Goal: Task Accomplishment & Management: Complete application form

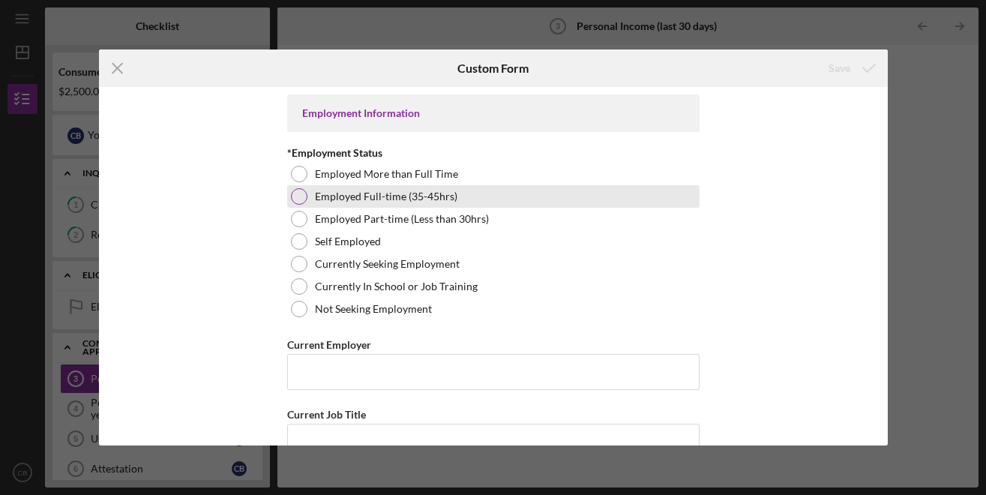
click at [293, 199] on div at bounding box center [299, 196] width 16 height 16
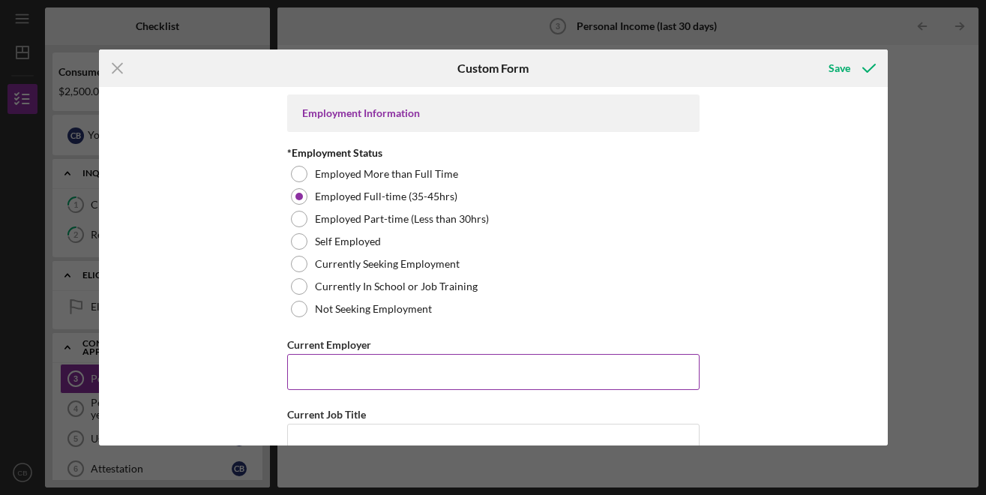
click at [374, 368] on input "Current Employer" at bounding box center [493, 372] width 412 height 36
click at [421, 373] on input "Current Employer" at bounding box center [493, 372] width 412 height 36
type input "Concordance"
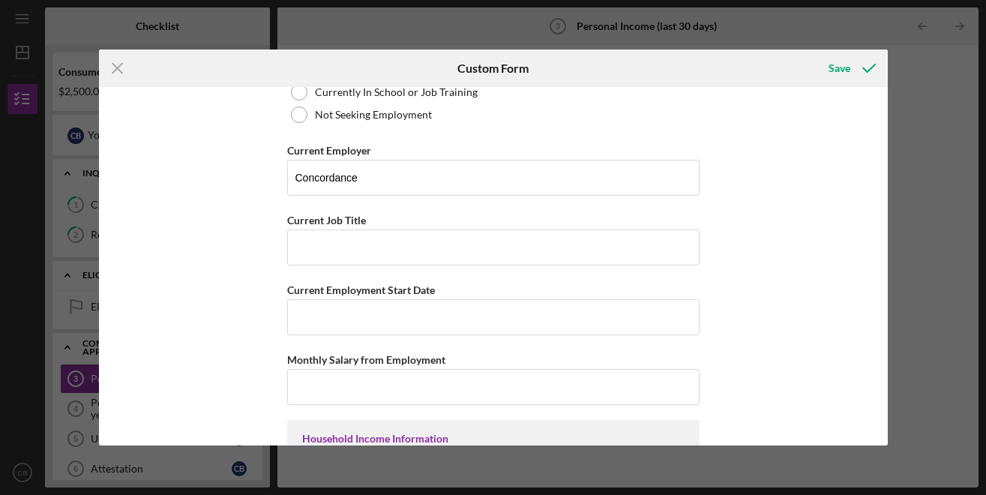
scroll to position [219, 0]
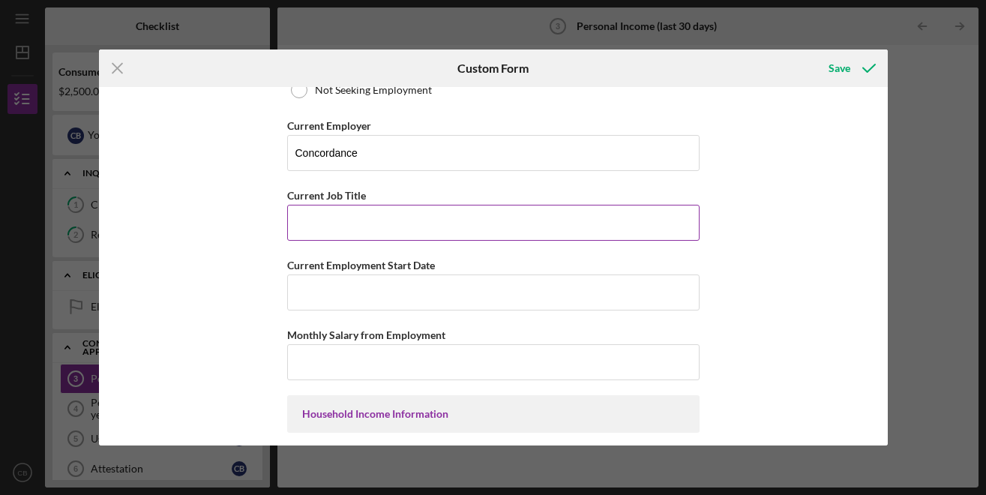
click at [382, 231] on input "Current Job Title" at bounding box center [493, 223] width 412 height 36
type input "Work Study"
click at [299, 296] on input "Current Employment Start Date" at bounding box center [493, 292] width 412 height 36
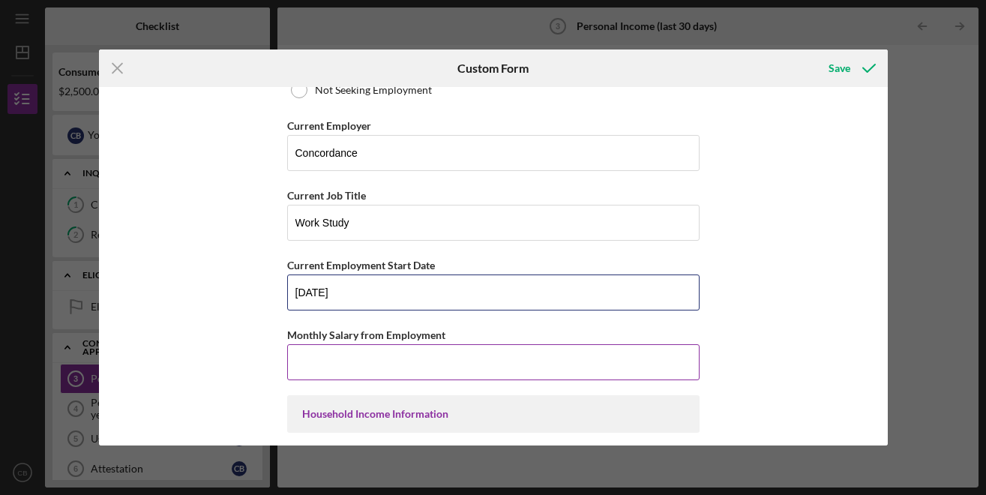
type input "[DATE]"
click at [539, 365] on input "Monthly Salary from Employment" at bounding box center [493, 362] width 412 height 36
type input "$"
click at [302, 366] on input "Monthly Salary from Employment" at bounding box center [493, 362] width 412 height 36
type input "$2,000"
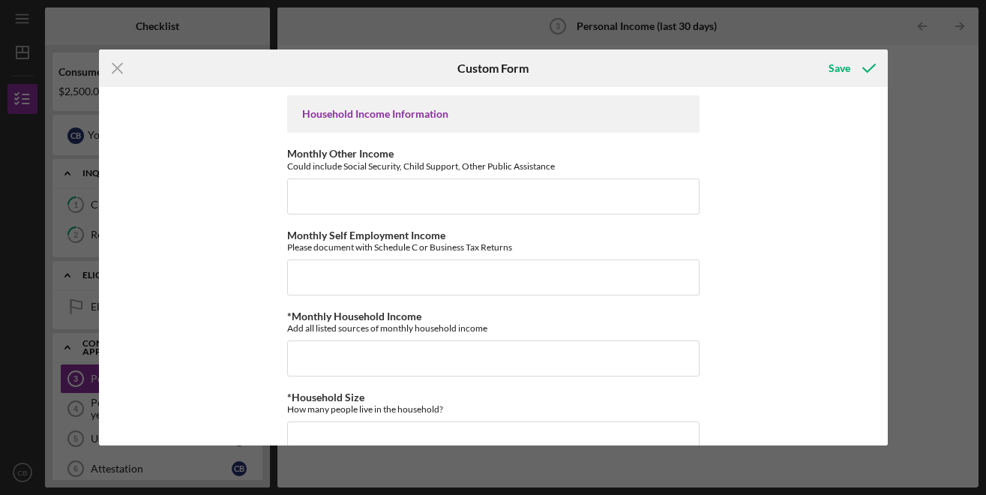
scroll to position [527, 0]
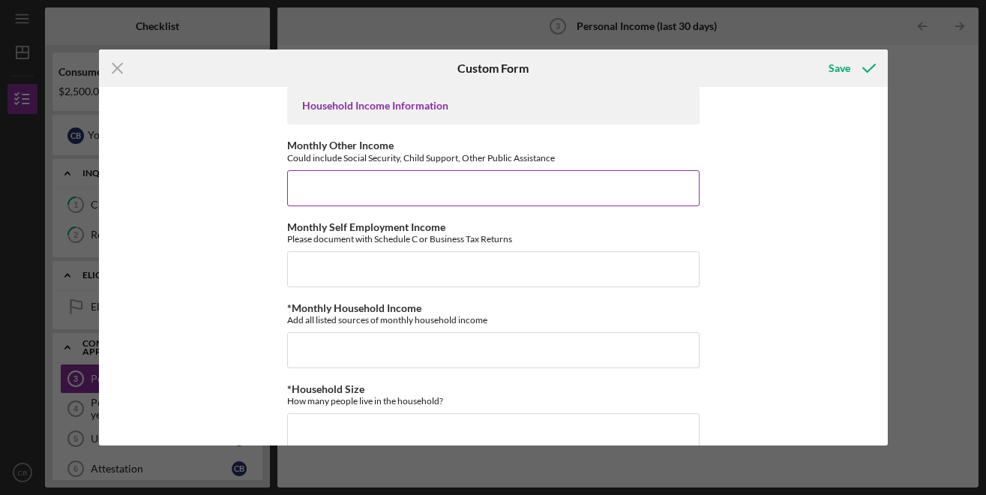
click at [371, 201] on input "Monthly Other Income" at bounding box center [493, 188] width 412 height 36
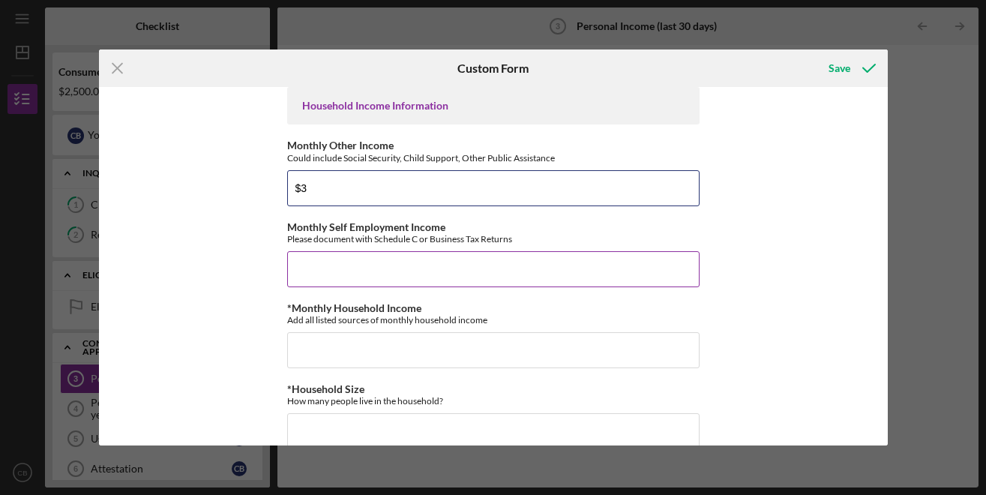
type input "$3"
click at [382, 264] on input "Monthly Self Employment Income" at bounding box center [493, 269] width 412 height 36
click at [385, 265] on input "Monthly Self Employment Income" at bounding box center [493, 269] width 412 height 36
click at [384, 265] on input "Monthly Self Employment Income" at bounding box center [493, 269] width 412 height 36
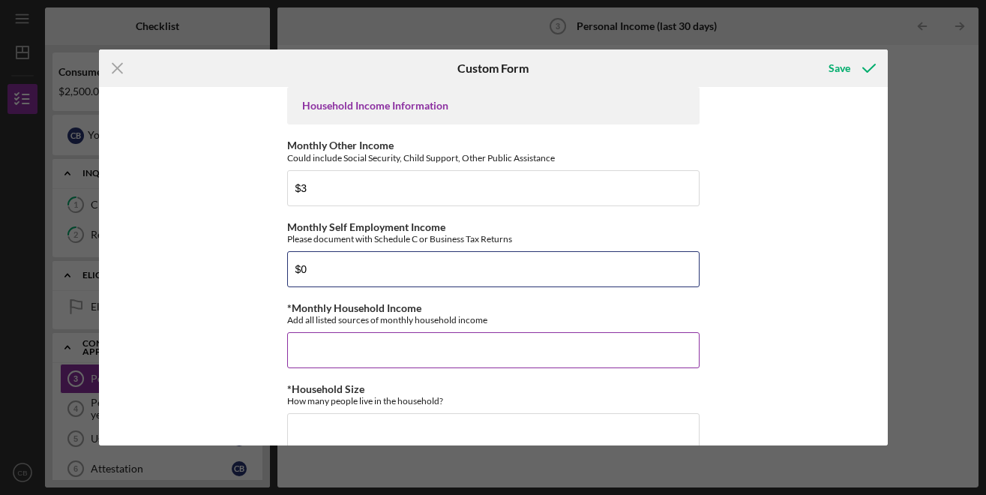
type input "$0"
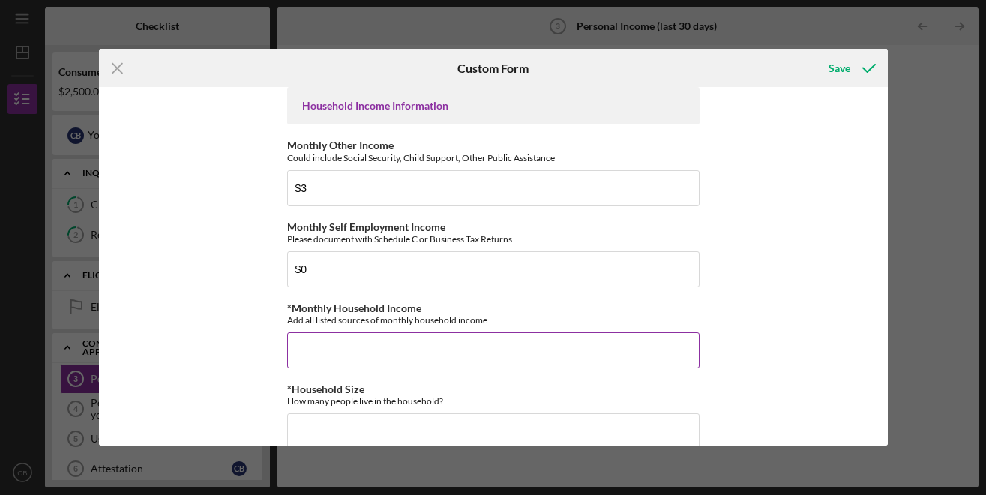
click at [368, 351] on input "*Monthly Household Income" at bounding box center [493, 350] width 412 height 36
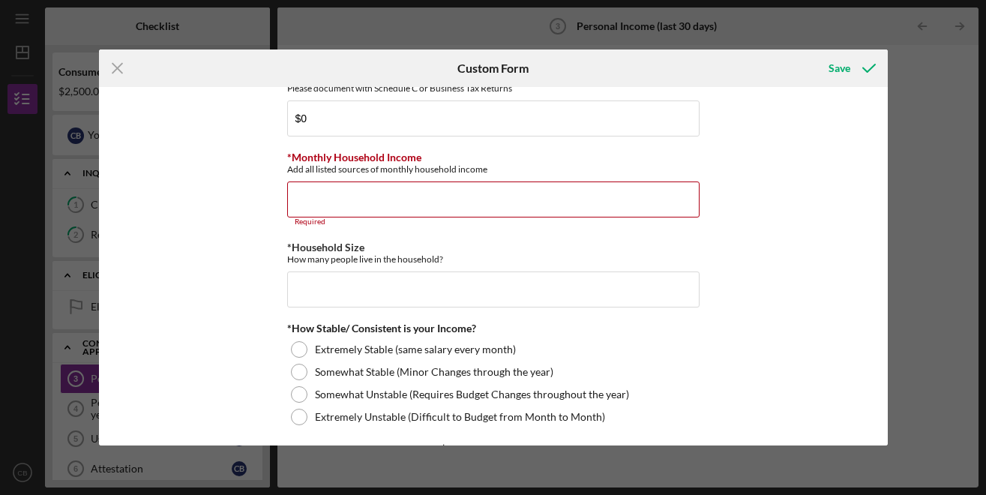
scroll to position [681, 0]
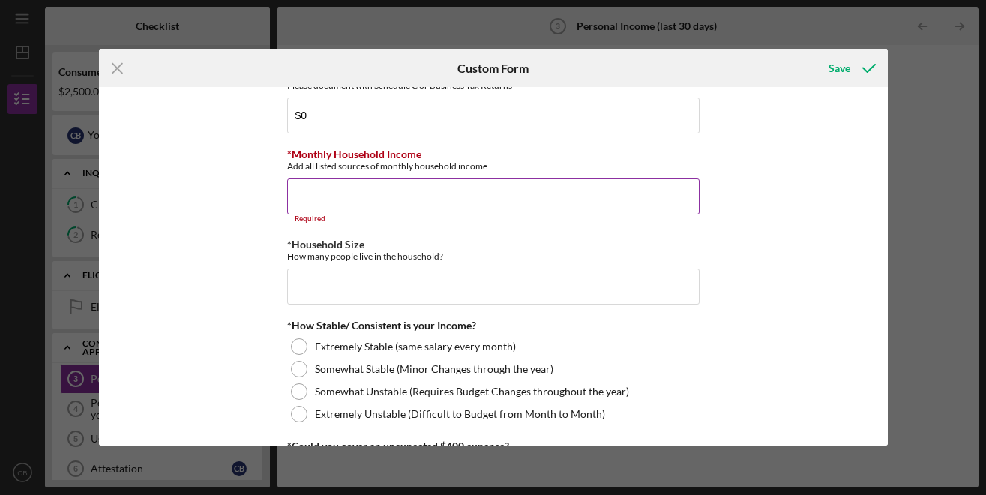
click at [319, 214] on input "*Monthly Household Income" at bounding box center [493, 196] width 412 height 36
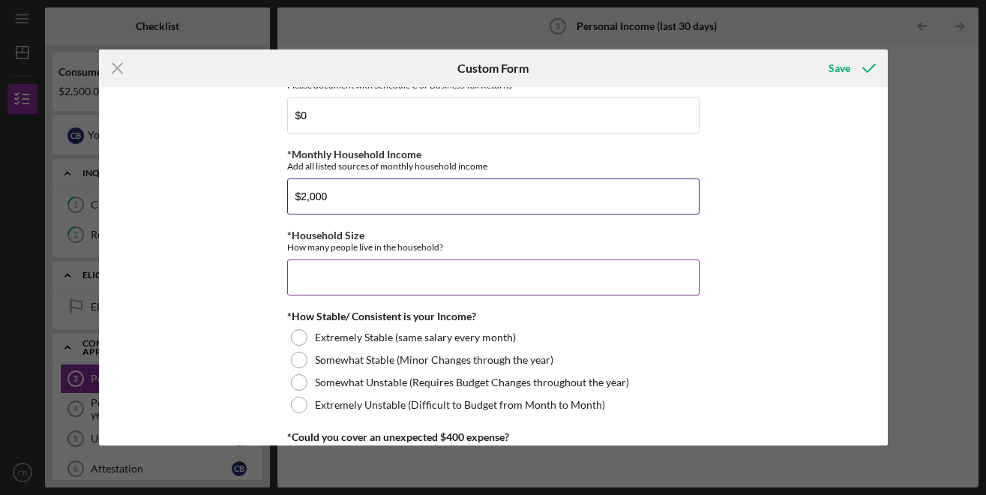
type input "$2,000"
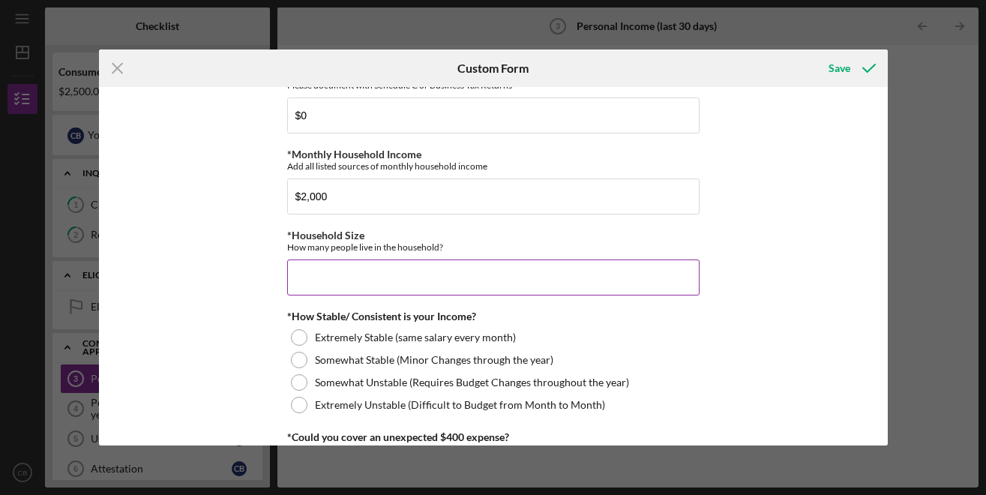
click at [310, 295] on input "*Household Size" at bounding box center [493, 277] width 412 height 36
type input "2"
type input "1"
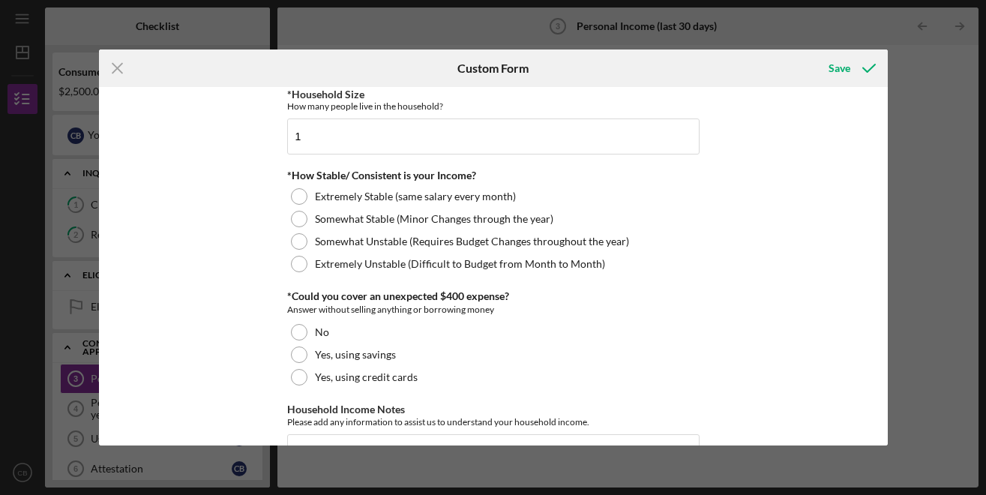
scroll to position [824, 0]
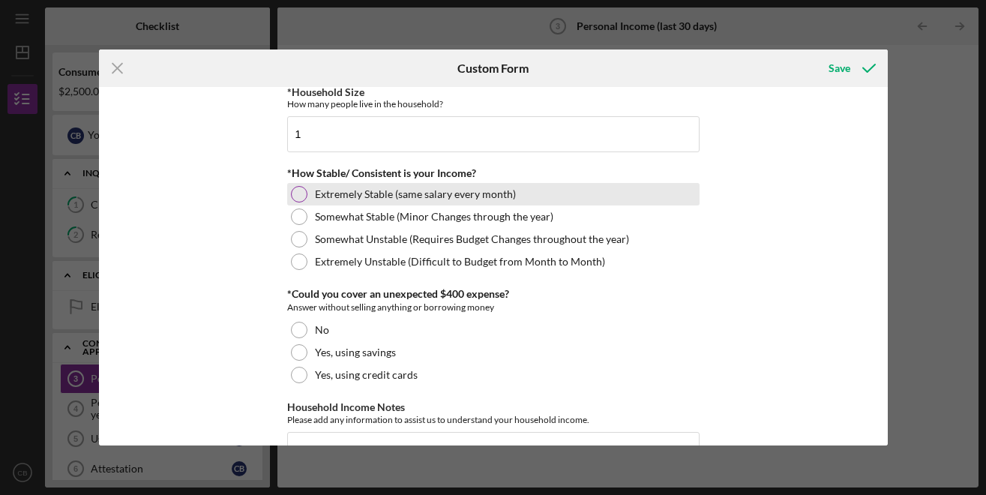
click at [292, 194] on div at bounding box center [299, 194] width 16 height 16
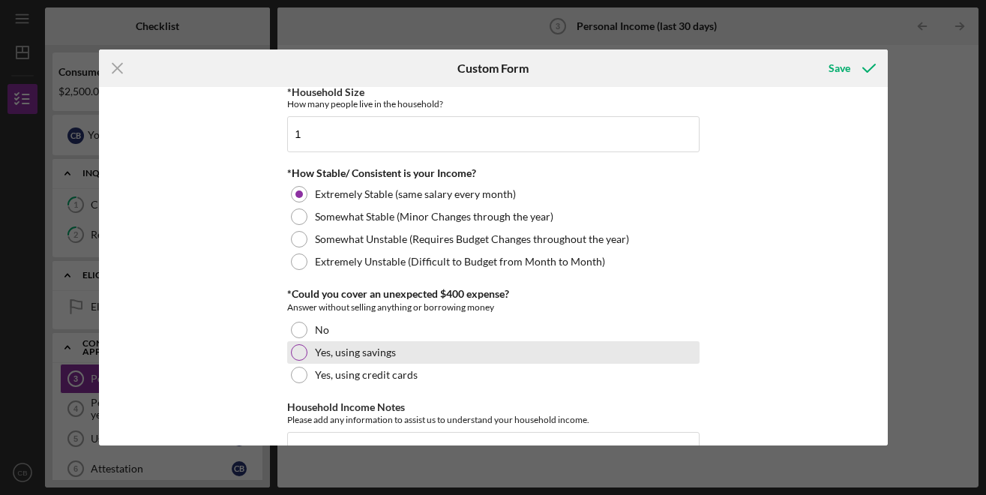
click at [295, 361] on div at bounding box center [299, 352] width 16 height 16
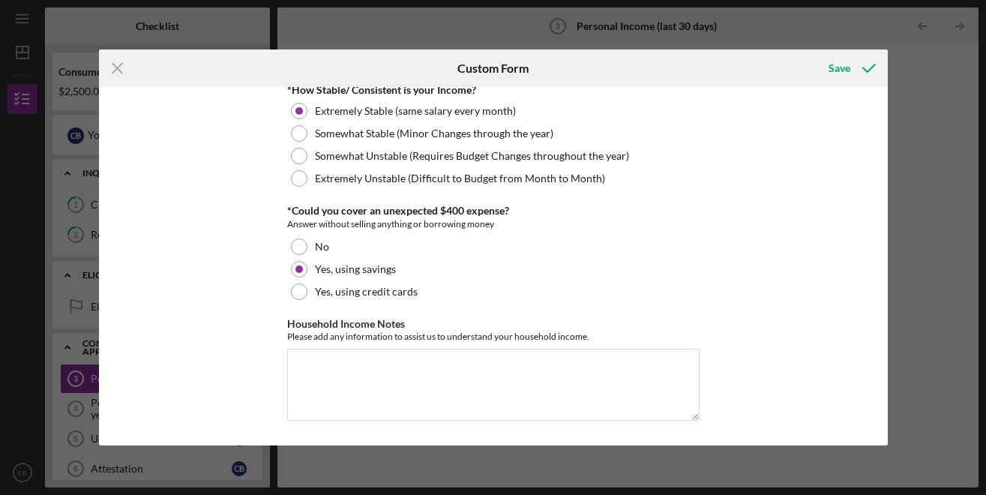
scroll to position [755, 0]
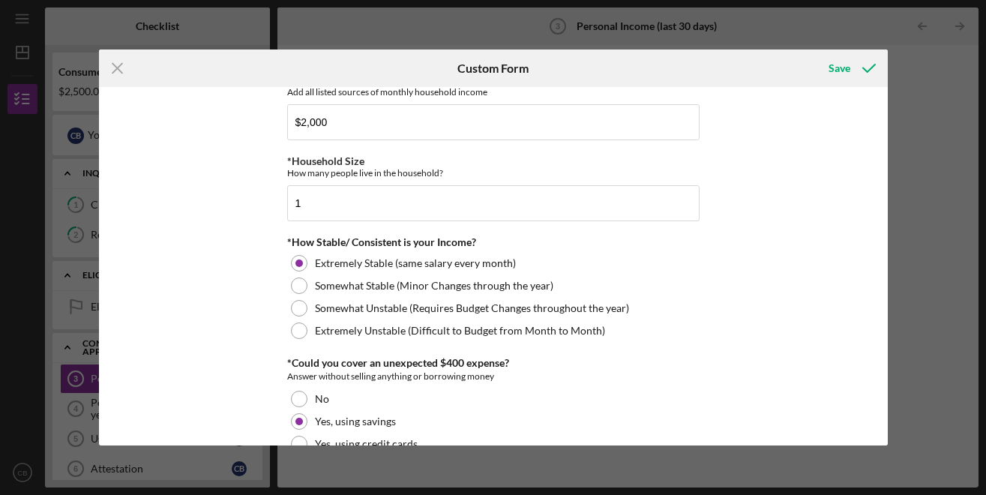
drag, startPoint x: 872, startPoint y: 354, endPoint x: 884, endPoint y: 316, distance: 40.3
click at [884, 316] on div "Employment Information *Employment Status Employed More than Full Time Employed…" at bounding box center [493, 266] width 788 height 358
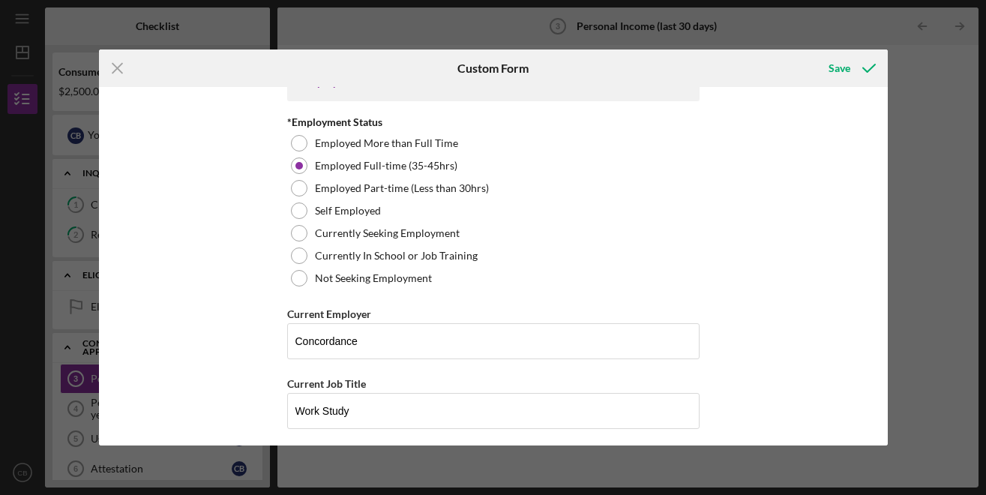
scroll to position [0, 0]
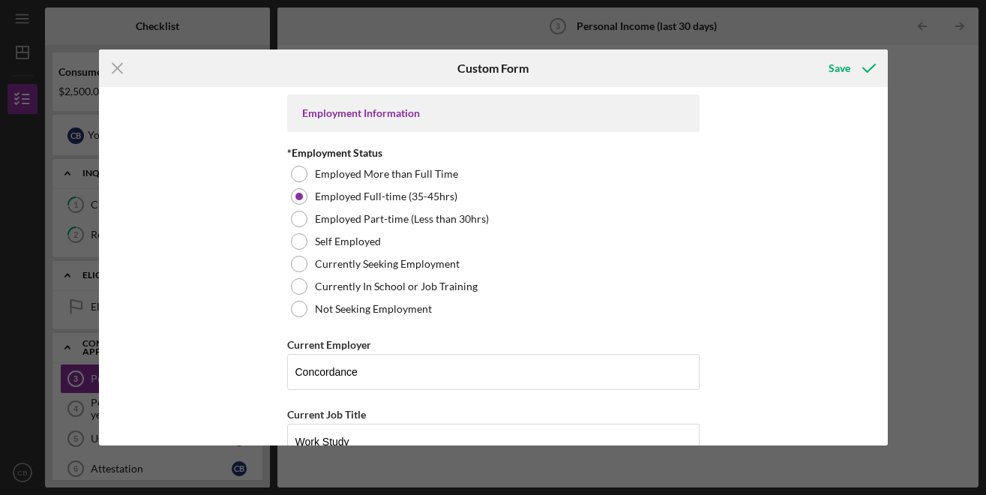
click at [800, 149] on div "Employment Information *Employment Status Employed More than Full Time Employed…" at bounding box center [493, 266] width 788 height 358
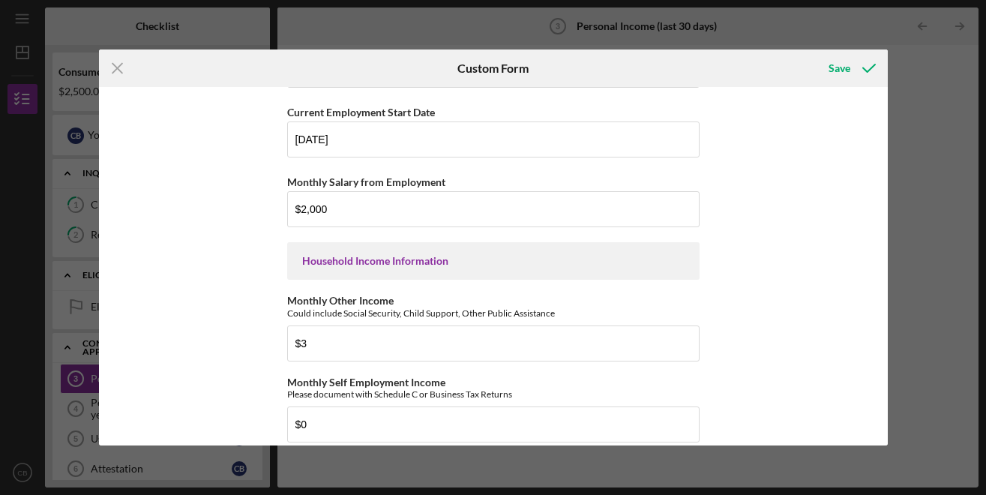
scroll to position [375, 0]
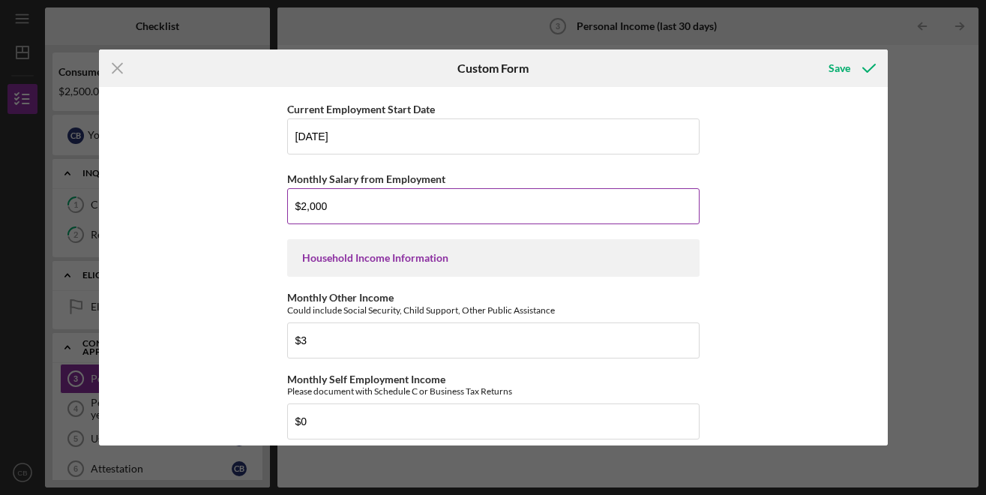
click at [293, 211] on input "$2,000" at bounding box center [493, 206] width 412 height 36
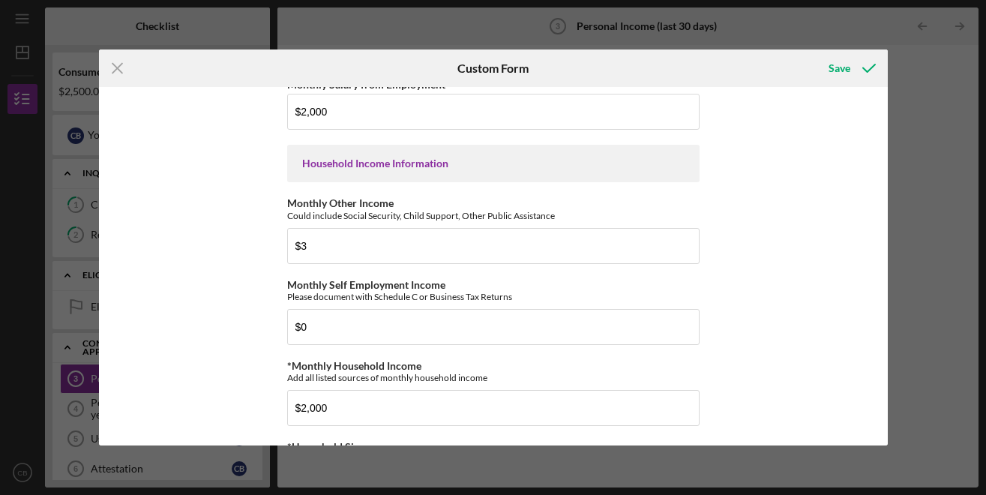
scroll to position [471, 0]
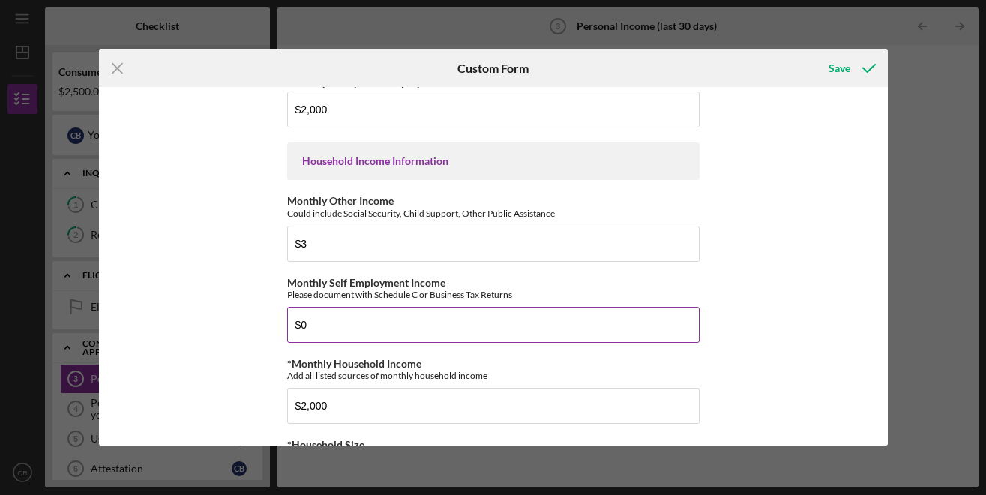
drag, startPoint x: 308, startPoint y: 330, endPoint x: 292, endPoint y: 330, distance: 15.7
click at [292, 330] on input "$0" at bounding box center [493, 325] width 412 height 36
type input "$2,000"
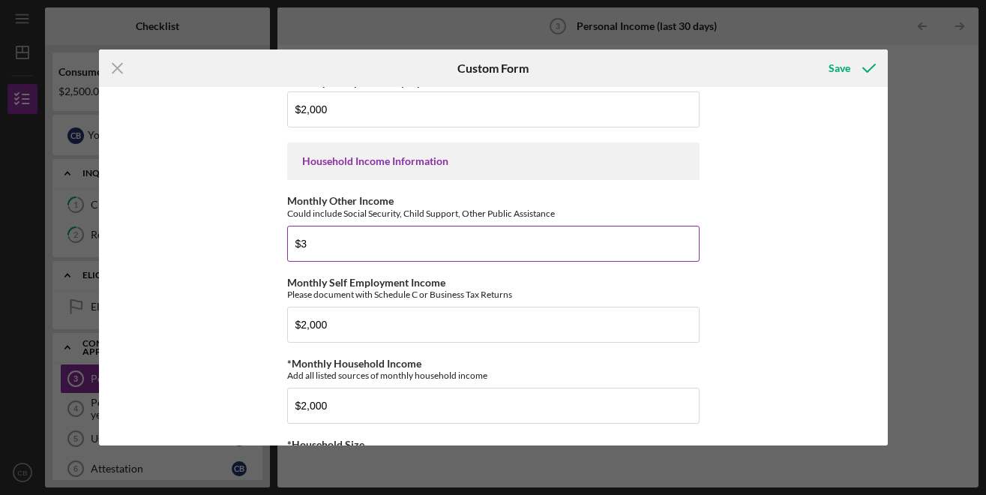
click at [453, 244] on input "$3" at bounding box center [493, 244] width 412 height 36
type input "$1,600"
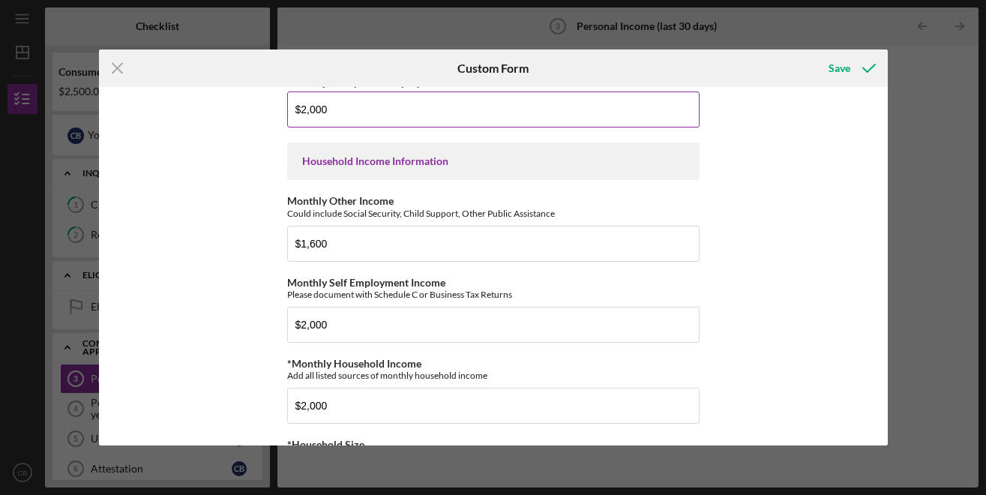
click at [385, 120] on input "$2,000" at bounding box center [493, 109] width 412 height 36
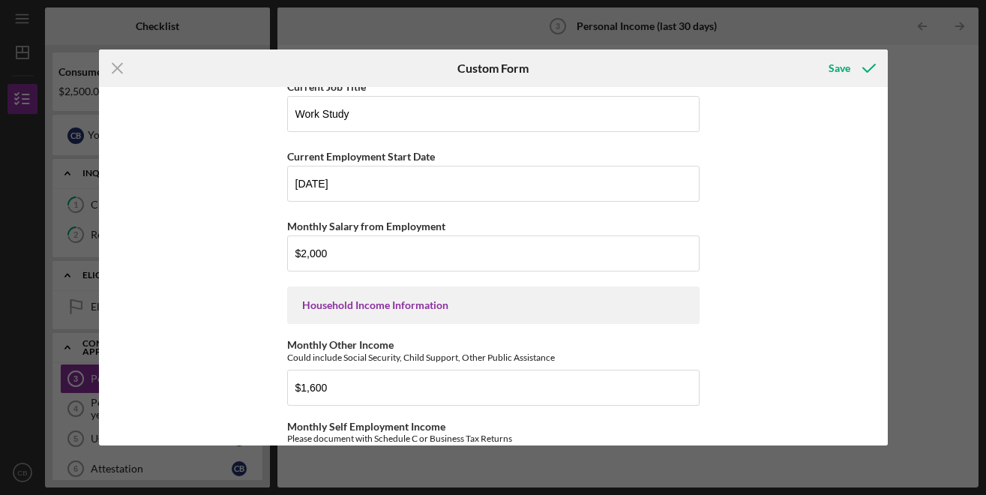
scroll to position [325, 0]
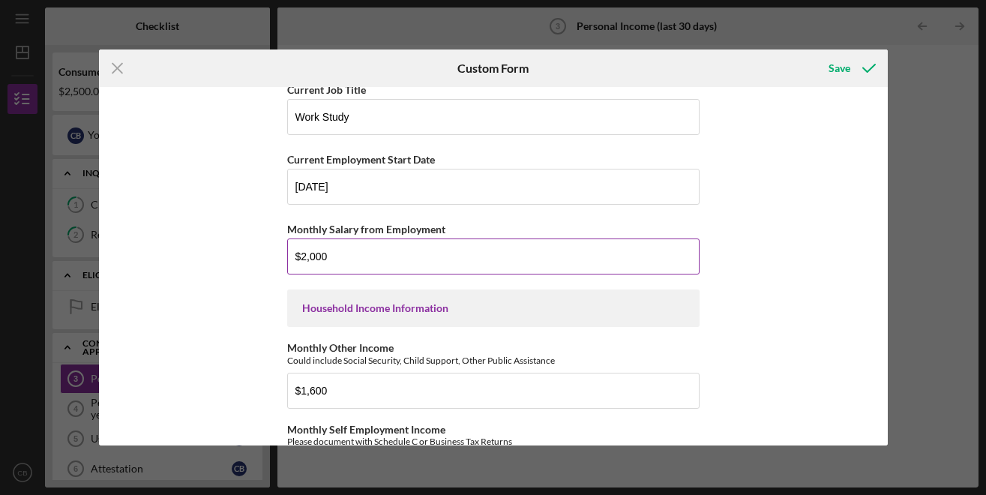
click at [295, 267] on input "$2,000" at bounding box center [493, 256] width 412 height 36
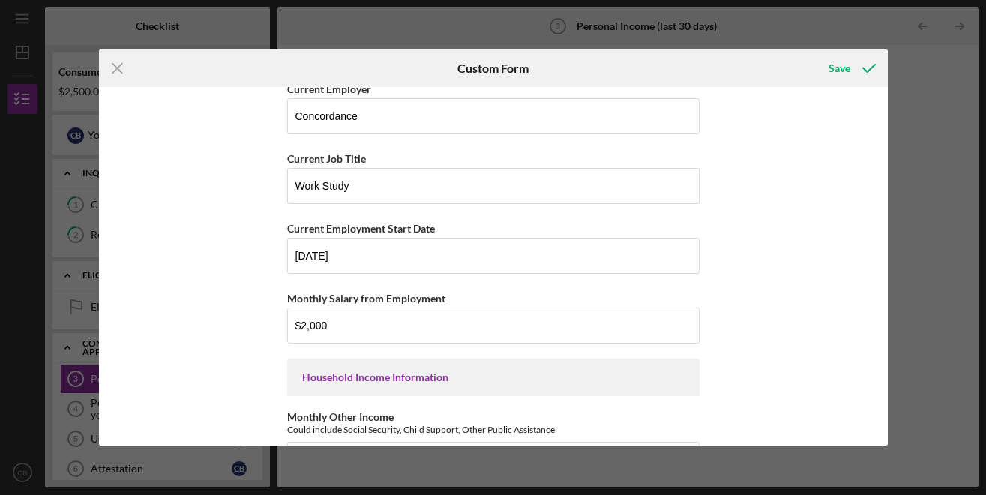
scroll to position [217, 0]
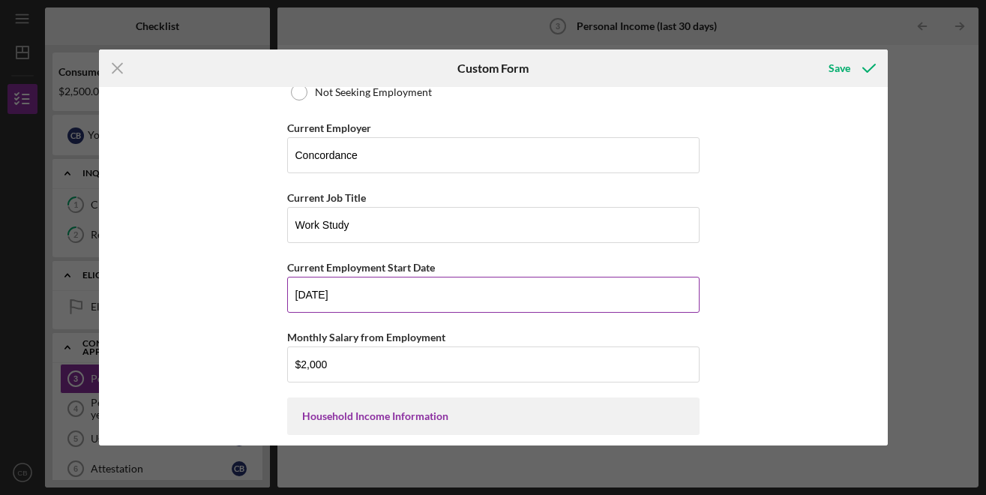
drag, startPoint x: 331, startPoint y: 299, endPoint x: 283, endPoint y: 308, distance: 48.8
click at [287, 308] on input "[DATE]" at bounding box center [493, 295] width 412 height 36
click at [447, 287] on input "[DATE]" at bounding box center [493, 295] width 412 height 36
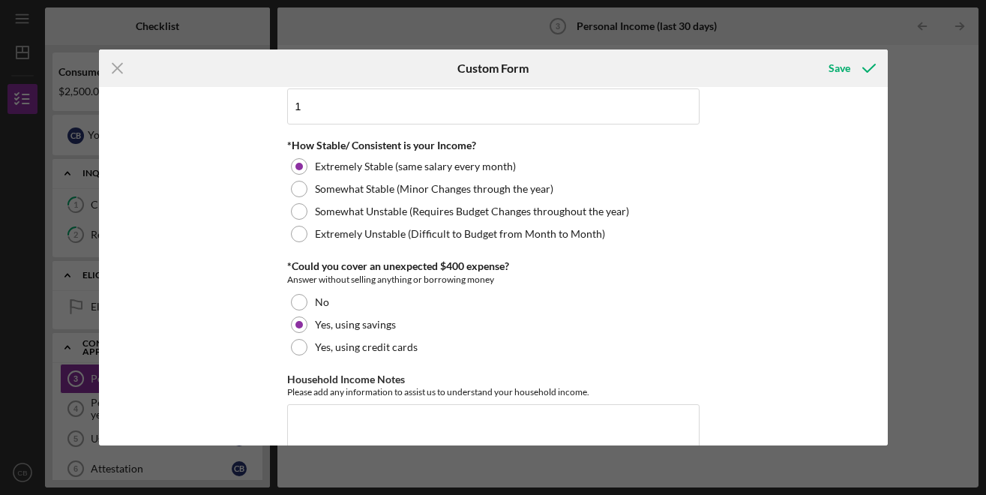
scroll to position [910, 0]
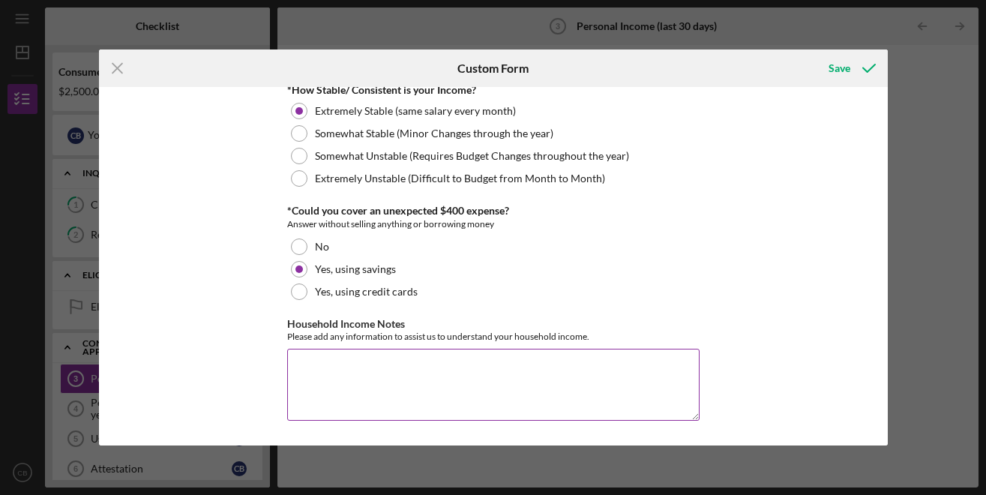
click at [506, 413] on textarea "Household Income Notes" at bounding box center [493, 385] width 412 height 72
type textarea "i"
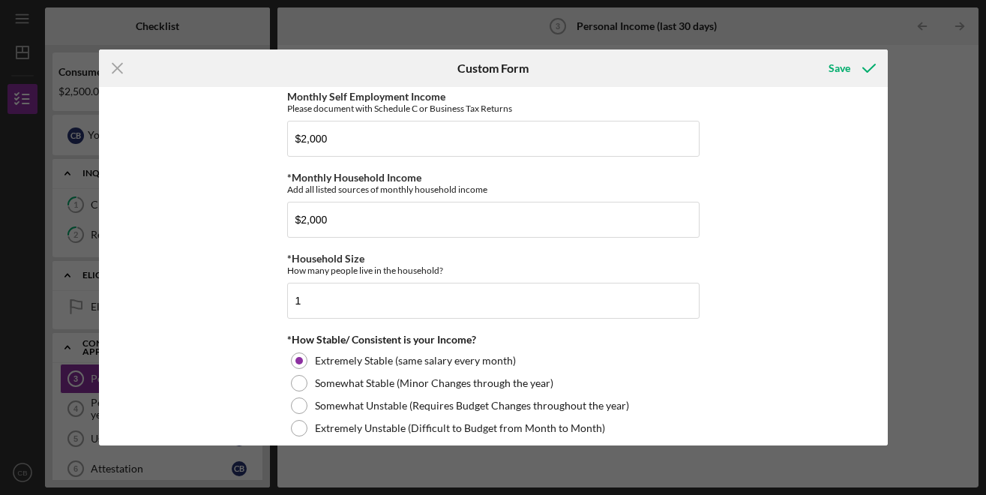
drag, startPoint x: 859, startPoint y: 319, endPoint x: 848, endPoint y: 321, distance: 10.6
click at [856, 322] on div "Employment Information *Employment Status Employed More than Full Time Employed…" at bounding box center [493, 266] width 788 height 358
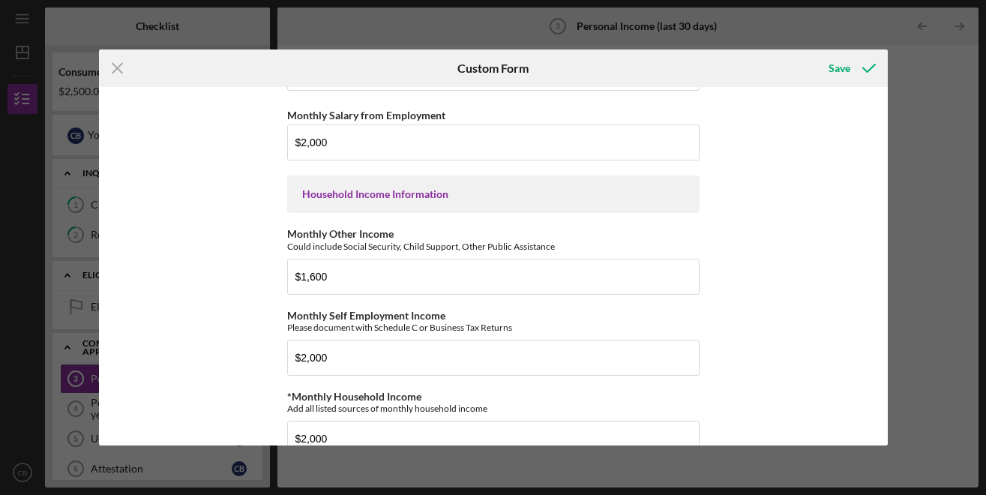
scroll to position [441, 0]
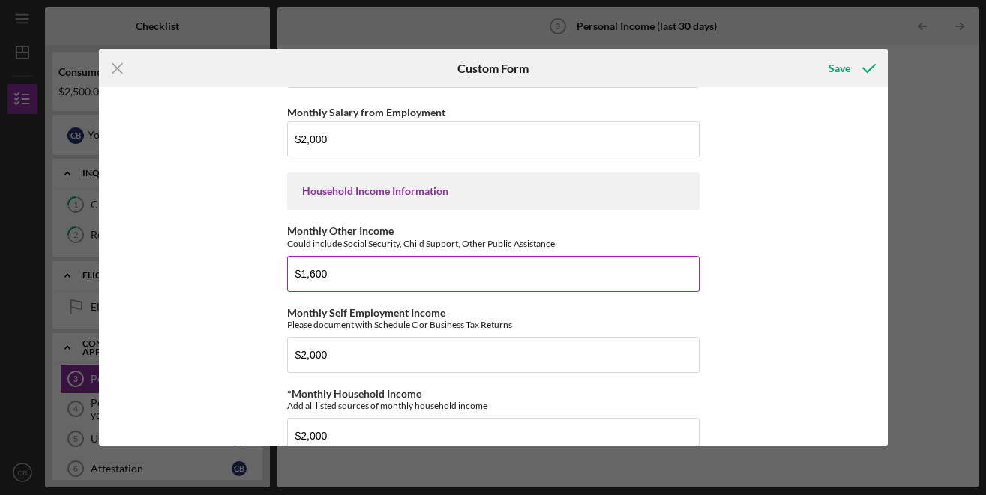
click at [664, 262] on input "$1,600" at bounding box center [493, 274] width 412 height 36
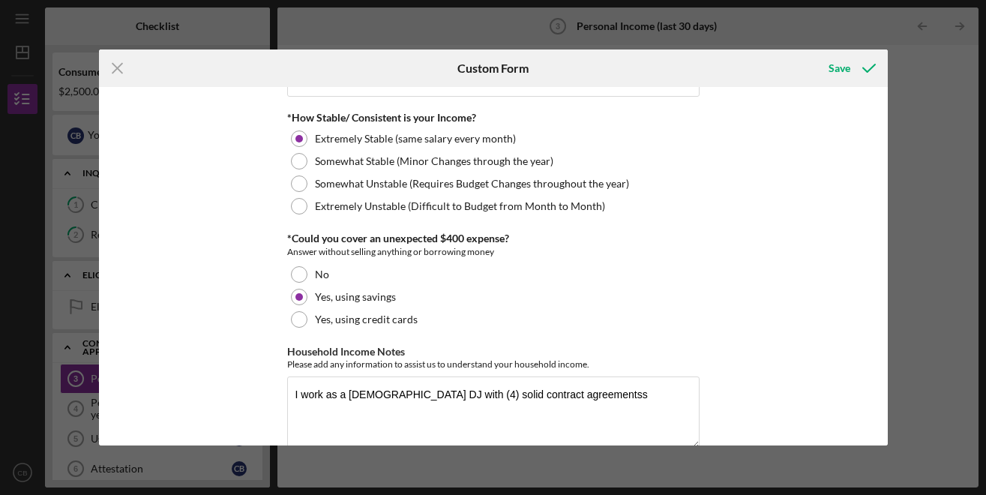
scroll to position [910, 0]
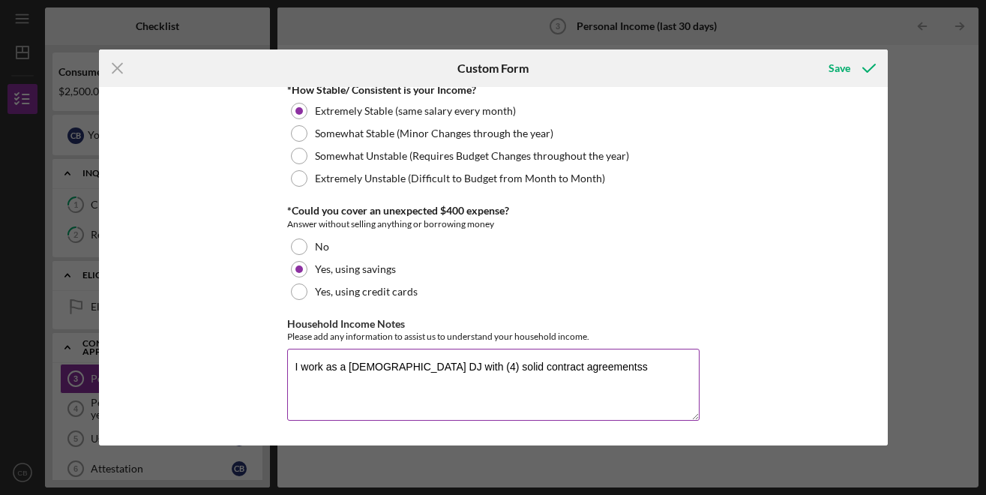
click at [559, 371] on textarea "I work as a [DEMOGRAPHIC_DATA] DJ with (4) solid contract agreementss" at bounding box center [493, 385] width 412 height 72
drag, startPoint x: 454, startPoint y: 369, endPoint x: 439, endPoint y: 372, distance: 15.3
click at [439, 372] on textarea "I work as a [DEMOGRAPHIC_DATA] DJ with (4) solid contract agreements" at bounding box center [493, 385] width 412 height 72
click at [315, 373] on textarea "I work as a [DEMOGRAPHIC_DATA] DJ with (4) current contract agreements" at bounding box center [493, 385] width 412 height 72
click at [295, 373] on textarea "I work as a [DEMOGRAPHIC_DATA] DJ with (4) current contract agreements" at bounding box center [493, 385] width 412 height 72
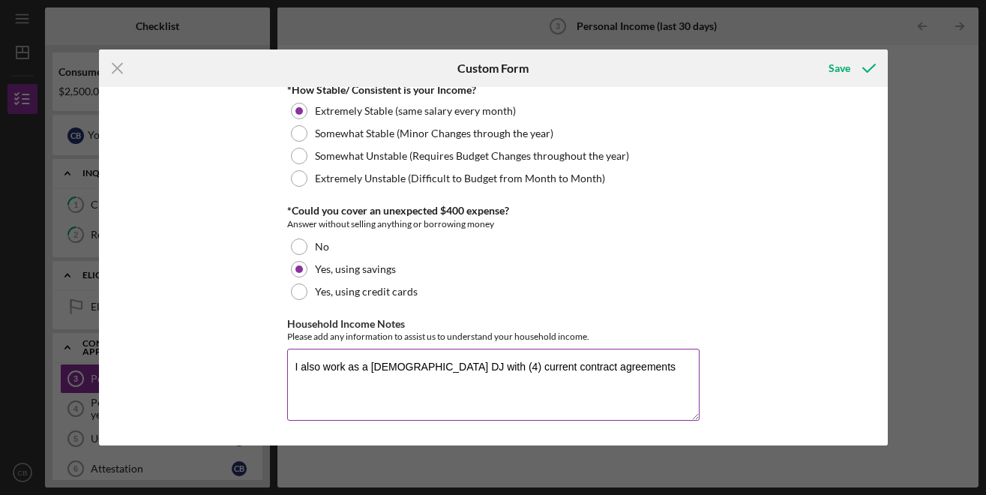
click at [588, 371] on textarea "I also work as a [DEMOGRAPHIC_DATA] DJ with (4) current contract agreements" at bounding box center [493, 385] width 412 height 72
type textarea "I also work as a [DEMOGRAPHIC_DATA] DJ with (4) current contract agreements."
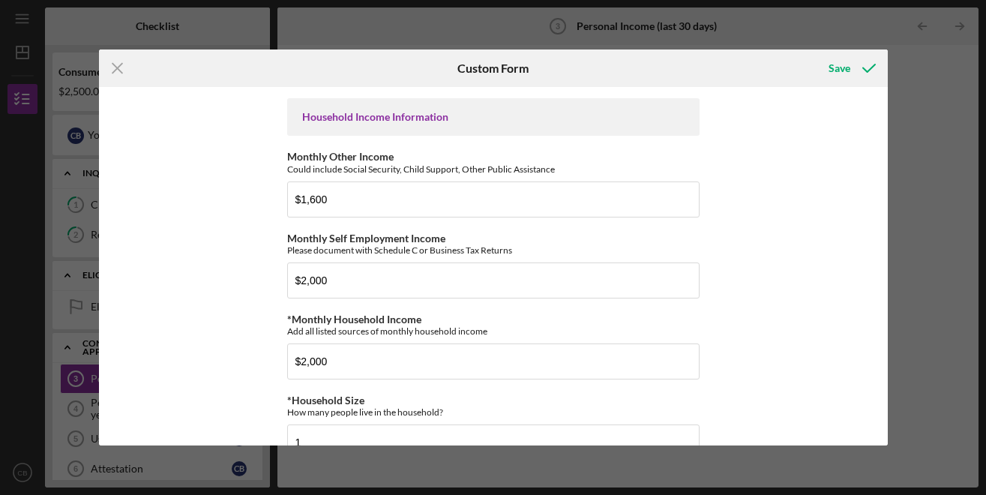
scroll to position [513, 0]
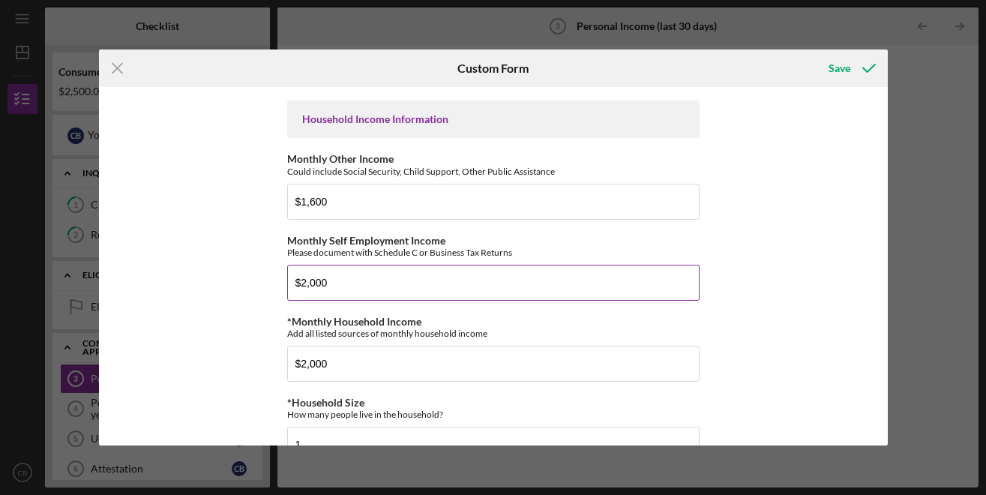
click at [564, 255] on div "Please document with Schedule C or Business Tax Returns" at bounding box center [493, 252] width 412 height 11
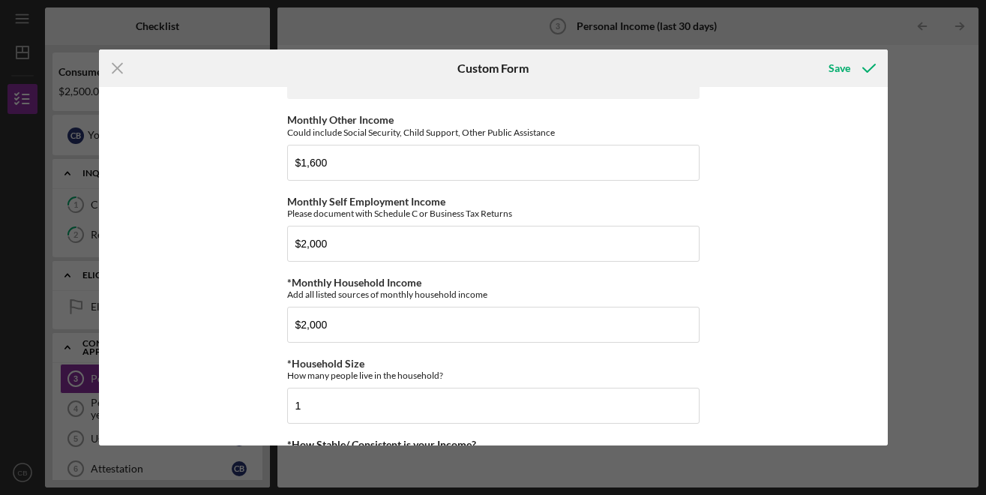
scroll to position [580, 0]
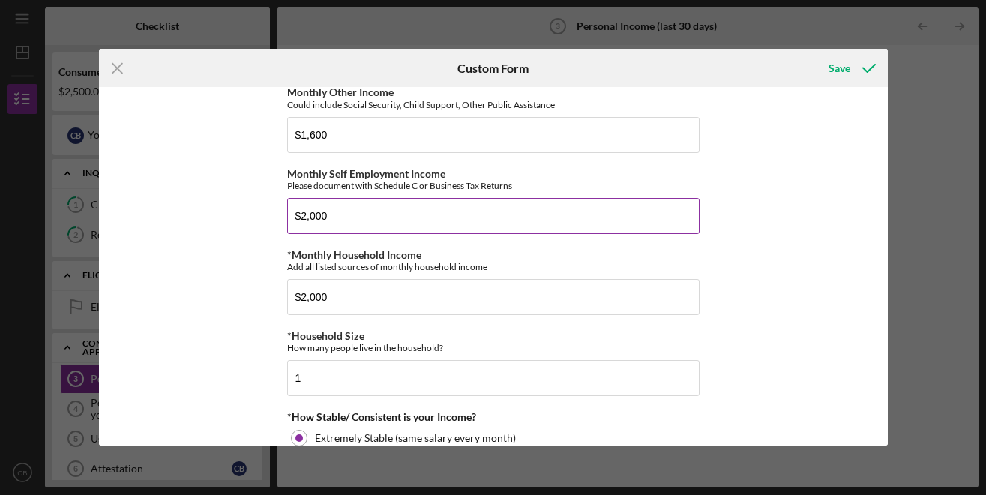
drag, startPoint x: 325, startPoint y: 220, endPoint x: 294, endPoint y: 220, distance: 31.5
click at [294, 220] on input "$2,000" at bounding box center [493, 216] width 412 height 36
click at [343, 215] on input "$2,000" at bounding box center [493, 216] width 412 height 36
click at [295, 218] on input "$2,000" at bounding box center [493, 216] width 412 height 36
drag, startPoint x: 295, startPoint y: 217, endPoint x: 321, endPoint y: 213, distance: 25.9
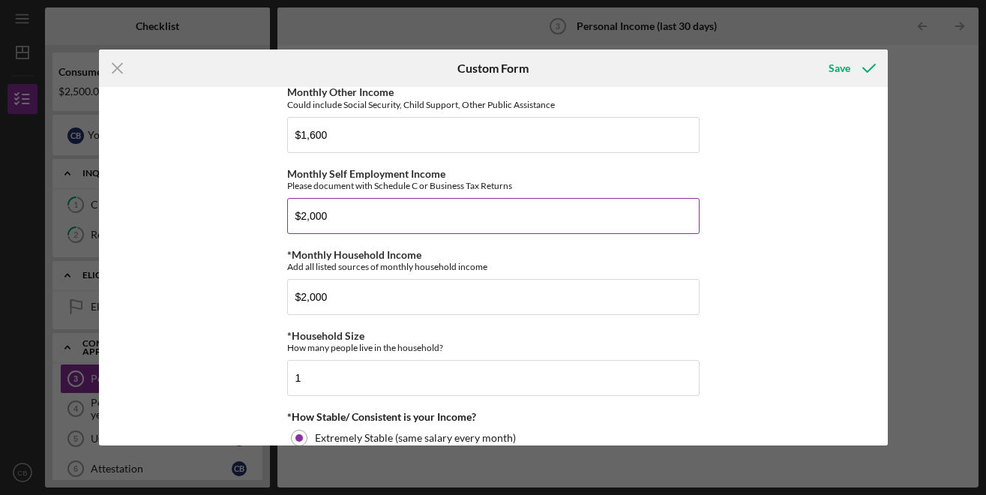
click at [321, 213] on input "$2,000" at bounding box center [493, 216] width 412 height 36
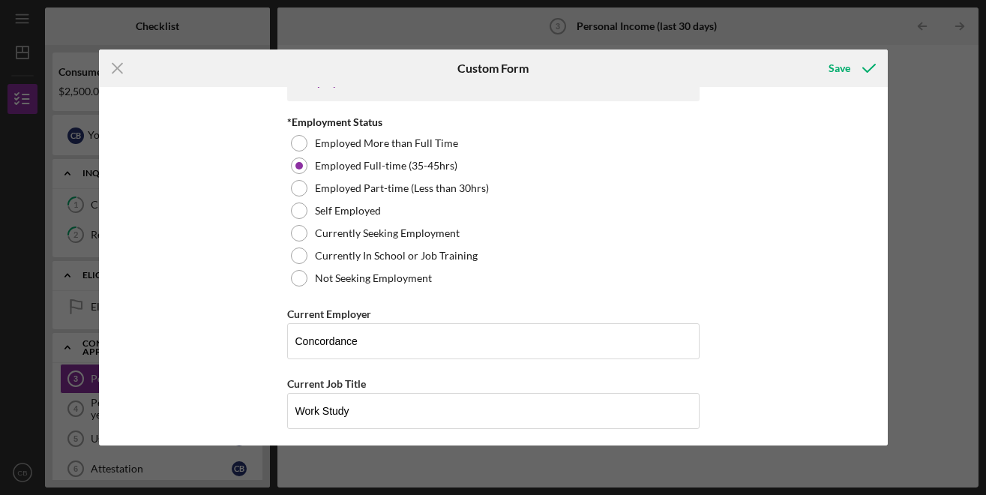
scroll to position [16, 0]
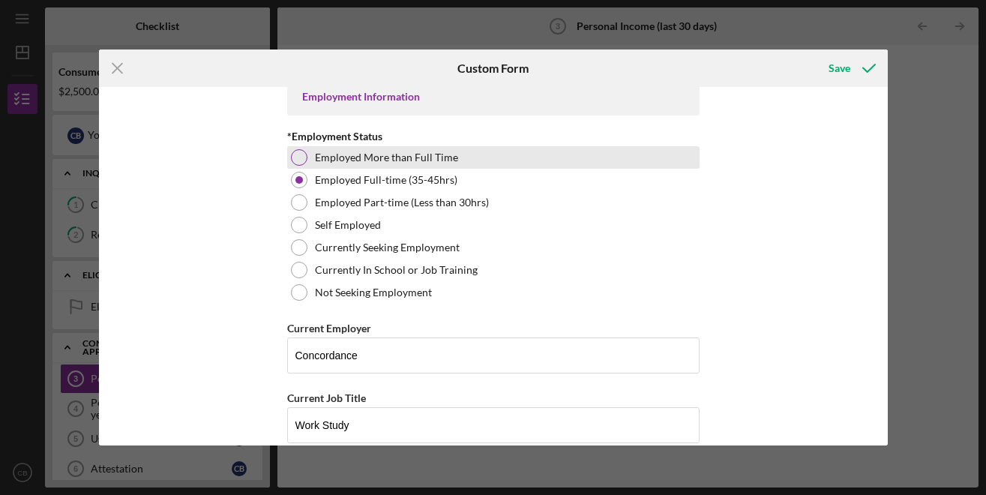
click at [293, 153] on div at bounding box center [299, 157] width 16 height 16
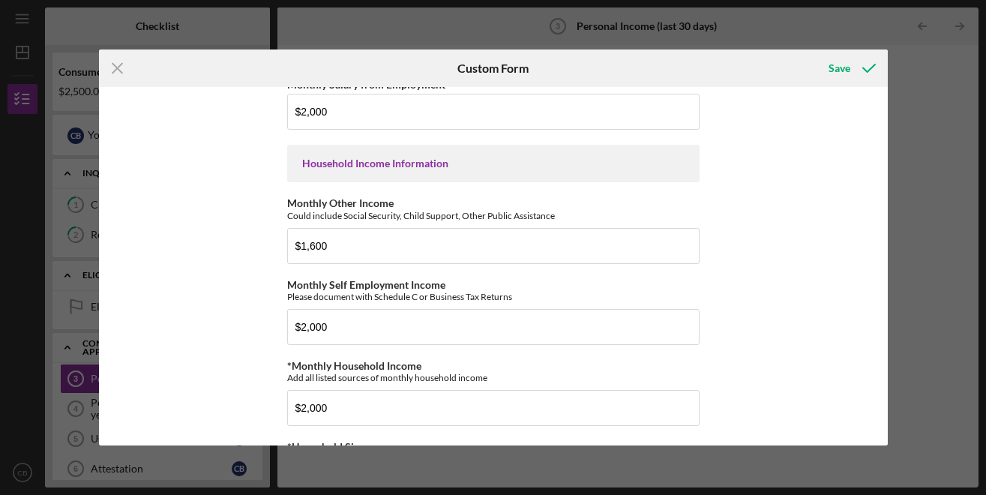
scroll to position [480, 0]
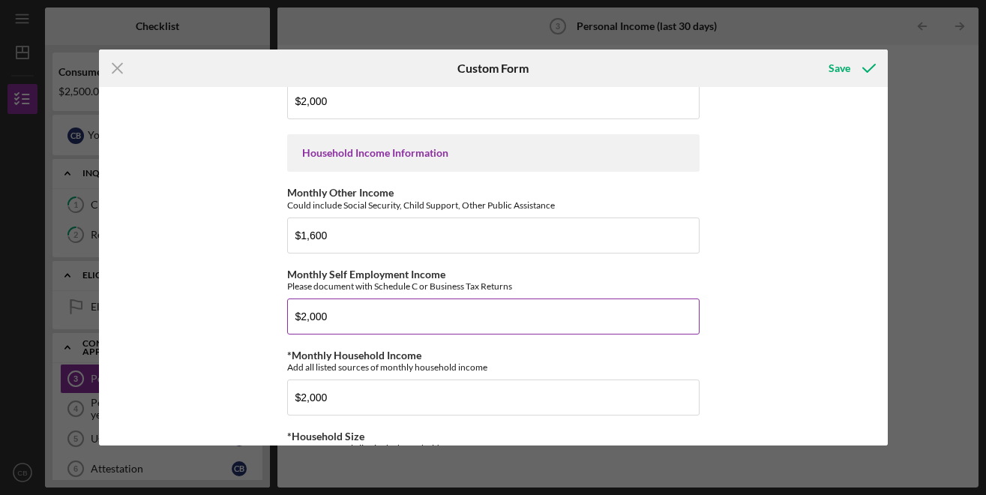
drag, startPoint x: 349, startPoint y: 321, endPoint x: 200, endPoint y: 310, distance: 148.8
click at [287, 310] on input "$2,000" at bounding box center [493, 316] width 412 height 36
type input "$0"
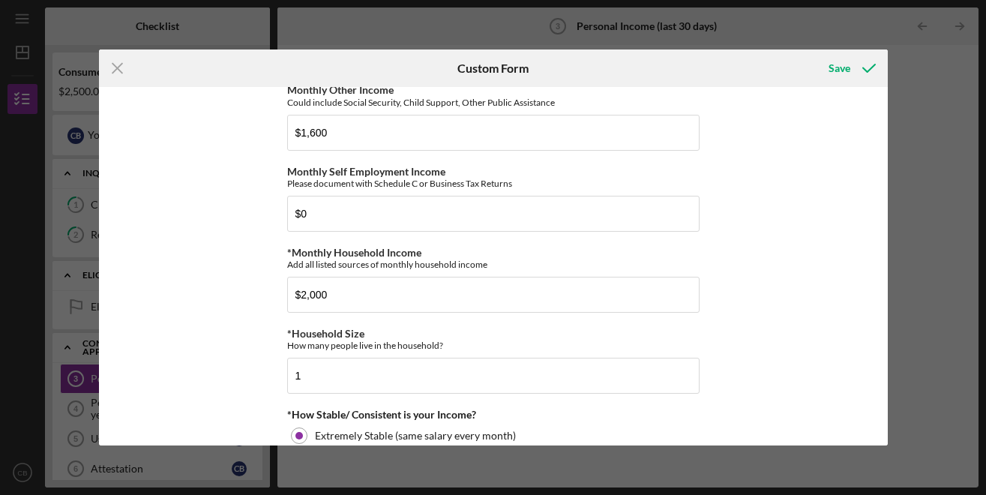
scroll to position [574, 0]
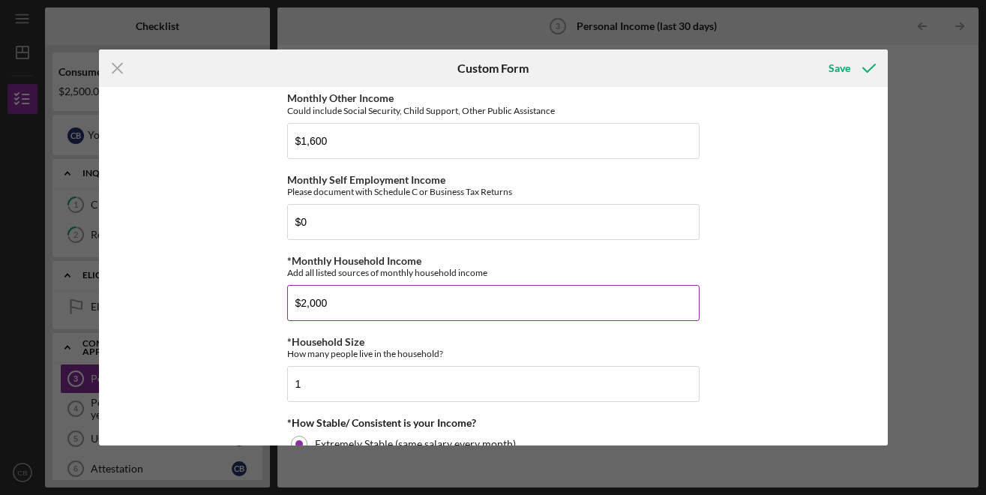
click at [293, 309] on input "$2,000" at bounding box center [493, 303] width 412 height 36
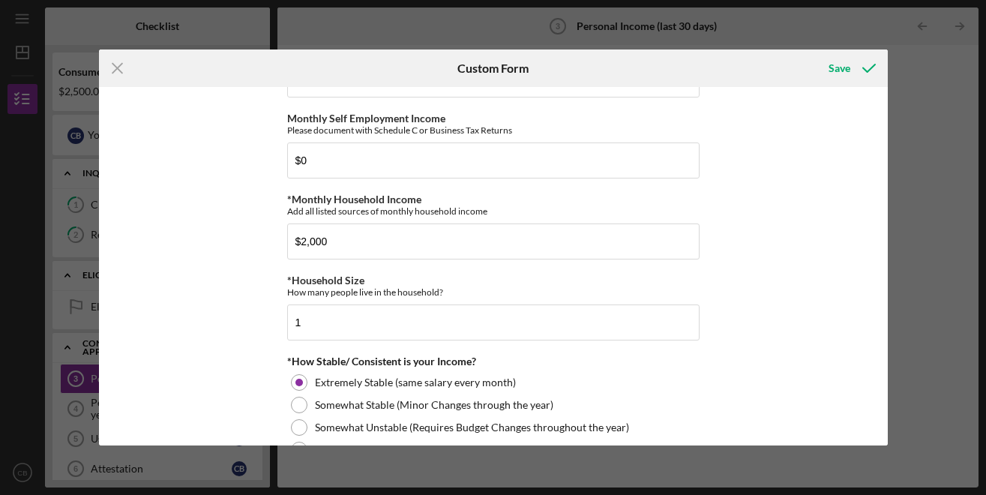
scroll to position [760, 0]
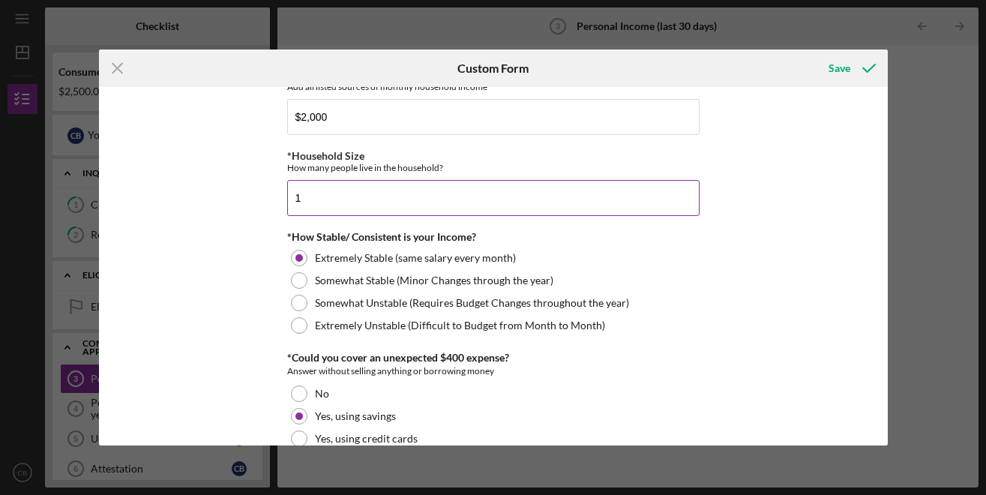
drag, startPoint x: 294, startPoint y: 203, endPoint x: 283, endPoint y: 206, distance: 11.6
click at [287, 206] on input "1" at bounding box center [493, 198] width 412 height 36
type input "2"
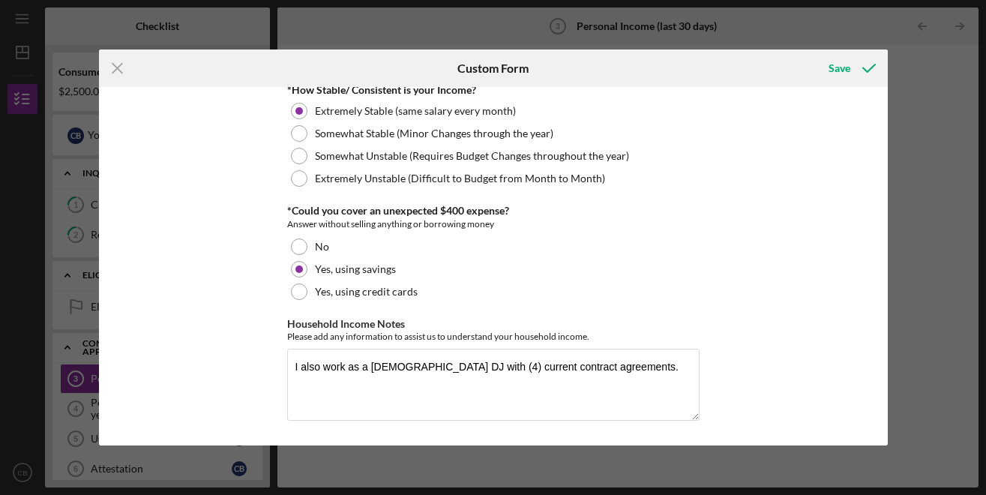
scroll to position [0, 0]
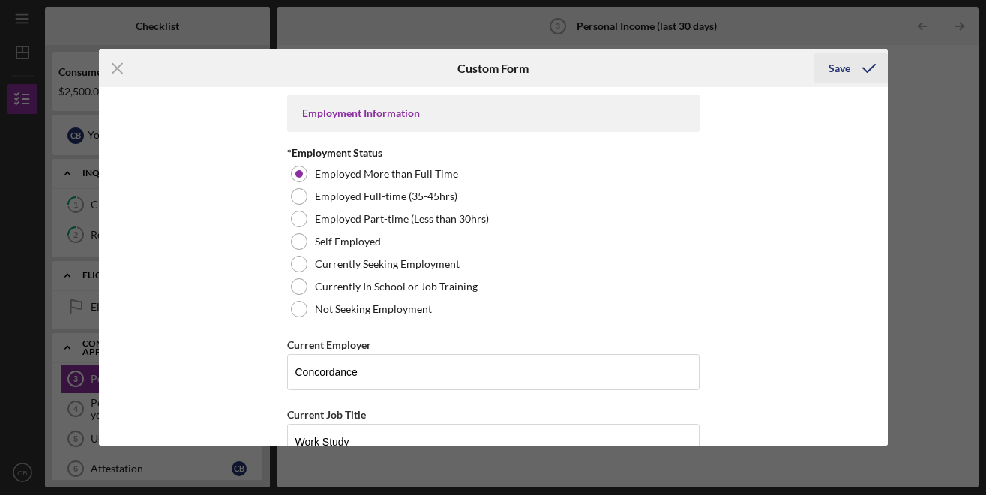
click at [872, 71] on icon "submit" at bounding box center [868, 67] width 37 height 37
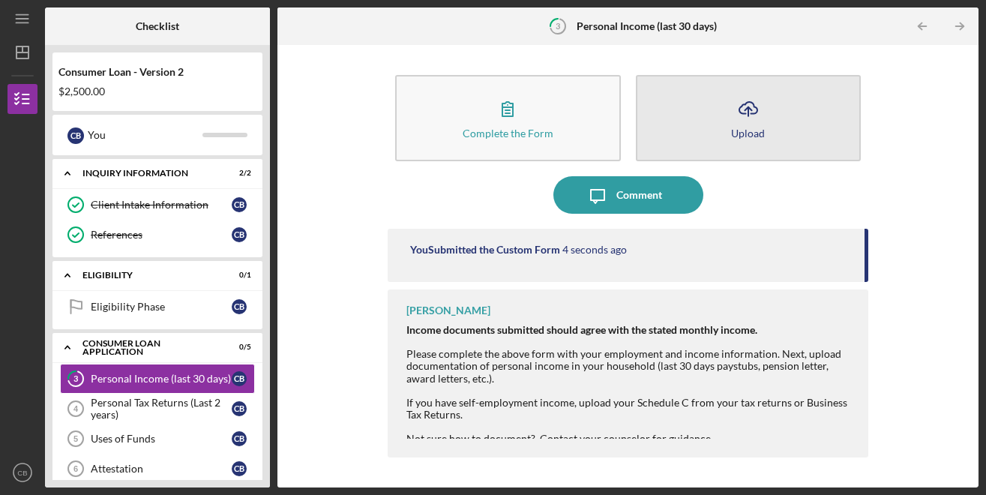
click at [754, 135] on div "Upload" at bounding box center [748, 132] width 34 height 11
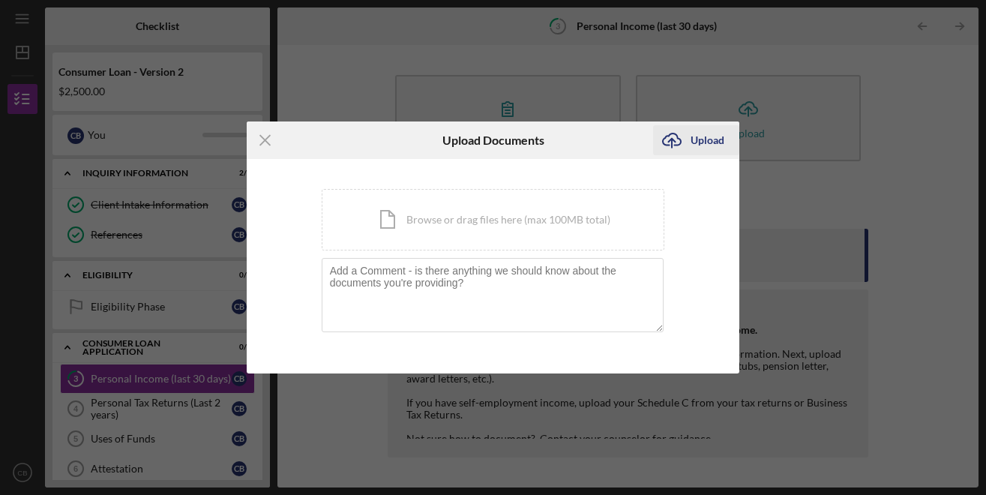
click at [714, 145] on div "Upload" at bounding box center [707, 140] width 34 height 30
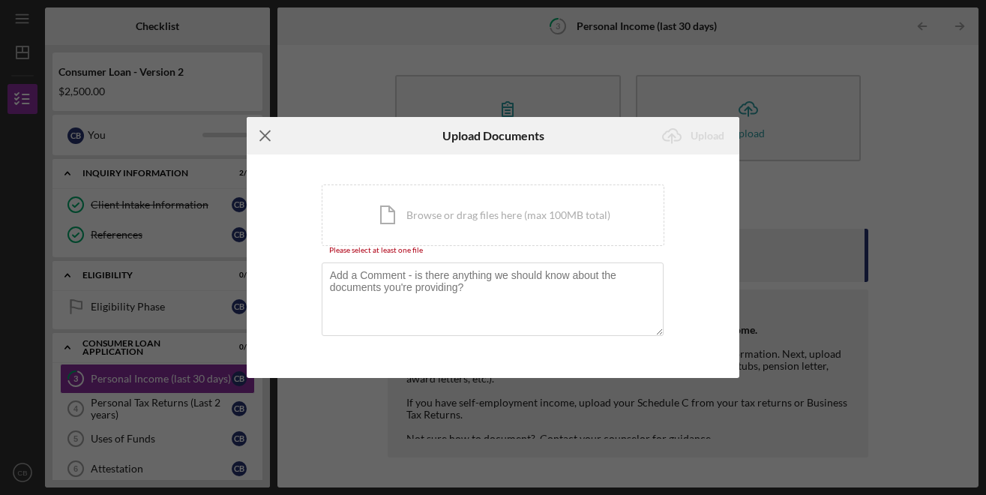
click at [264, 133] on icon "Icon/Menu Close" at bounding box center [265, 135] width 37 height 37
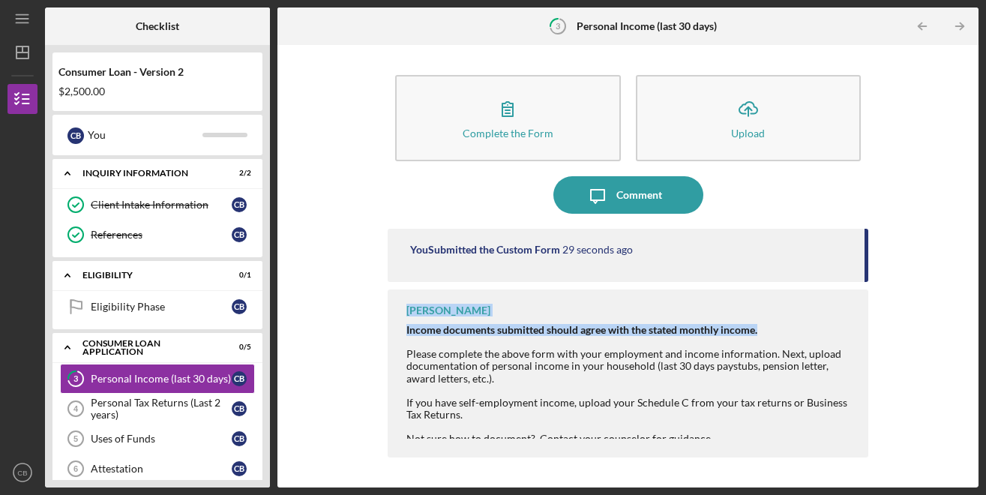
drag, startPoint x: 864, startPoint y: 261, endPoint x: 859, endPoint y: 291, distance: 30.4
click at [859, 291] on div "You Submitted the Custom Form 29 seconds ago [PERSON_NAME] Income documents sub…" at bounding box center [628, 347] width 480 height 236
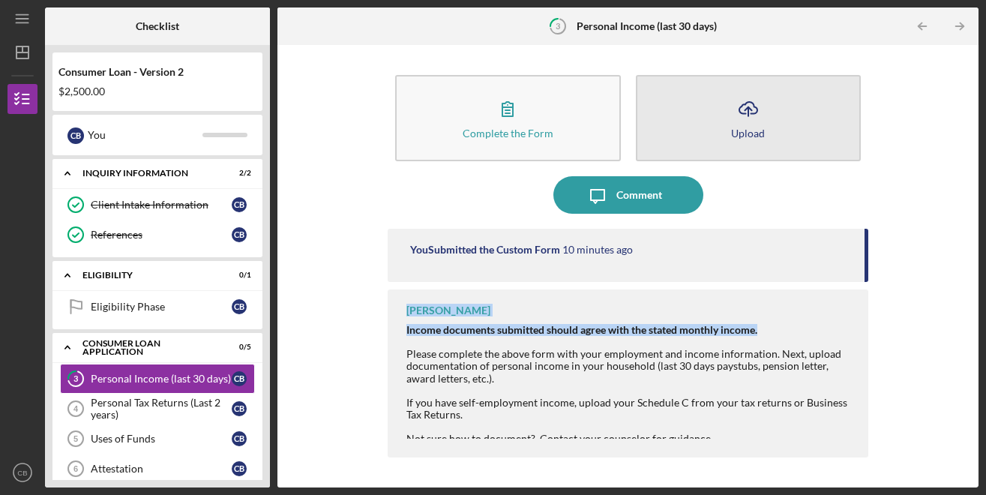
click at [756, 122] on icon "Icon/Upload" at bounding box center [747, 108] width 37 height 37
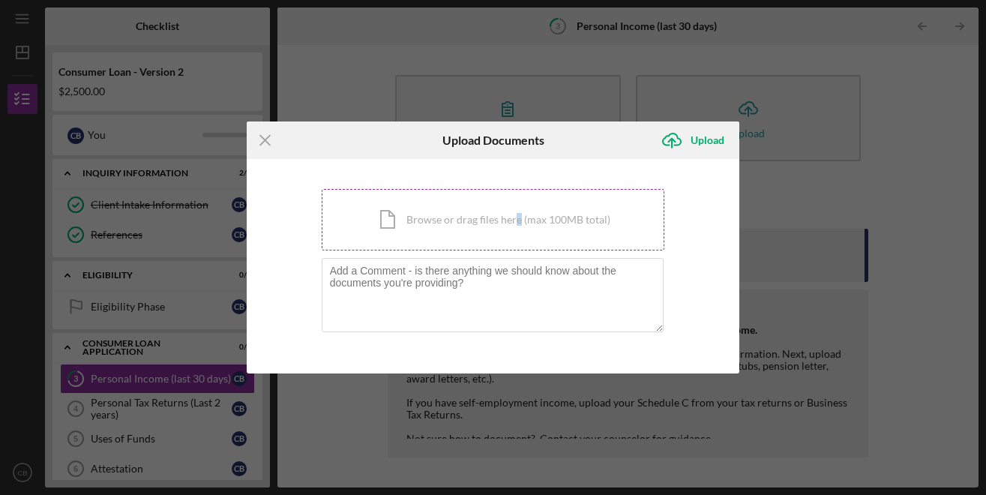
click at [516, 208] on div "Icon/Document Browse or drag files here (max 100MB total) Tap to choose files o…" at bounding box center [493, 219] width 343 height 61
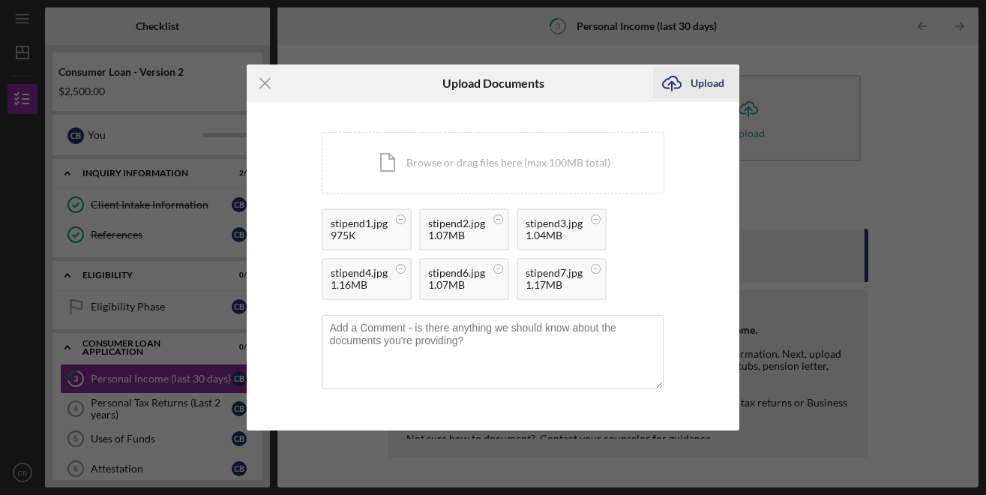
click at [697, 86] on div "Upload" at bounding box center [707, 83] width 34 height 30
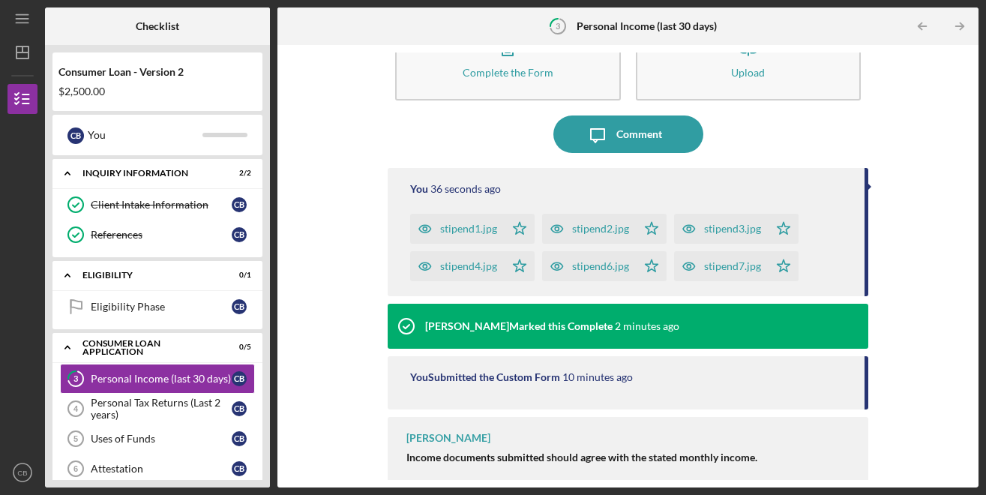
scroll to position [73, 0]
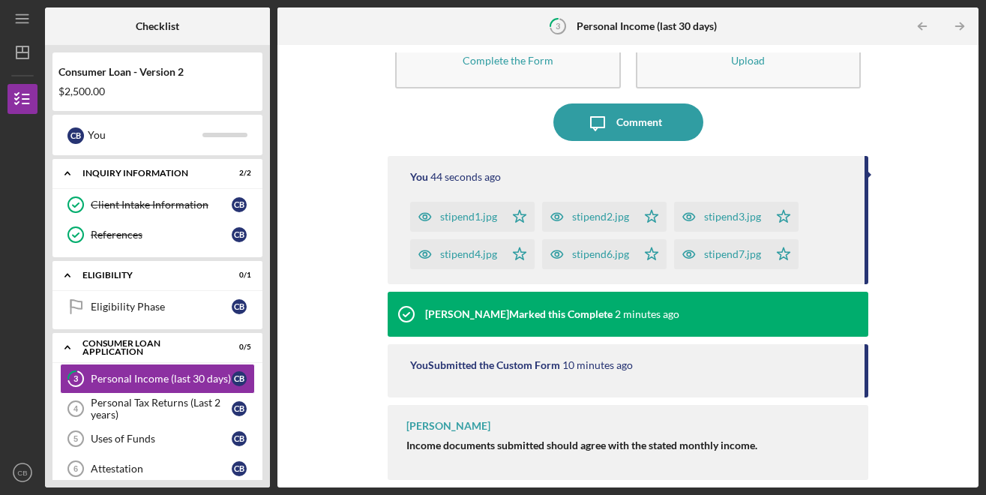
click at [456, 428] on div "[PERSON_NAME]" at bounding box center [448, 426] width 84 height 12
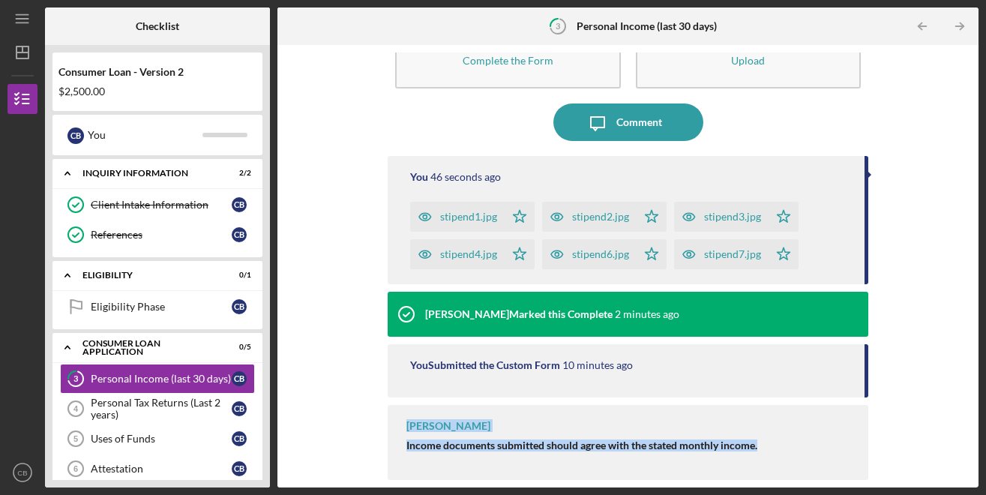
drag, startPoint x: 956, startPoint y: 368, endPoint x: 959, endPoint y: 430, distance: 62.3
click at [962, 429] on div "Complete the Form Form Icon/Upload Upload Icon/Message Comment You 46 seconds a…" at bounding box center [628, 265] width 686 height 427
drag, startPoint x: 856, startPoint y: 382, endPoint x: 854, endPoint y: 428, distance: 46.5
click at [854, 392] on div "You 47 seconds ago stipend1.jpg Icon/Star stipend2.jpg Icon/Star stipend3.jpg I…" at bounding box center [628, 274] width 480 height 236
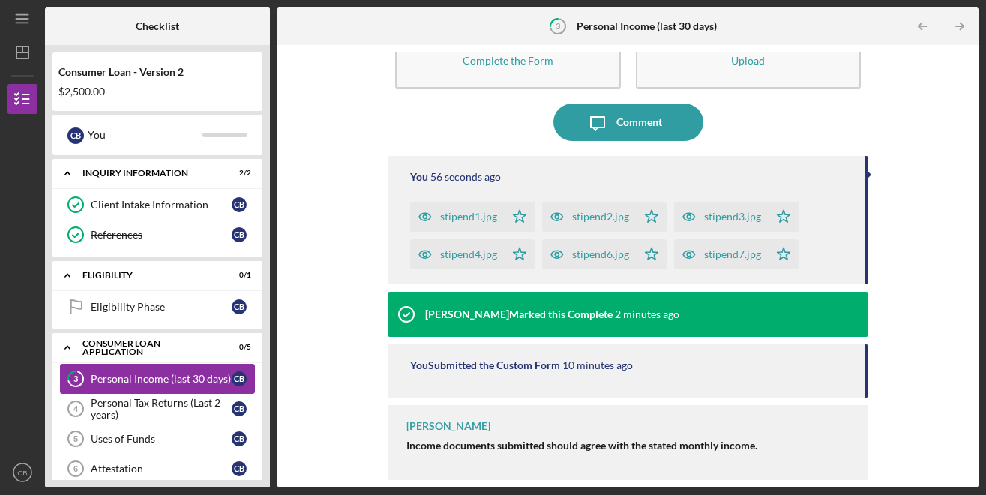
click at [198, 377] on div "Personal Income (last 30 days)" at bounding box center [161, 379] width 141 height 12
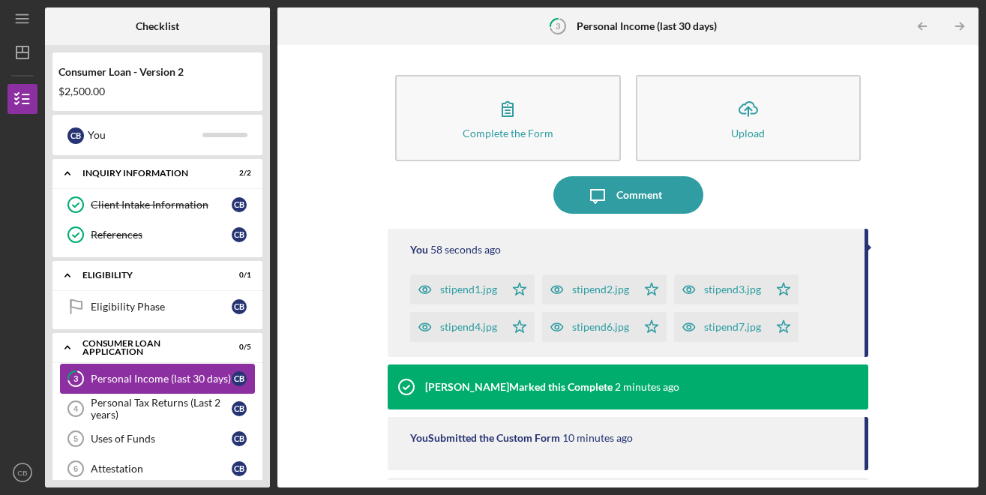
click at [166, 376] on div "Personal Income (last 30 days)" at bounding box center [161, 379] width 141 height 12
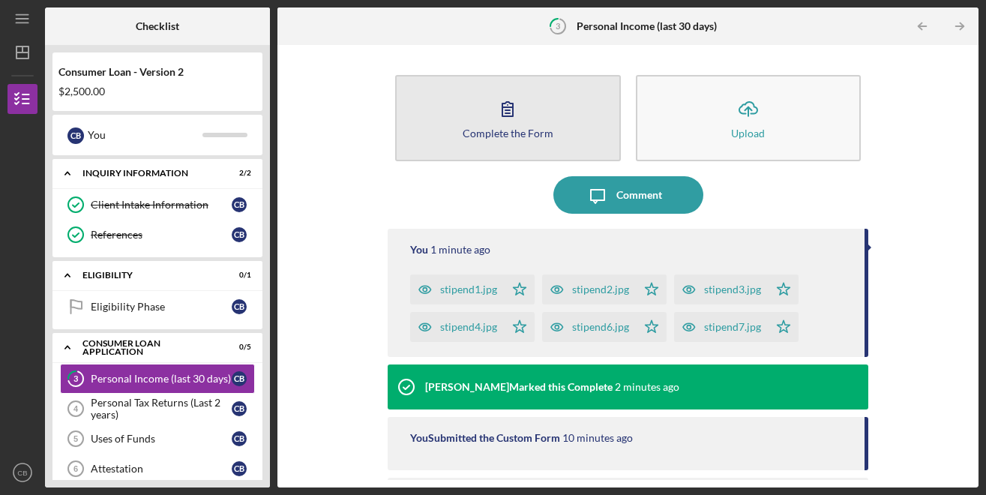
click at [473, 142] on button "Complete the Form Form" at bounding box center [507, 118] width 225 height 86
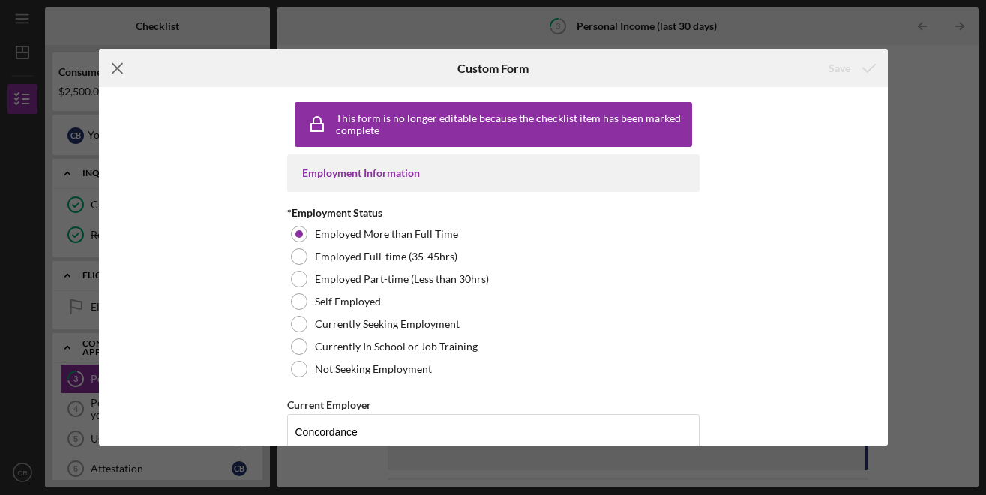
click at [119, 64] on icon "Icon/Menu Close" at bounding box center [117, 67] width 37 height 37
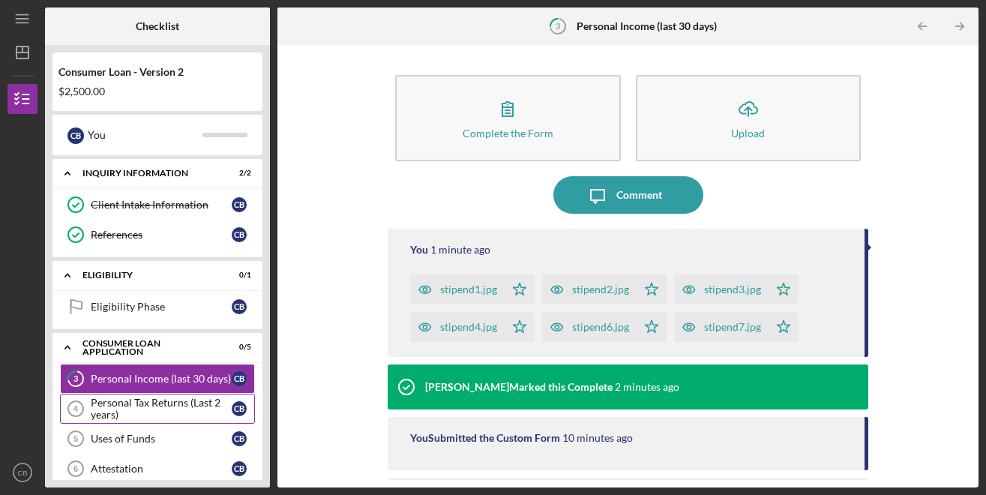
click at [141, 404] on div "Personal Tax Returns (Last 2 years)" at bounding box center [161, 408] width 141 height 24
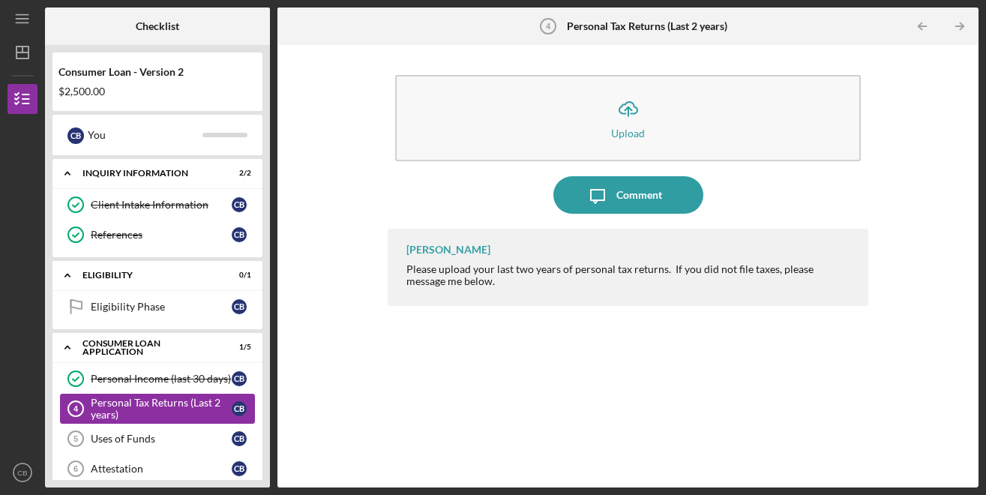
click at [181, 405] on div "Personal Tax Returns (Last 2 years)" at bounding box center [161, 408] width 141 height 24
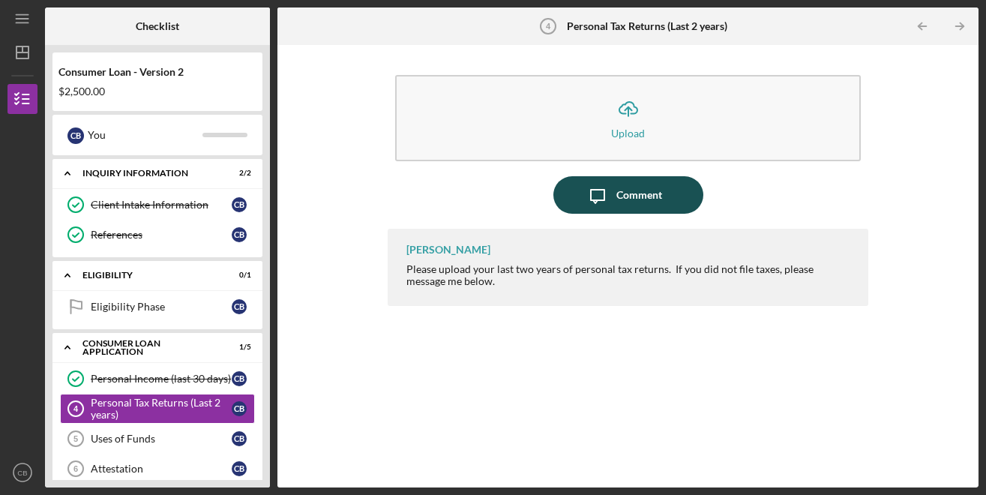
click at [638, 198] on div "Comment" at bounding box center [639, 194] width 46 height 37
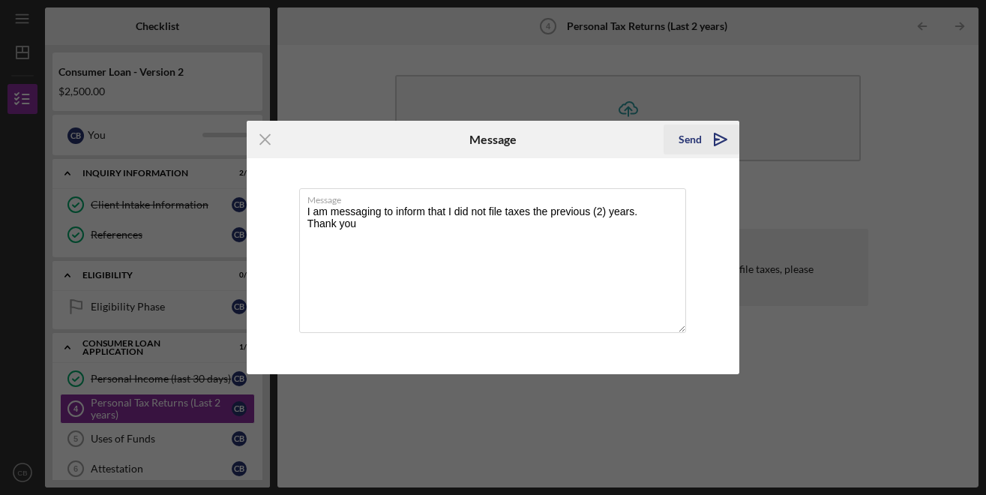
type textarea "I am messaging to inform that I did not file taxes the previous (2) years. Than…"
click at [714, 148] on icon "Icon/icon-invite-send" at bounding box center [720, 139] width 37 height 37
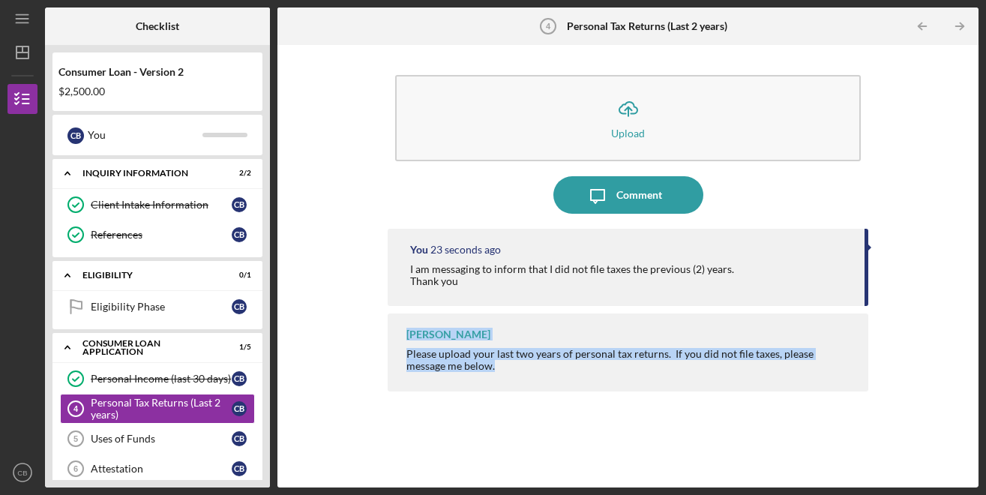
drag, startPoint x: 868, startPoint y: 302, endPoint x: 902, endPoint y: 298, distance: 34.7
click at [860, 361] on div "Icon/Upload Upload Icon/Message Comment You 23 seconds ago I am messaging to in…" at bounding box center [628, 265] width 686 height 427
click at [142, 444] on div "Uses of Funds" at bounding box center [161, 438] width 141 height 12
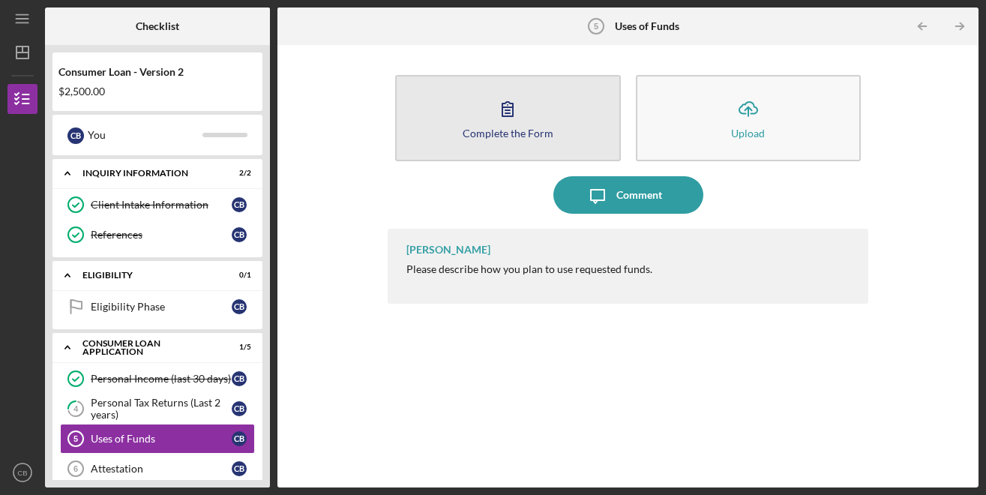
click at [498, 121] on icon "button" at bounding box center [507, 108] width 37 height 37
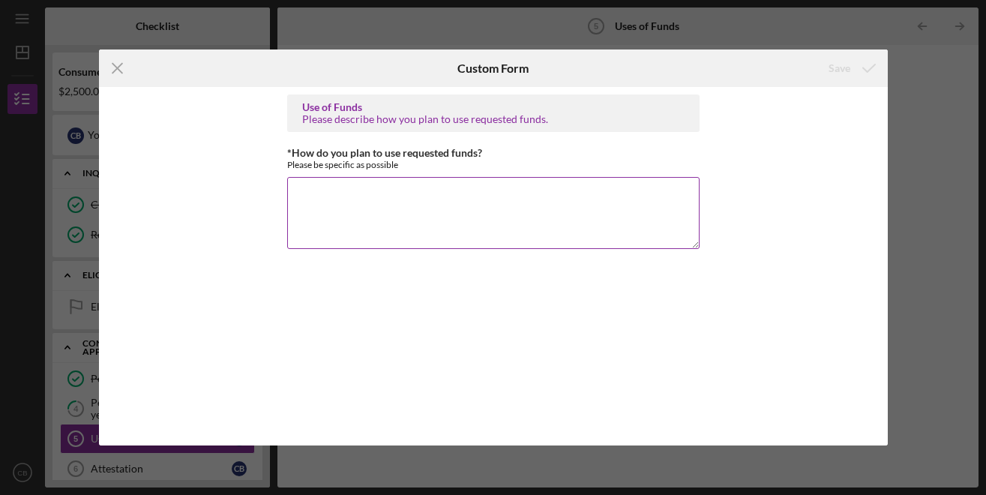
click at [406, 188] on textarea "*How do you plan to use requested funds?" at bounding box center [493, 213] width 412 height 72
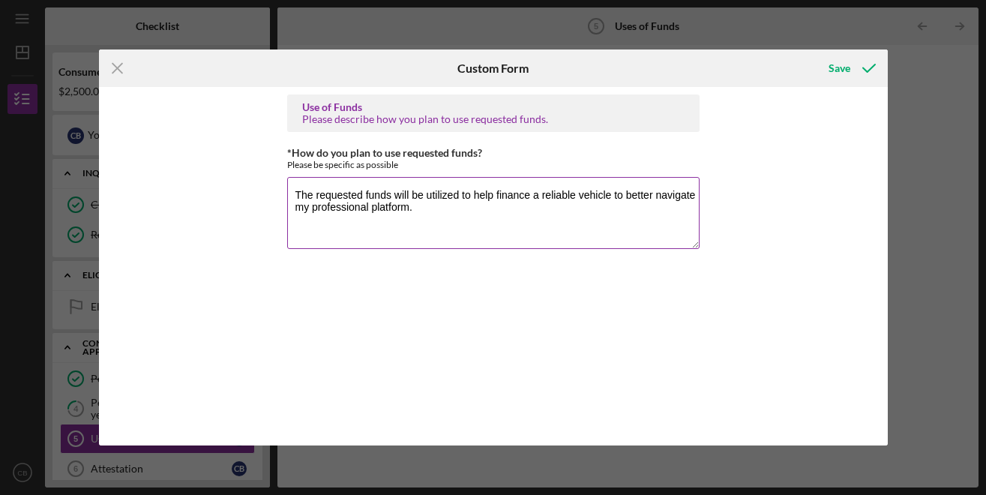
click at [375, 236] on textarea "The requested funds will be utilized to help finance a reliable vehicle to bett…" at bounding box center [493, 213] width 412 height 72
click at [425, 208] on textarea "The requested funds will be utilized to help finance a reliable vehicle to bett…" at bounding box center [493, 213] width 412 height 72
click at [305, 226] on textarea "The requested funds will be utilized to help finance a reliable vehicle to bett…" at bounding box center [493, 213] width 412 height 72
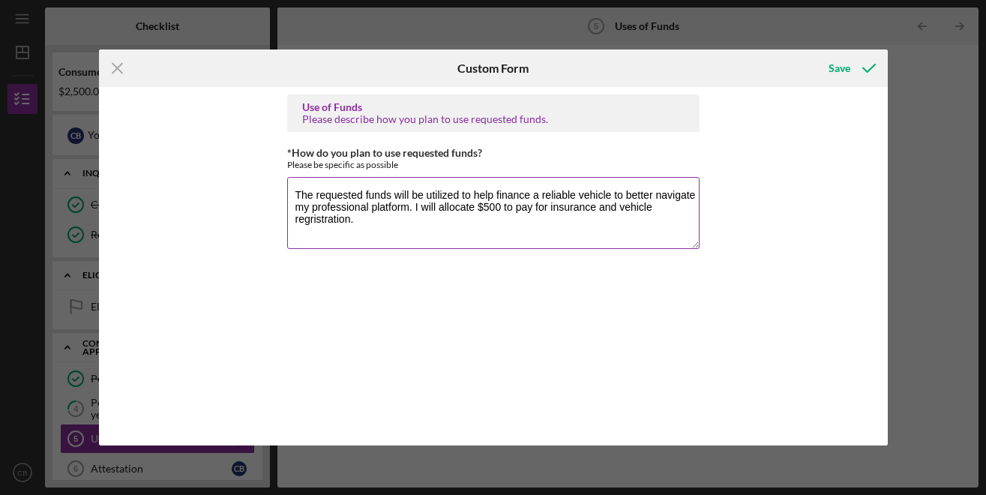
click at [316, 222] on textarea "The requested funds will be utilized to help finance a reliable vehicle to bett…" at bounding box center [493, 213] width 412 height 72
click at [352, 219] on textarea "The requested funds will be utilized to help finance a reliable vehicle to bett…" at bounding box center [493, 213] width 412 height 72
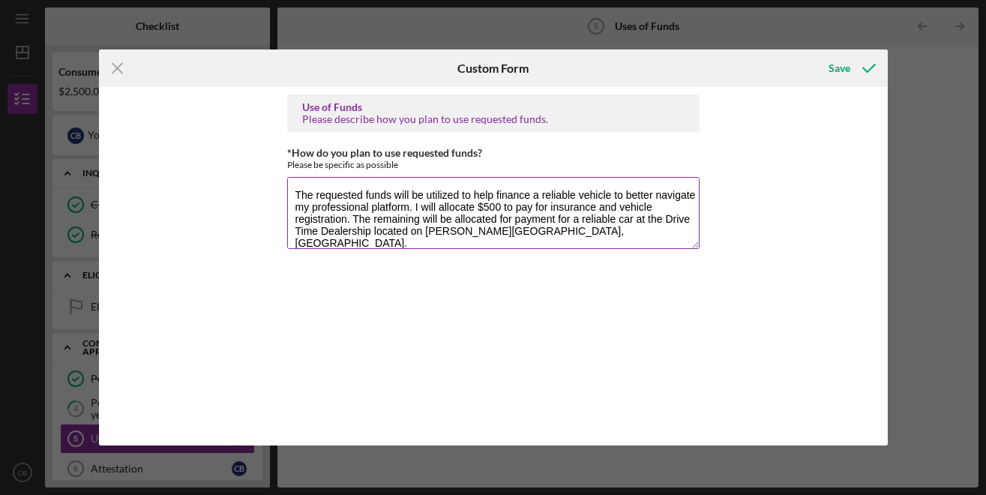
scroll to position [1, 0]
click at [379, 223] on textarea "The requested funds will be utilized to help finance a reliable vehicle to bett…" at bounding box center [493, 213] width 412 height 72
click at [657, 204] on textarea "The requested funds will be utilized to help finance a reliable vehicle to bett…" at bounding box center [493, 213] width 412 height 72
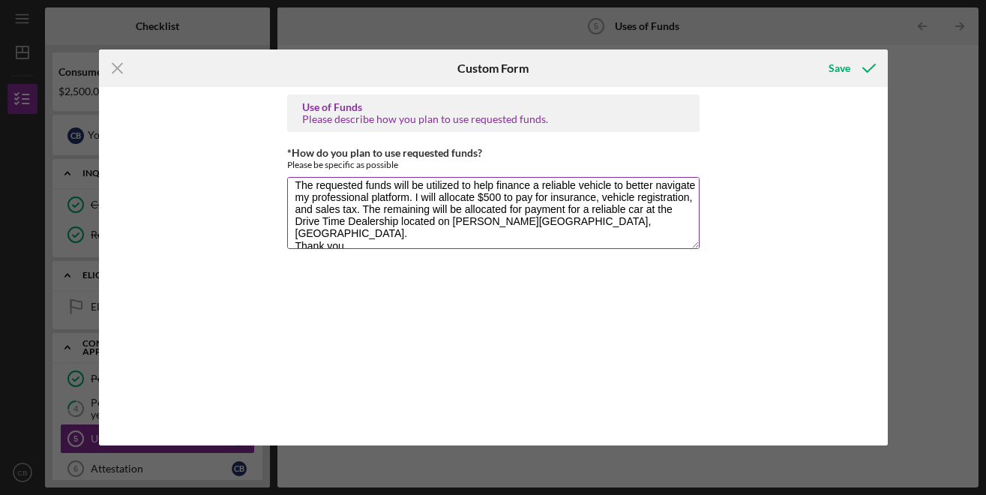
scroll to position [12, 0]
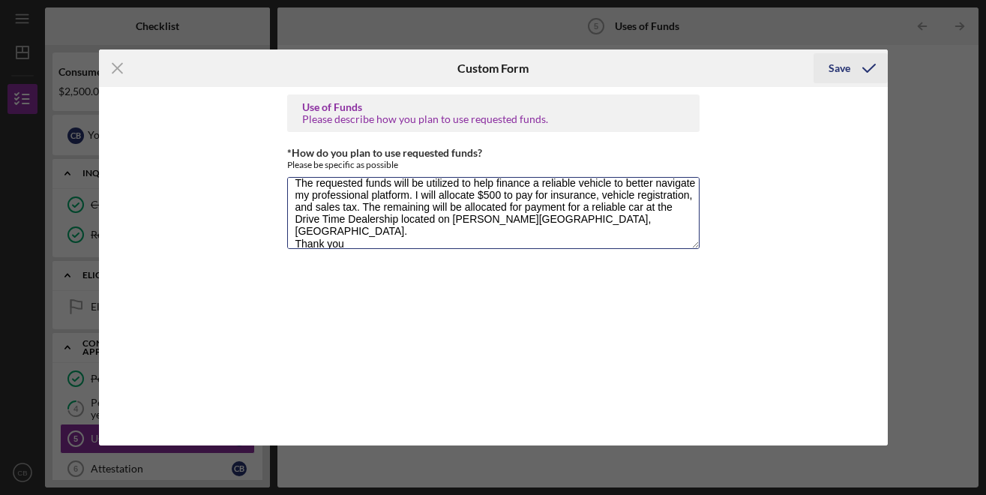
type textarea "The requested funds will be utilized to help finance a reliable vehicle to bett…"
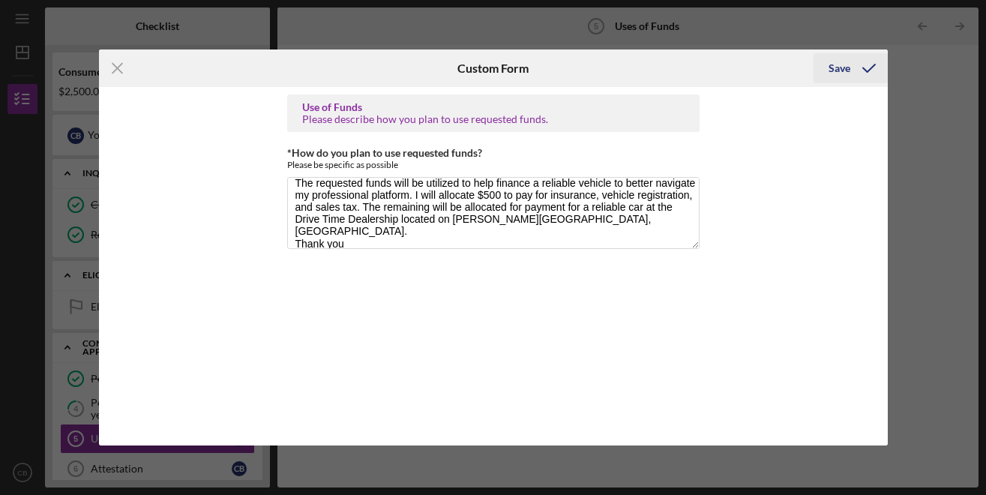
click at [842, 73] on div "Save" at bounding box center [839, 68] width 22 height 30
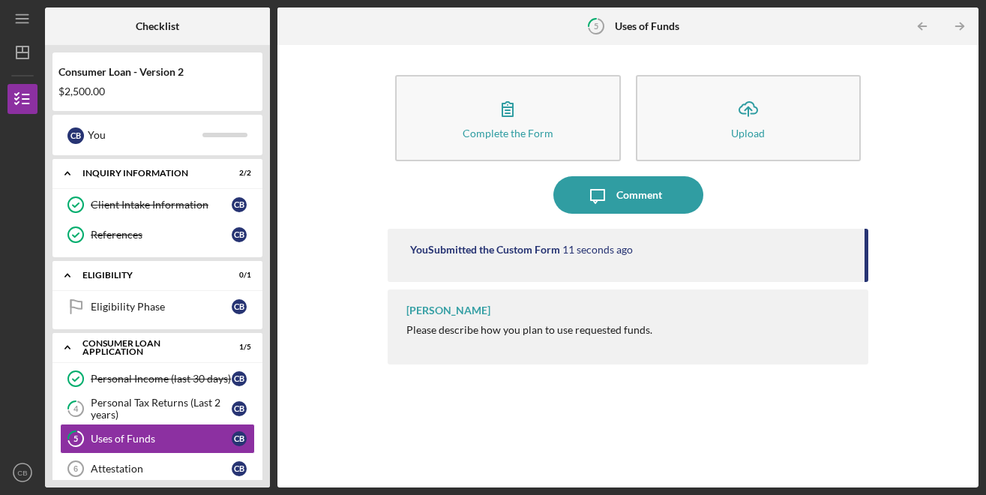
click at [238, 35] on div at bounding box center [232, 25] width 75 height 37
click at [138, 463] on div "Attestation" at bounding box center [161, 468] width 141 height 12
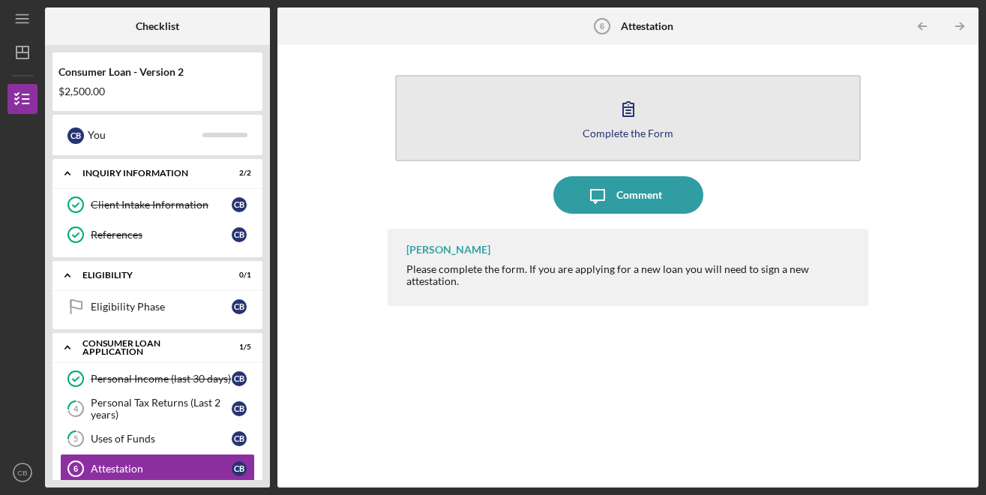
click at [579, 133] on button "Complete the Form Form" at bounding box center [627, 118] width 465 height 86
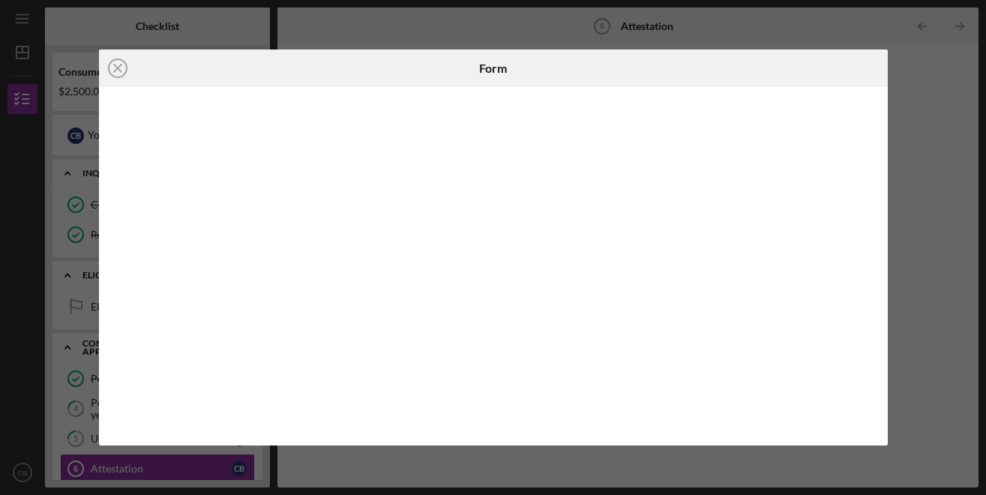
drag, startPoint x: 874, startPoint y: 274, endPoint x: 423, endPoint y: 33, distance: 511.0
click at [423, 34] on div "Icon/Close Form" at bounding box center [493, 247] width 986 height 495
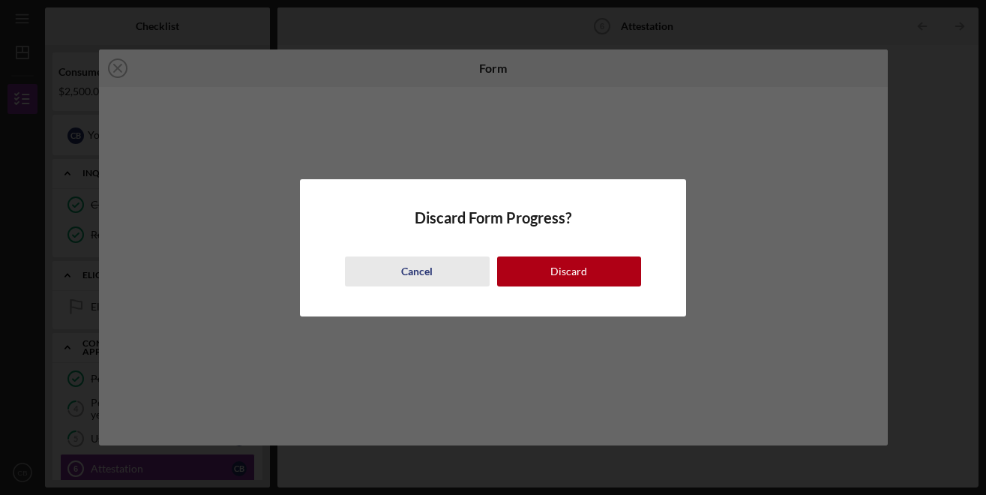
click at [423, 273] on div "Cancel" at bounding box center [416, 271] width 31 height 30
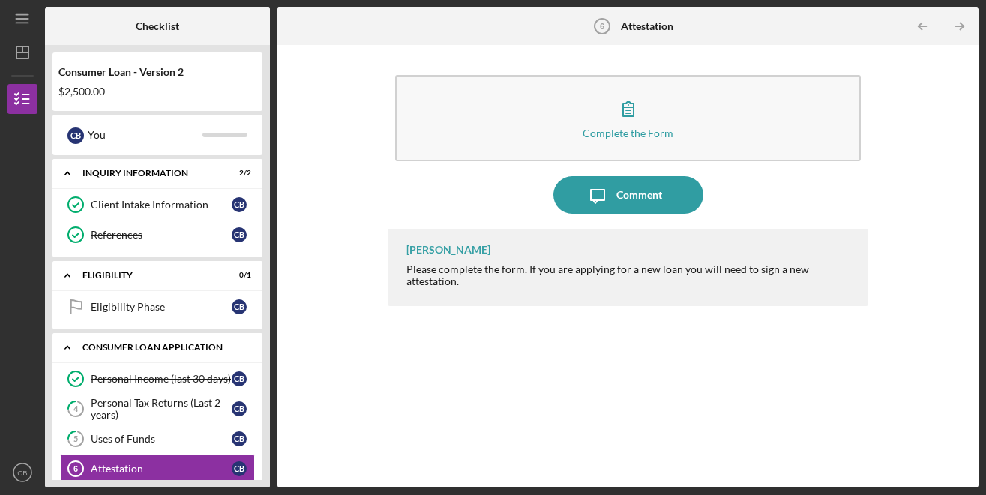
drag, startPoint x: 271, startPoint y: 267, endPoint x: 247, endPoint y: 355, distance: 91.4
click at [247, 355] on div "Checklist Consumer Loan - Version 2 $2,500.00 C B You Icon/Expander Inquiry Inf…" at bounding box center [511, 247] width 933 height 480
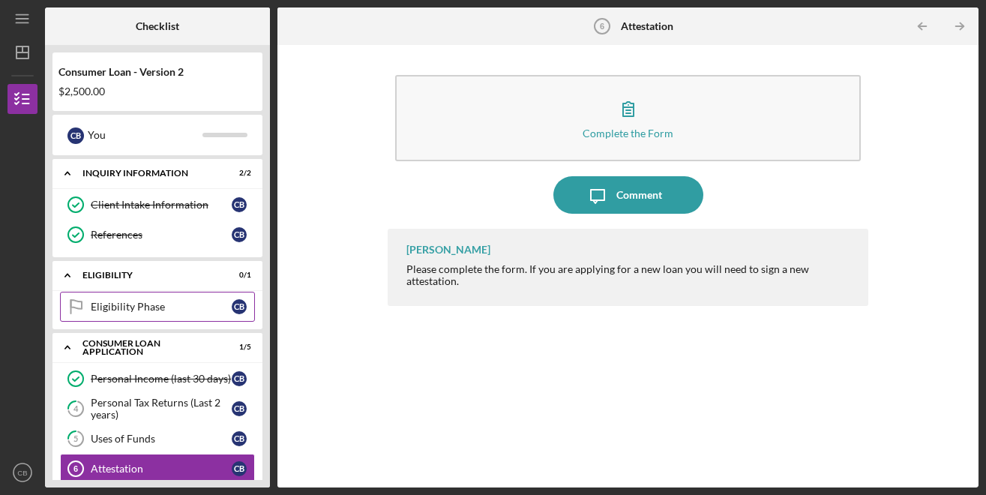
click at [139, 300] on link "Eligibility Phase Eligibility Phase C B" at bounding box center [157, 307] width 195 height 30
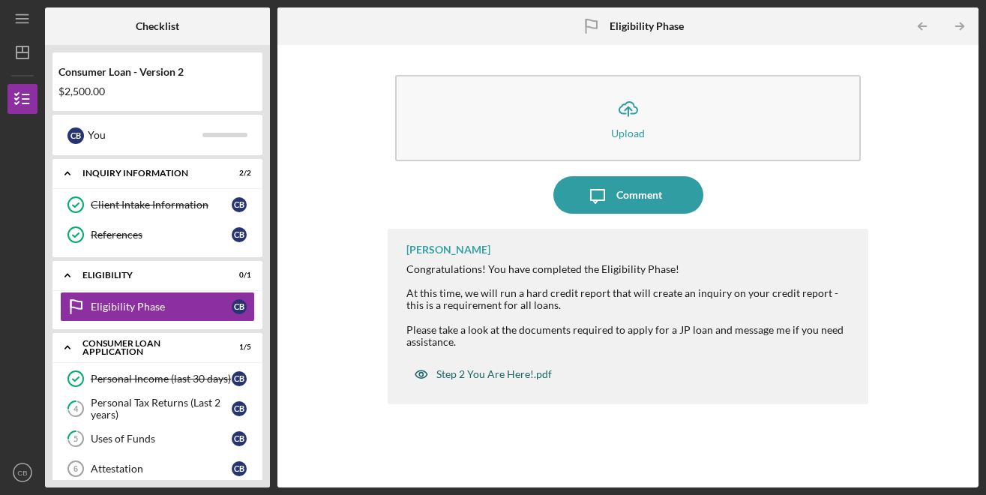
click at [491, 380] on div "Step 2 You Are Here!.pdf" at bounding box center [482, 374] width 153 height 30
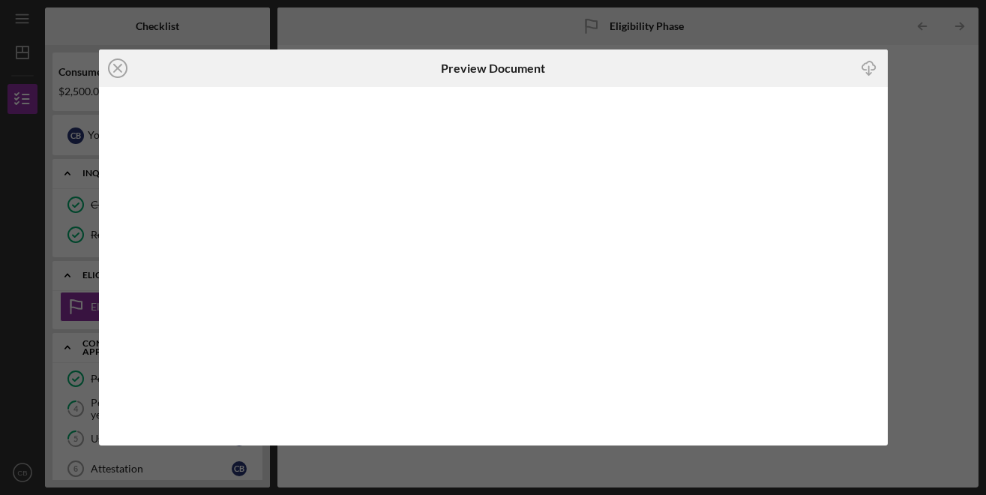
drag, startPoint x: 887, startPoint y: 197, endPoint x: 884, endPoint y: 155, distance: 42.1
click at [884, 155] on div "Icon/Close Preview Document Icon/Download" at bounding box center [493, 247] width 986 height 495
click at [868, 67] on line "button" at bounding box center [868, 70] width 0 height 8
click at [123, 71] on icon "Icon/Close" at bounding box center [117, 67] width 37 height 37
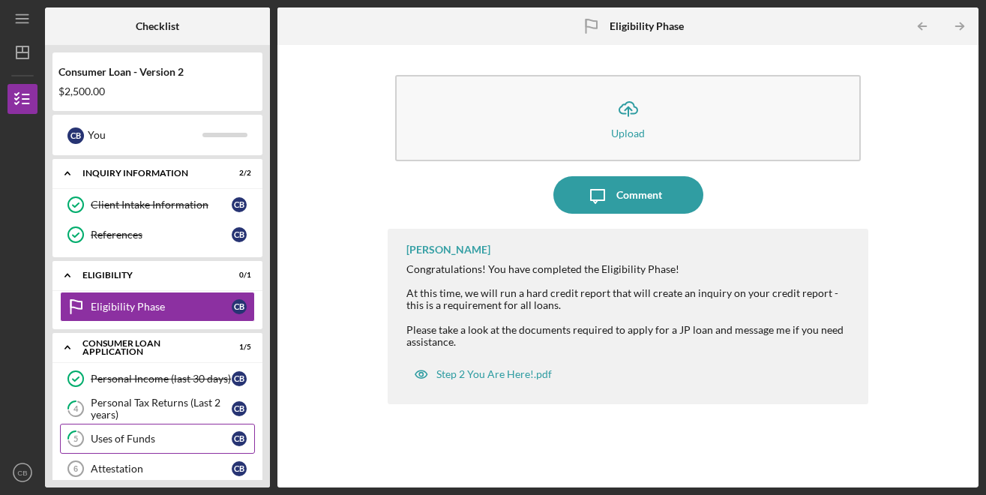
click at [164, 446] on link "5 Uses of Funds C B" at bounding box center [157, 438] width 195 height 30
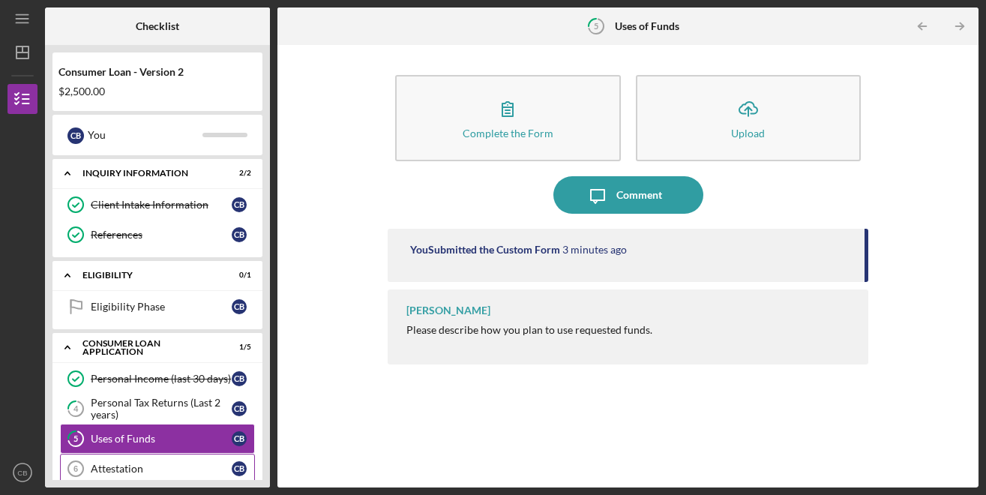
click at [163, 462] on link "Attestation 6 Attestation C B" at bounding box center [157, 468] width 195 height 30
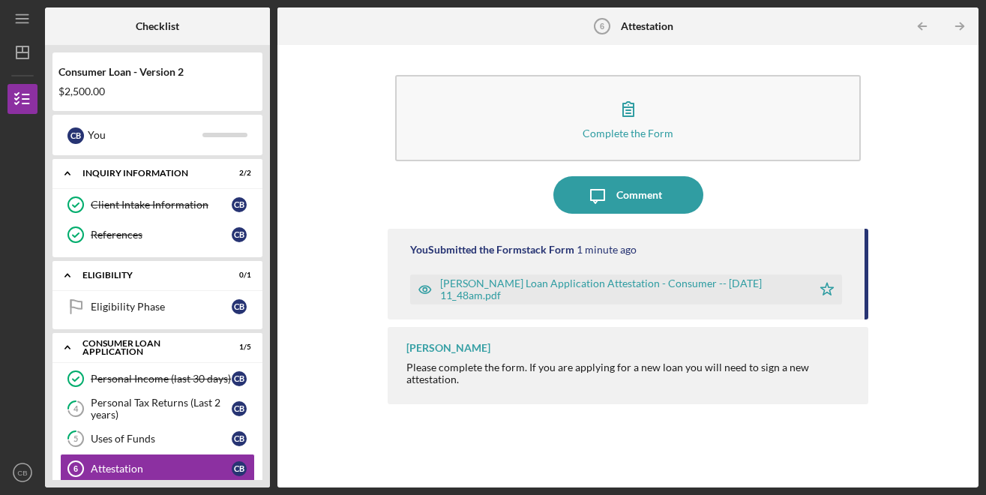
drag, startPoint x: 270, startPoint y: 232, endPoint x: 259, endPoint y: 329, distance: 97.3
click at [259, 329] on div "Checklist Consumer Loan - Version 2 $2,500.00 C B You Icon/Expander Inquiry Inf…" at bounding box center [511, 247] width 933 height 480
drag, startPoint x: 13, startPoint y: 364, endPoint x: 13, endPoint y: 420, distance: 56.2
click at [13, 420] on div at bounding box center [22, 372] width 30 height 172
click at [25, 88] on icon "button" at bounding box center [22, 98] width 37 height 37
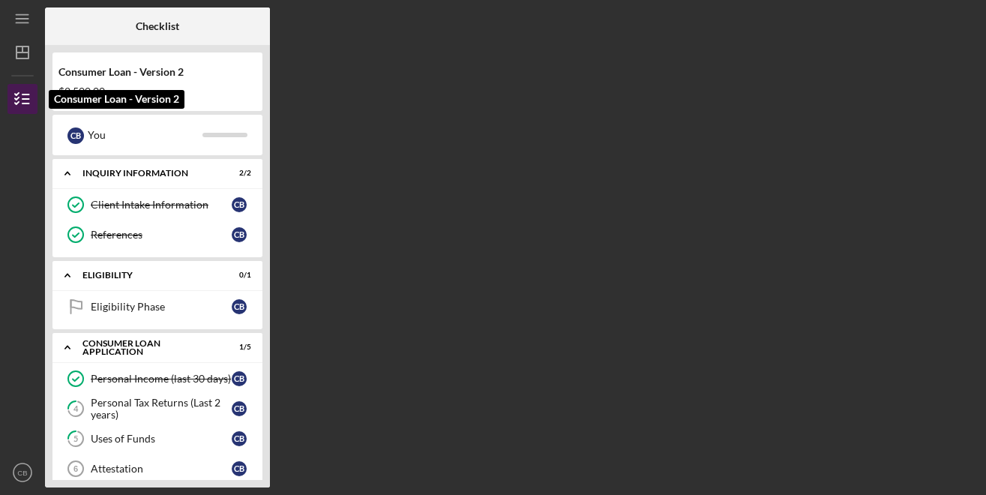
click at [22, 106] on icon "button" at bounding box center [22, 98] width 37 height 37
click at [49, 320] on div "Consumer Loan - Version 2 $2,500.00 C B You Icon/Expander Inquiry Information 2…" at bounding box center [157, 266] width 225 height 442
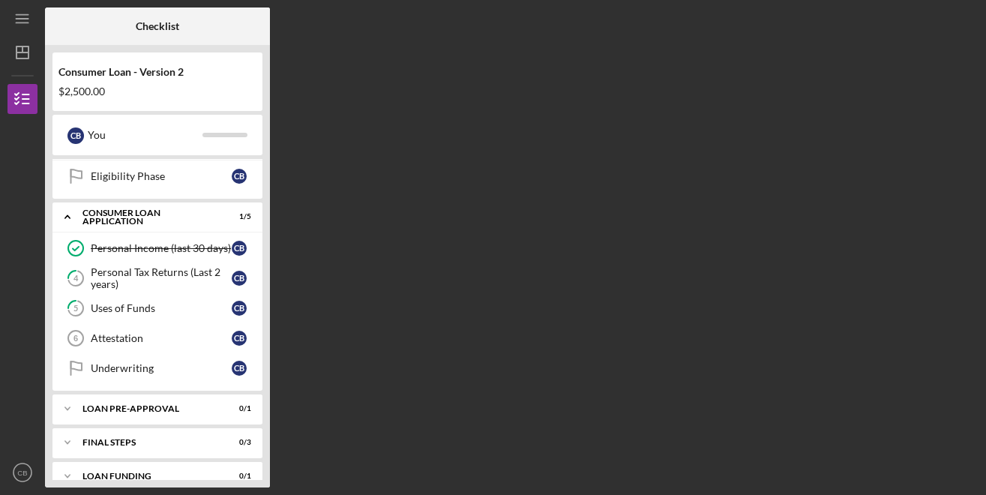
scroll to position [150, 0]
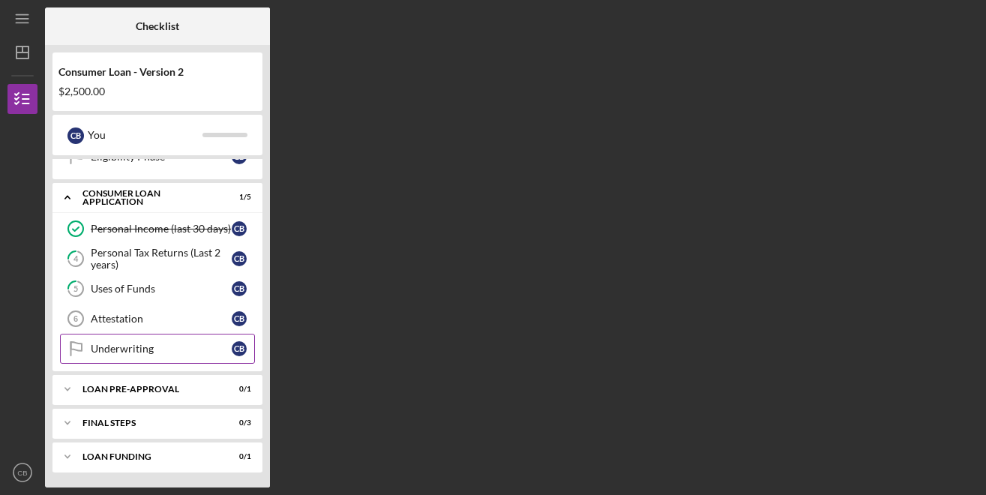
click at [138, 347] on div "Underwriting" at bounding box center [161, 349] width 141 height 12
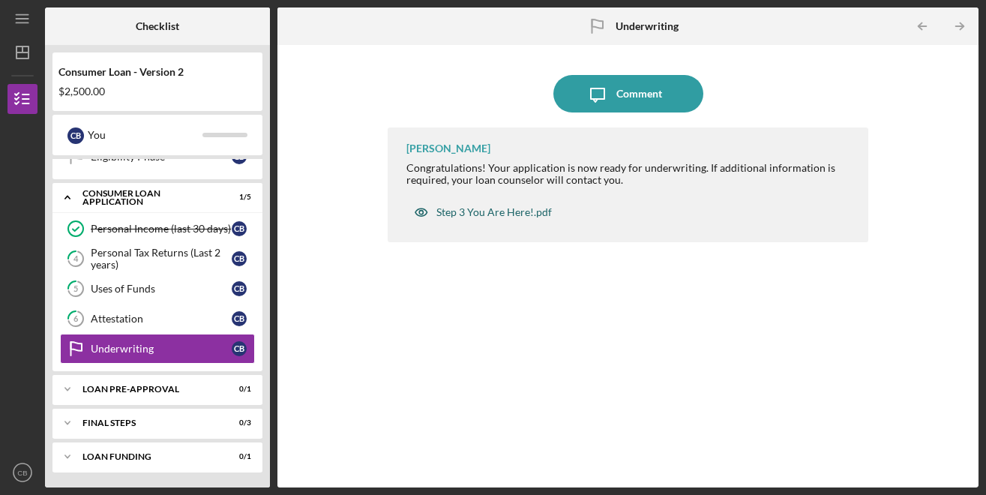
click at [483, 219] on div "Step 3 You Are Here!.pdf" at bounding box center [482, 212] width 153 height 30
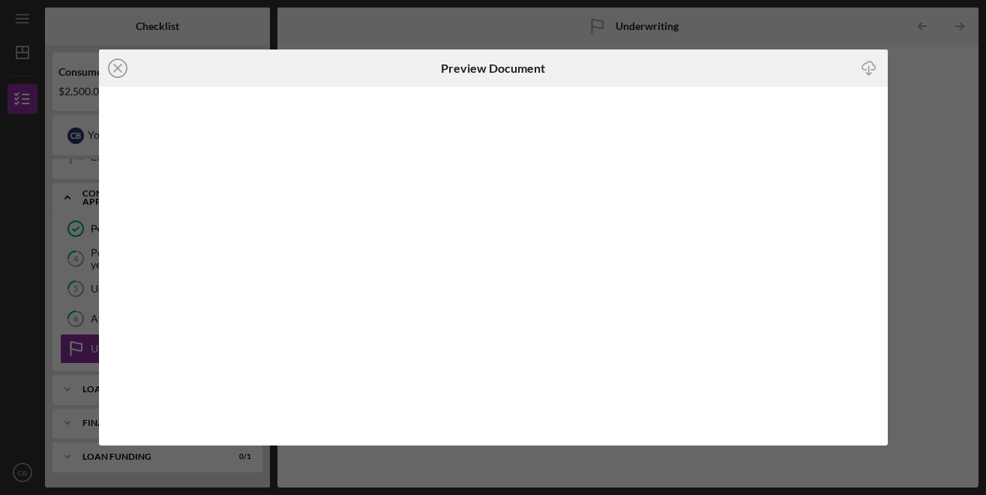
click at [868, 72] on line "button" at bounding box center [868, 70] width 0 height 8
click at [123, 68] on icon "Icon/Close" at bounding box center [117, 67] width 37 height 37
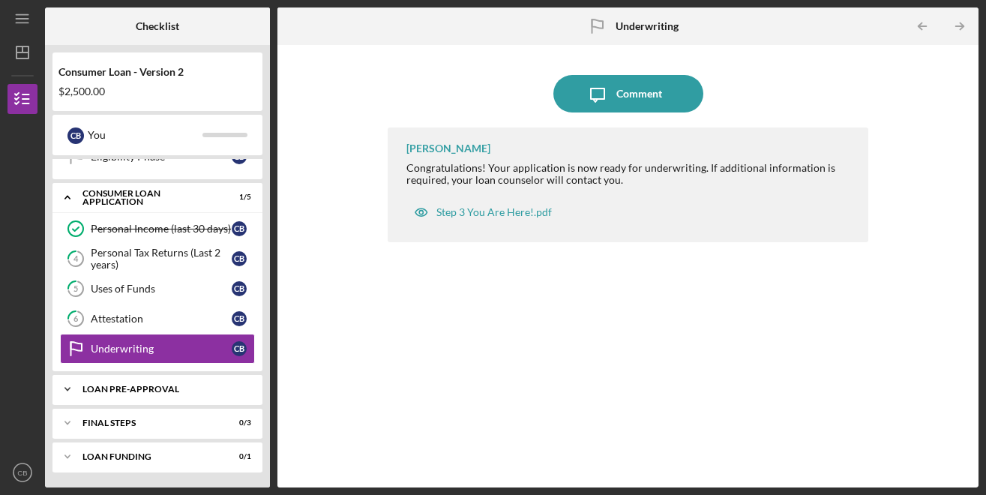
click at [145, 385] on div "Loan Pre-Approval" at bounding box center [162, 389] width 161 height 9
click at [172, 420] on div "Loan Pre-Approval" at bounding box center [161, 420] width 141 height 12
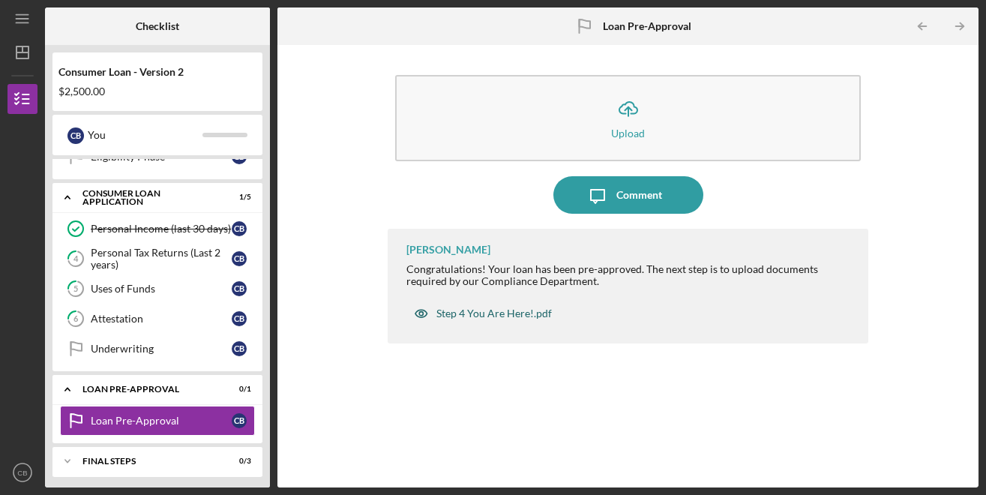
click at [509, 313] on div "Step 4 You Are Here!.pdf" at bounding box center [493, 313] width 115 height 12
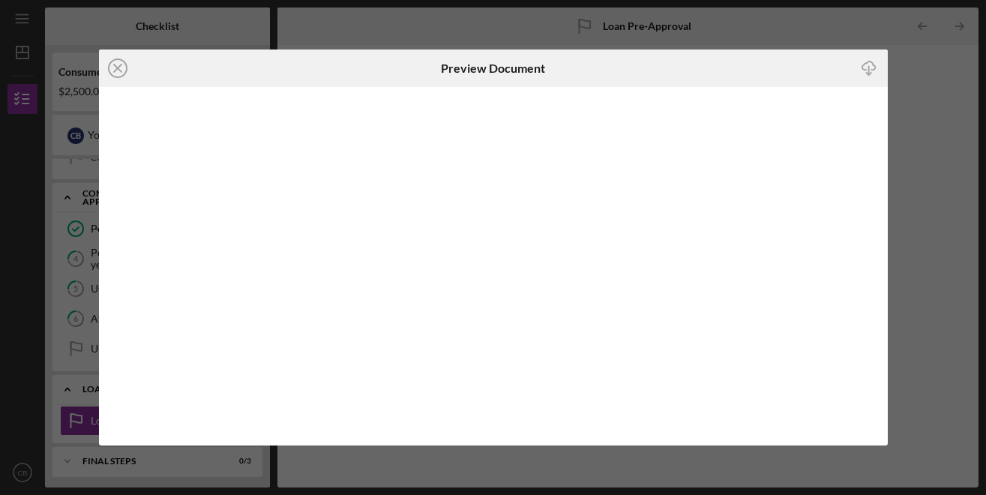
click at [871, 66] on icon "Icon/Download" at bounding box center [868, 69] width 34 height 34
click at [125, 64] on circle at bounding box center [118, 68] width 18 height 18
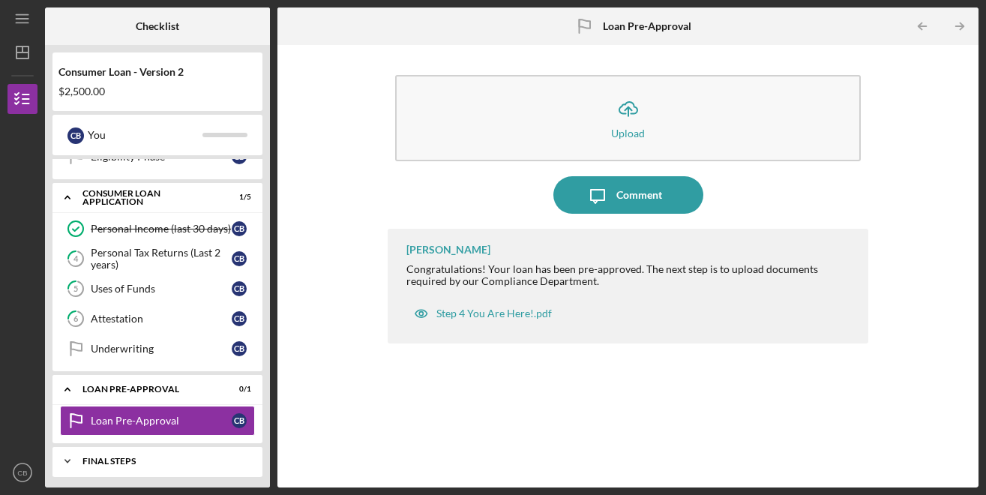
click at [148, 456] on div "Icon/Expander FINAL STEPS 0 / 3" at bounding box center [157, 461] width 210 height 30
click at [148, 458] on div "FINAL STEPS" at bounding box center [162, 460] width 161 height 9
click at [256, 334] on div "Personal Income (last 30 days) Personal Income (last 30 days) C B 4 Personal Ta…" at bounding box center [157, 292] width 210 height 157
click at [47, 337] on div "Consumer Loan - Version 2 $2,500.00 C B You Icon/Expander Inquiry Information 2…" at bounding box center [157, 266] width 225 height 442
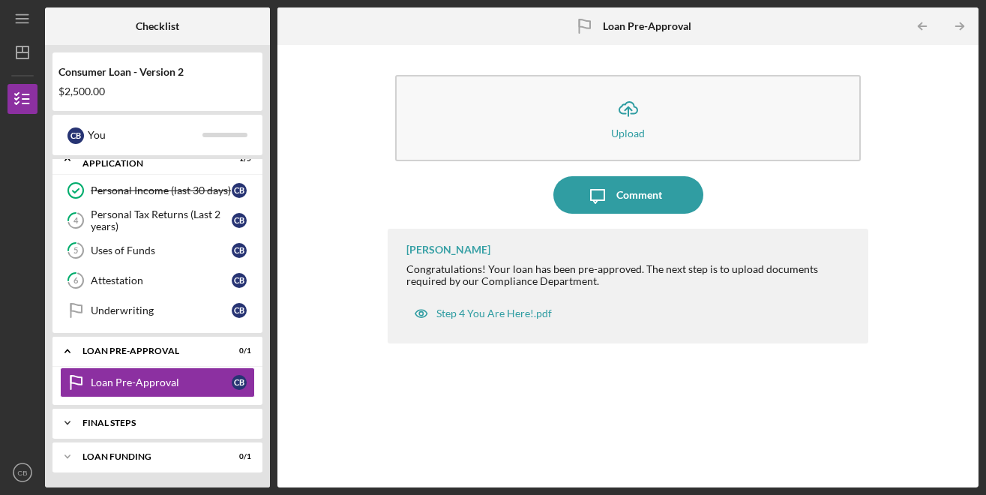
click at [66, 422] on polyline at bounding box center [67, 422] width 4 height 3
click at [49, 430] on div "Consumer Loan - Version 2 $2,500.00 C B You Icon/Expander Inquiry Information 2…" at bounding box center [157, 266] width 225 height 442
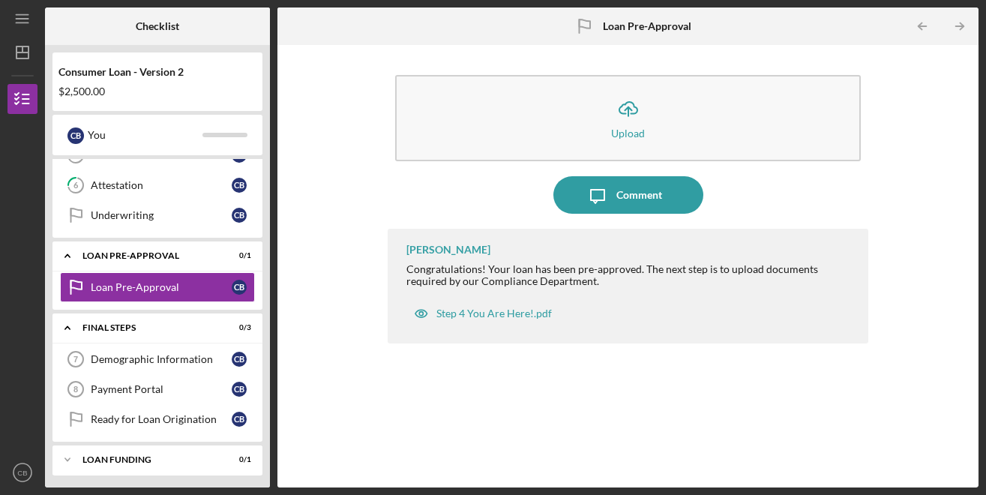
scroll to position [286, 0]
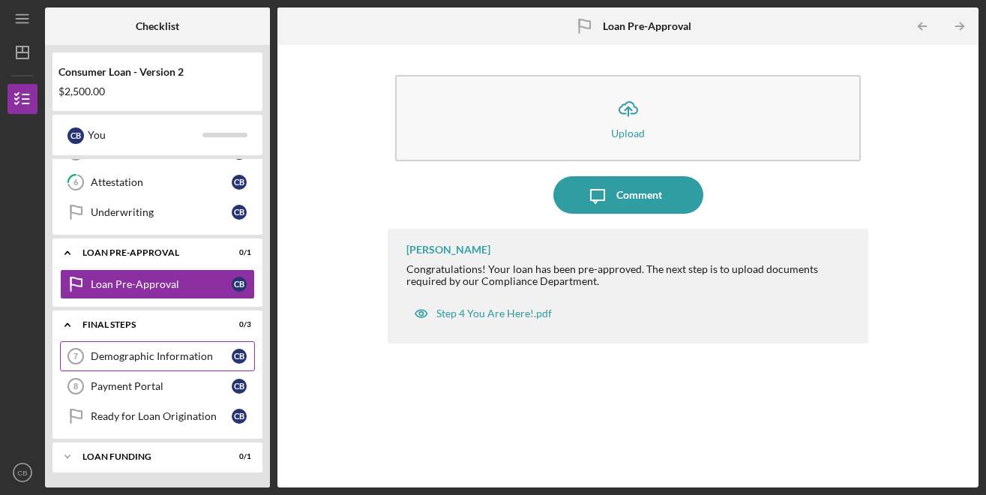
click at [145, 354] on div "Demographic Information" at bounding box center [161, 356] width 141 height 12
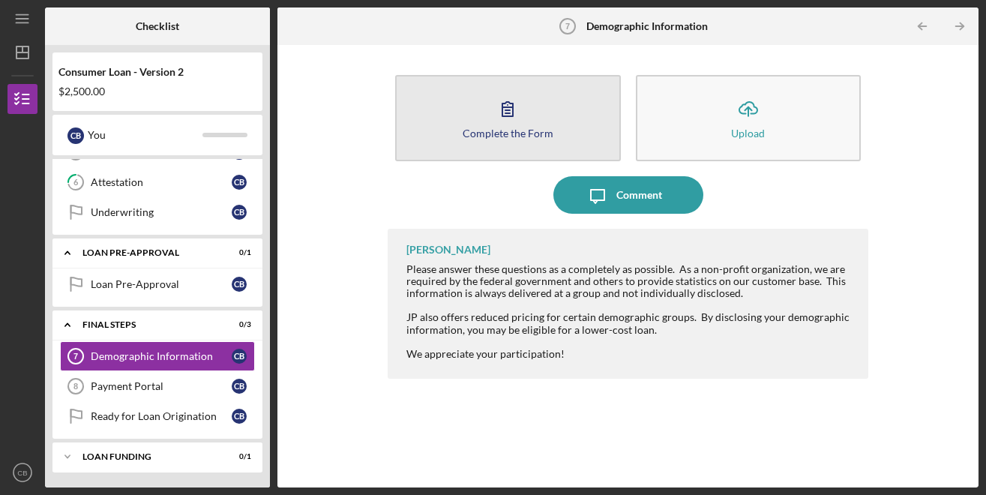
click at [511, 106] on icon "button" at bounding box center [507, 108] width 37 height 37
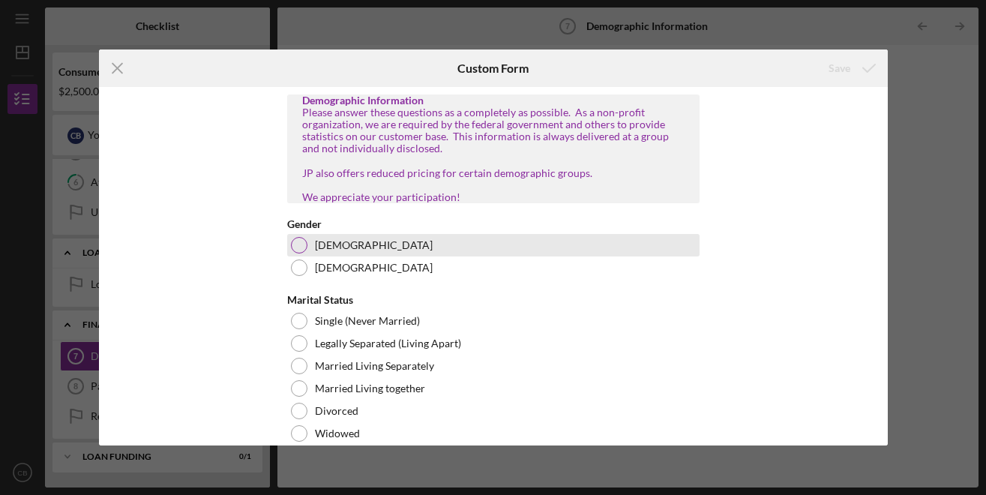
click at [292, 253] on div at bounding box center [299, 245] width 16 height 16
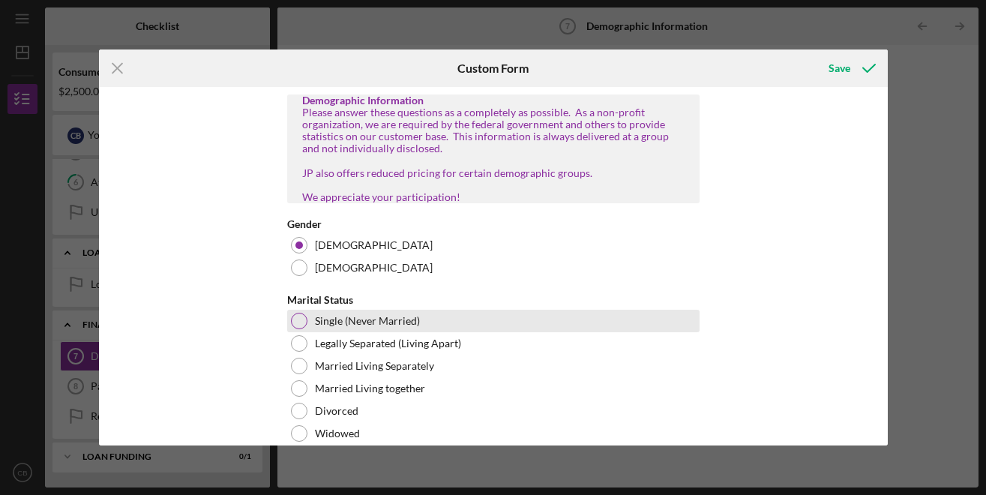
click at [290, 332] on div "Single (Never Married)" at bounding box center [493, 321] width 412 height 22
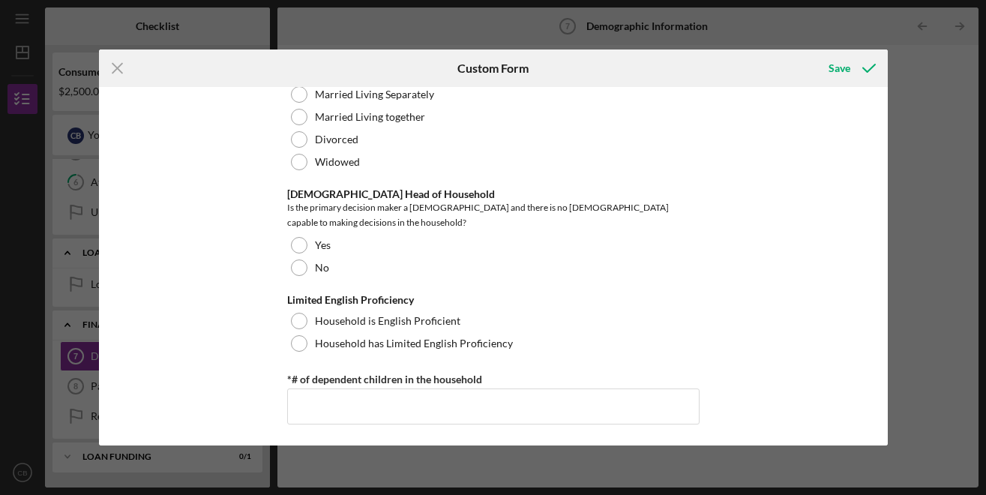
scroll to position [286, 0]
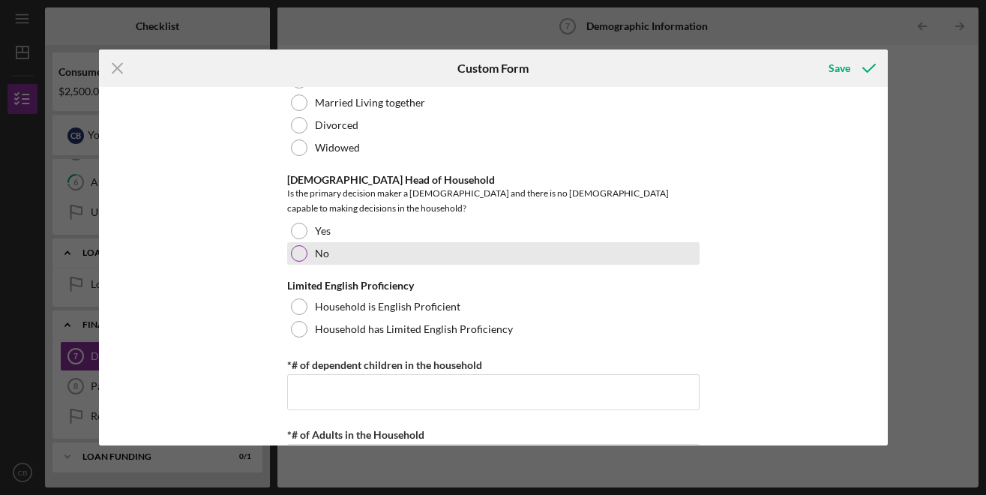
click at [295, 249] on div at bounding box center [299, 253] width 16 height 16
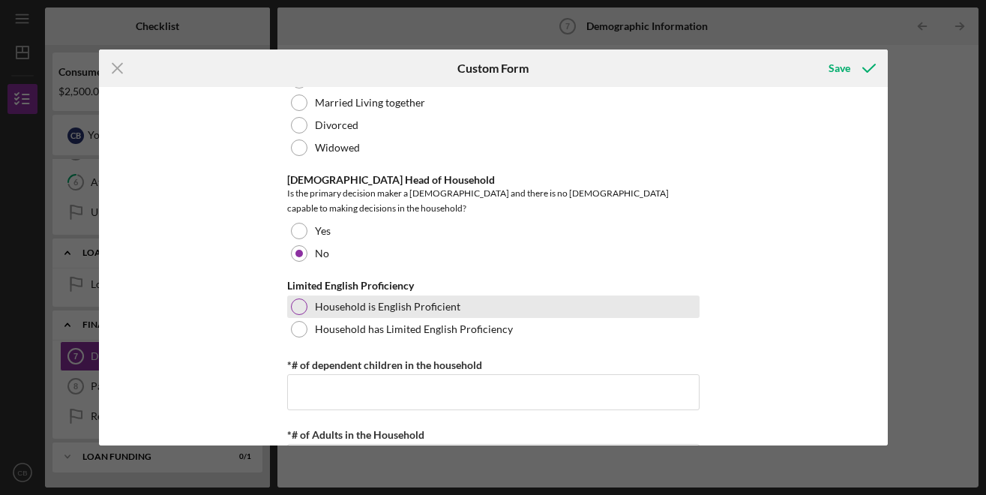
click at [292, 299] on div at bounding box center [299, 306] width 16 height 16
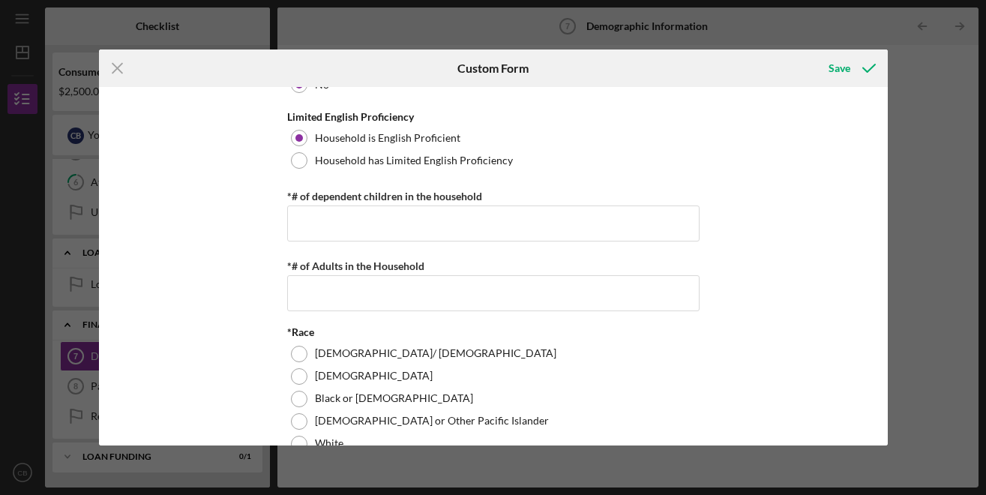
scroll to position [462, 0]
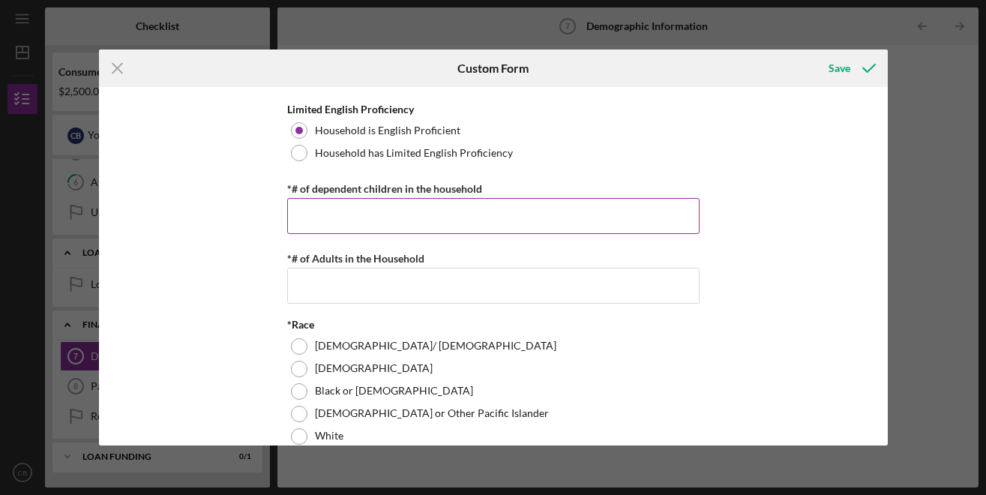
click at [298, 223] on input "*# of dependent children in the household" at bounding box center [493, 216] width 412 height 36
type input "0"
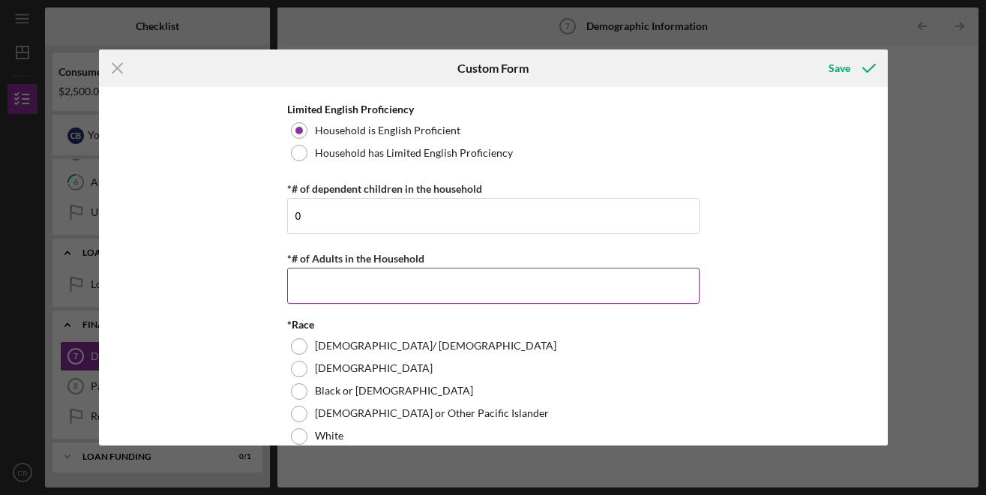
click at [293, 281] on input "*# of Adults in the Household" at bounding box center [493, 286] width 412 height 36
type input "2"
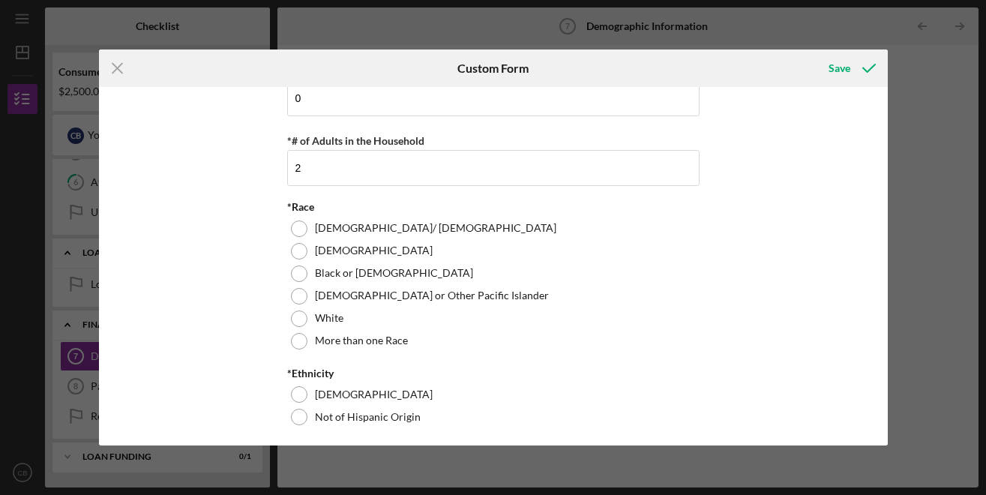
scroll to position [564, 0]
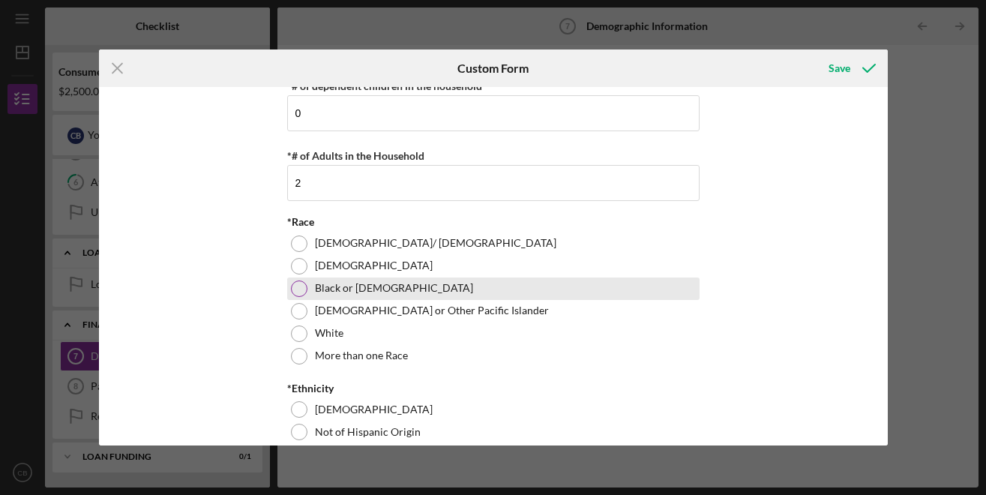
click at [295, 286] on div at bounding box center [299, 288] width 16 height 16
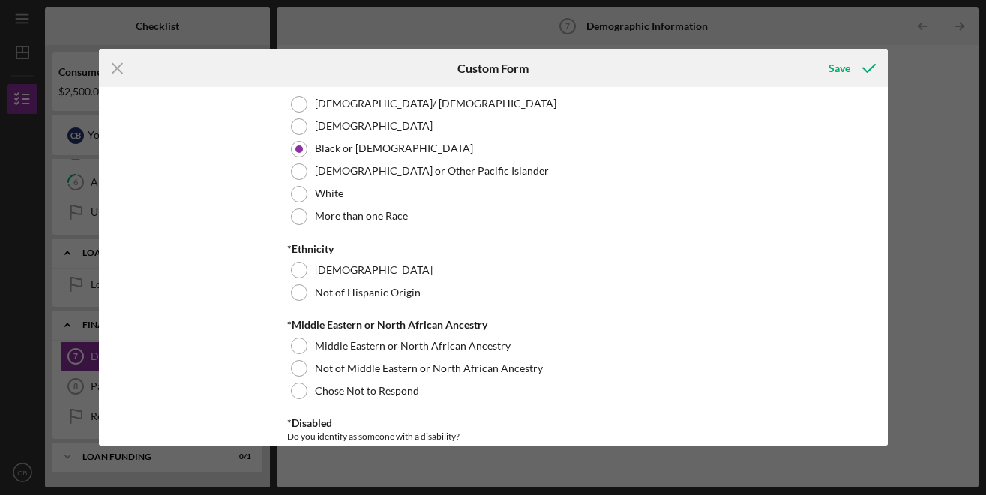
scroll to position [711, 0]
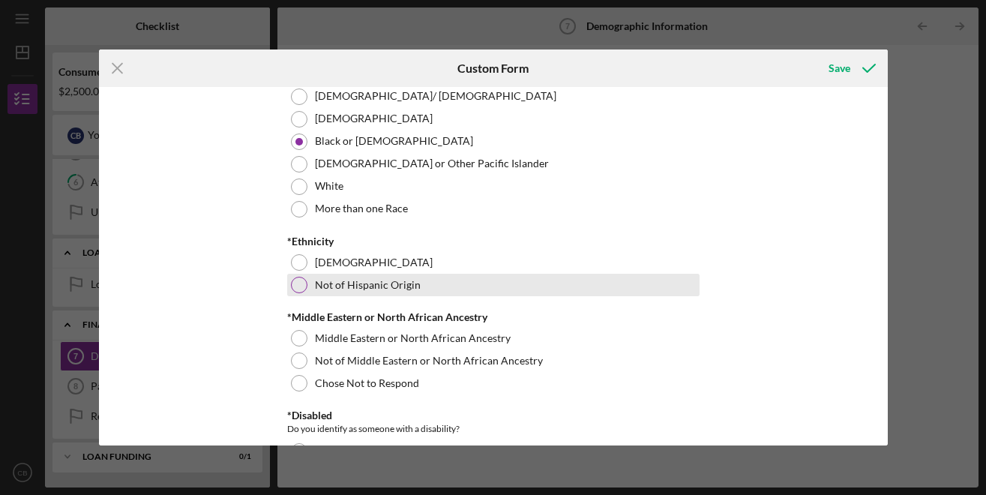
click at [295, 286] on div at bounding box center [299, 285] width 16 height 16
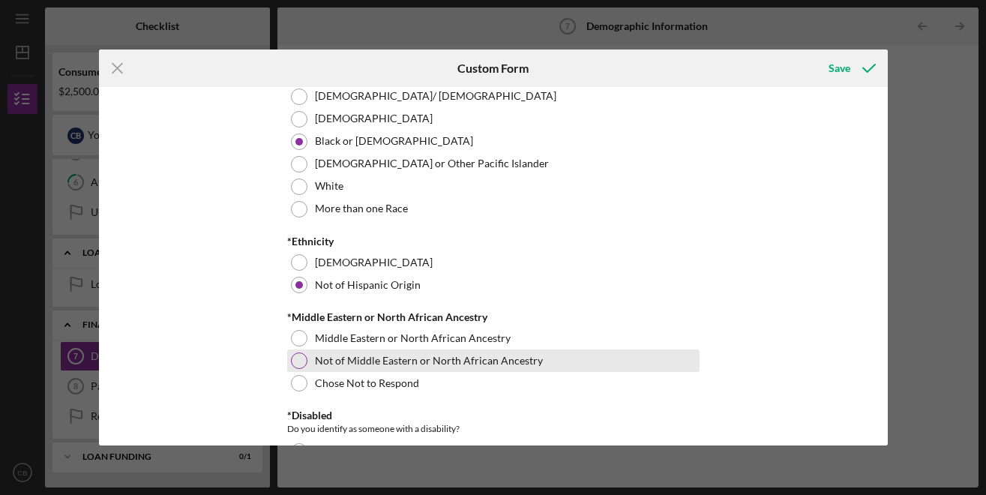
click at [295, 358] on div at bounding box center [299, 360] width 16 height 16
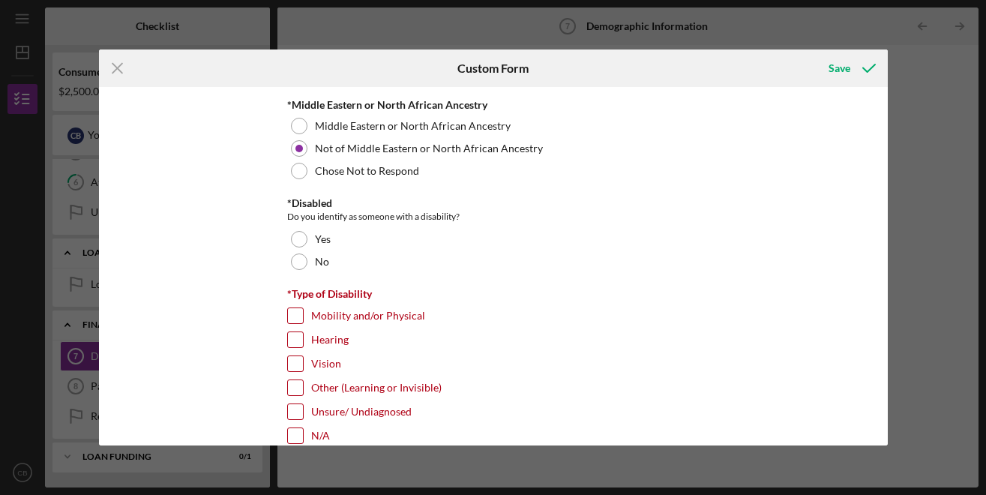
scroll to position [968, 0]
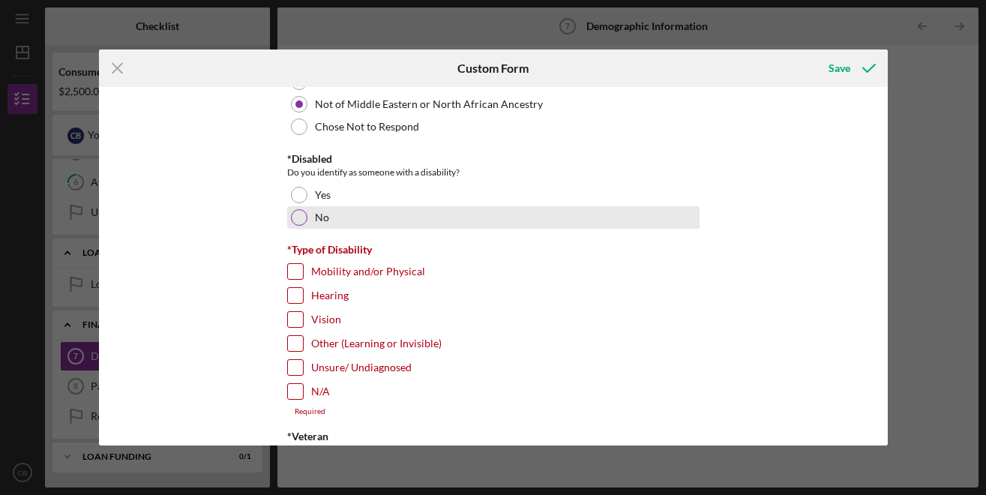
click at [293, 218] on div at bounding box center [299, 217] width 16 height 16
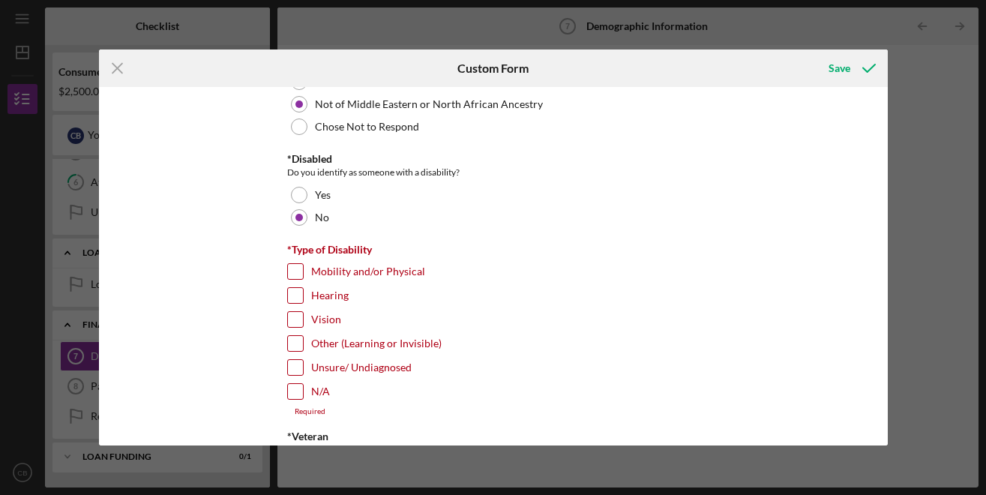
click at [290, 387] on input "N/A" at bounding box center [295, 391] width 15 height 15
checkbox input "true"
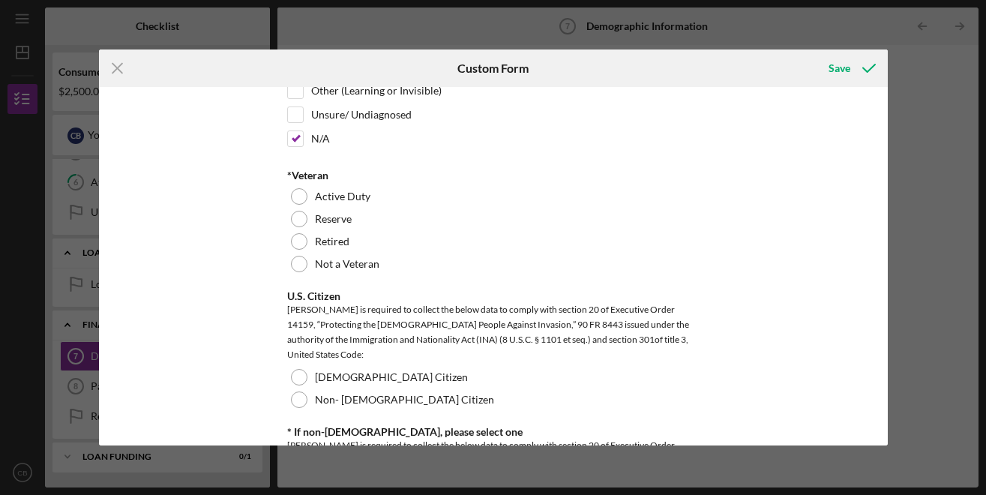
scroll to position [1264, 0]
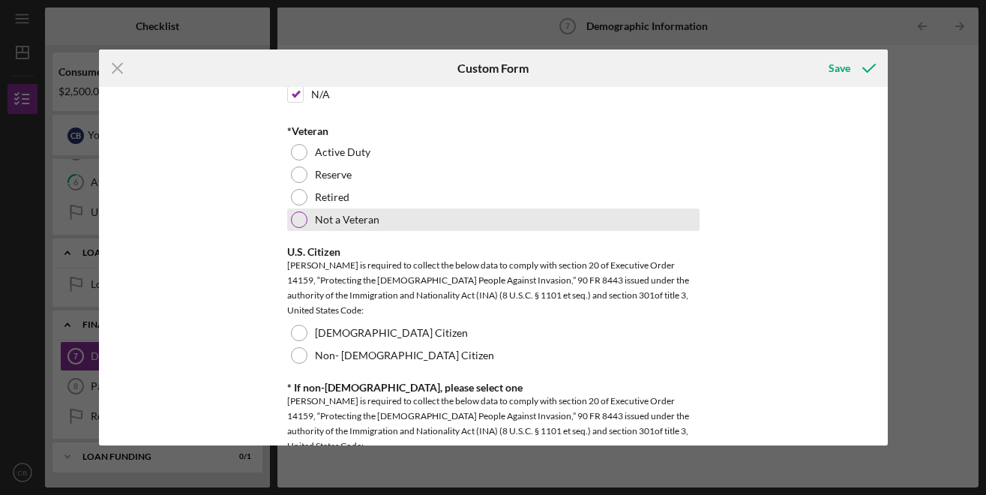
click at [291, 220] on div at bounding box center [299, 219] width 16 height 16
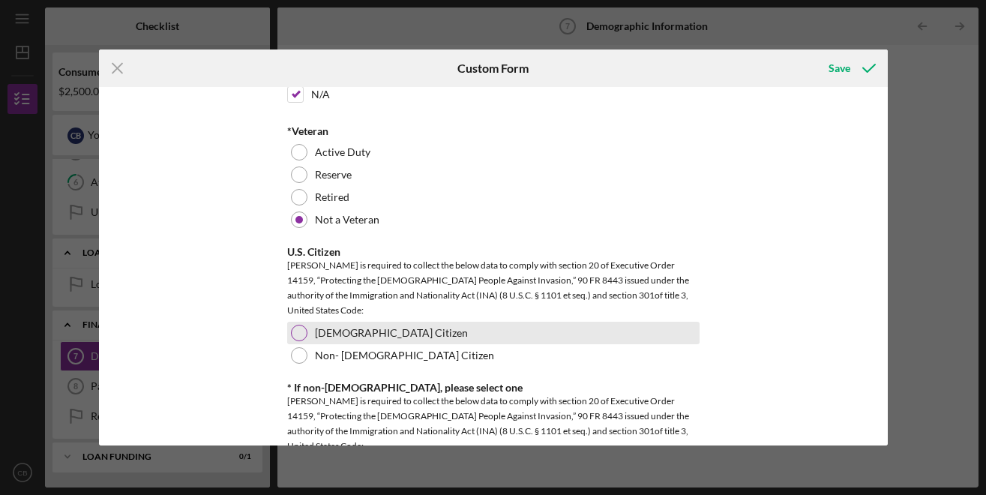
click at [295, 330] on div at bounding box center [299, 333] width 16 height 16
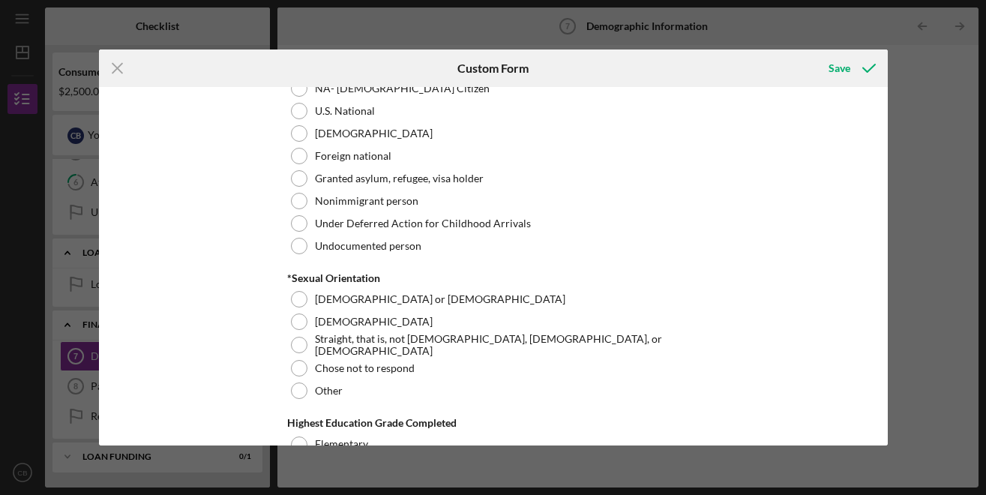
scroll to position [1652, 0]
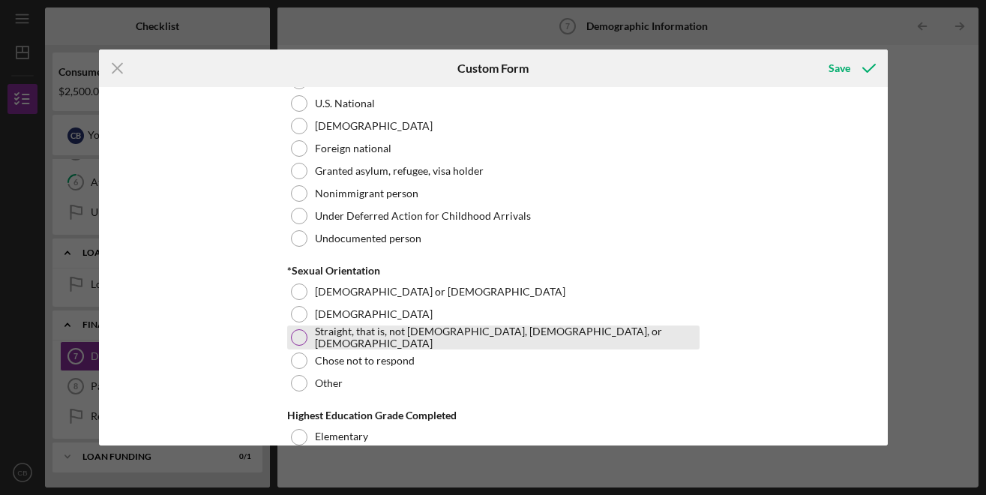
click at [295, 334] on div at bounding box center [299, 337] width 16 height 16
click at [295, 335] on div at bounding box center [298, 337] width 7 height 7
click at [296, 338] on div at bounding box center [299, 337] width 16 height 16
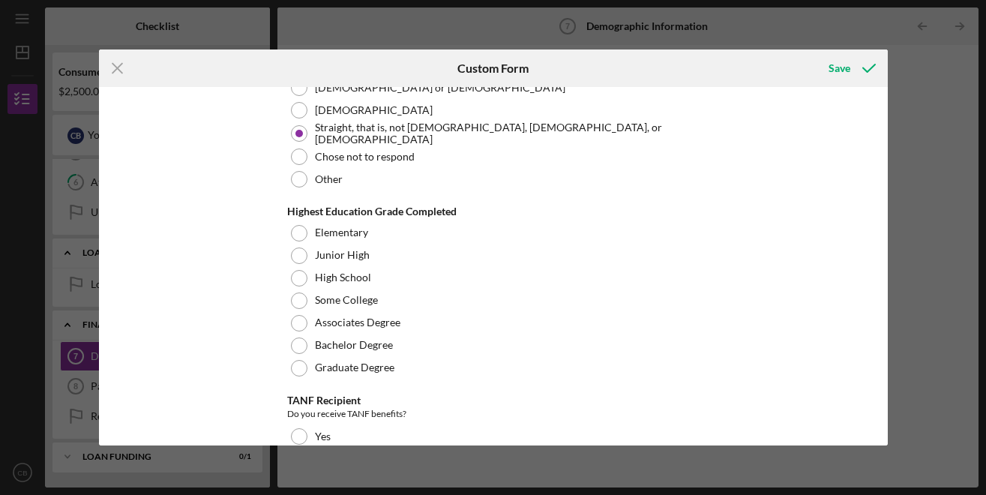
scroll to position [1849, 0]
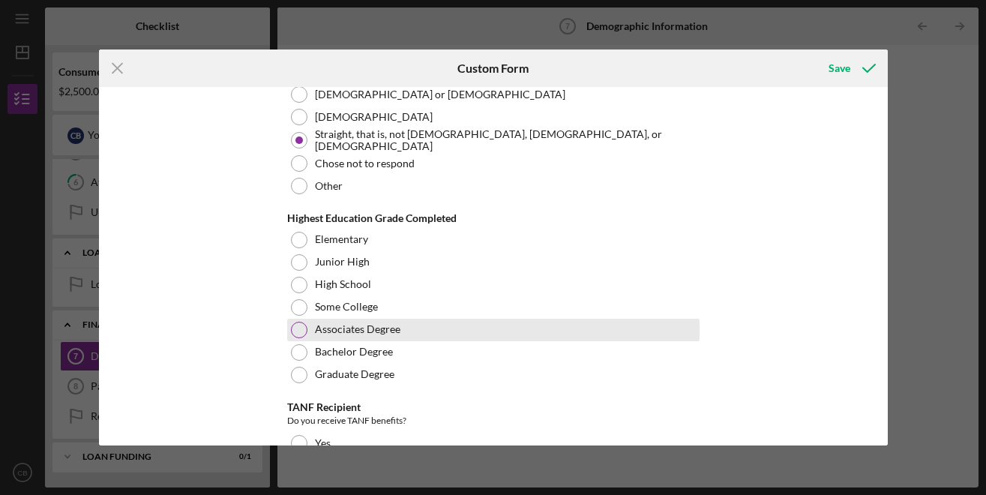
click at [295, 330] on div at bounding box center [299, 330] width 16 height 16
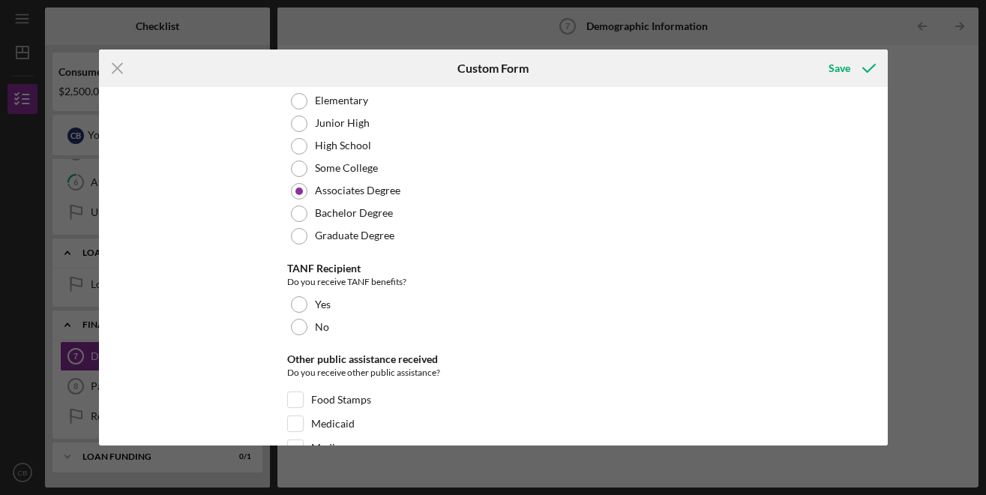
scroll to position [2009, 0]
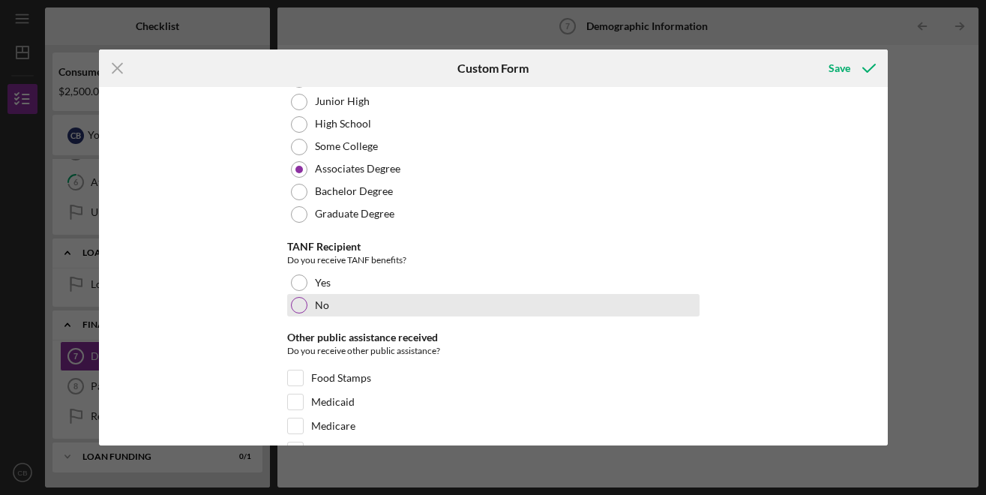
click at [291, 304] on div at bounding box center [299, 305] width 16 height 16
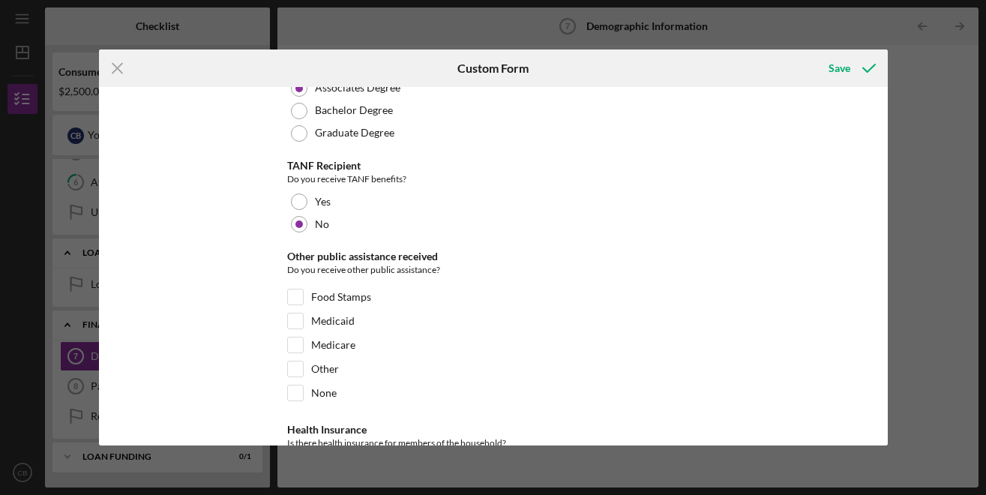
scroll to position [2156, 0]
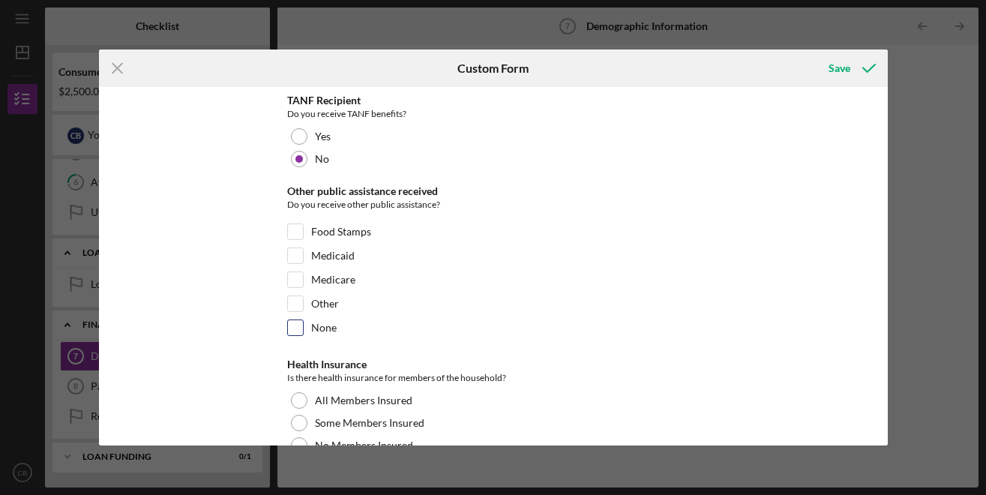
click at [289, 325] on input "None" at bounding box center [295, 327] width 15 height 15
checkbox input "true"
click at [289, 256] on input "Medicaid" at bounding box center [295, 255] width 15 height 15
checkbox input "true"
click at [292, 326] on input "None" at bounding box center [295, 327] width 15 height 15
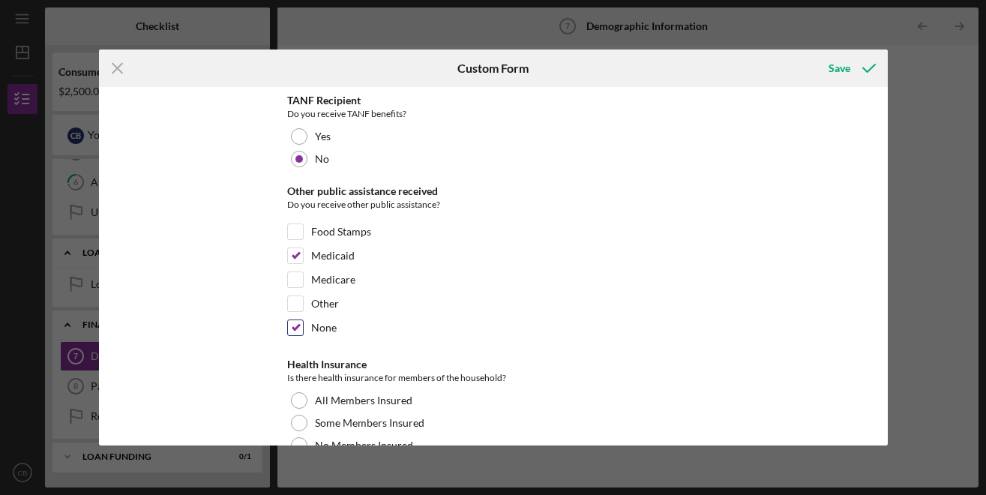
checkbox input "false"
drag, startPoint x: 887, startPoint y: 329, endPoint x: 883, endPoint y: 356, distance: 27.4
click at [883, 356] on div "Icon/Menu Close Custom Form Save Demographic Information Please answer these qu…" at bounding box center [493, 247] width 986 height 495
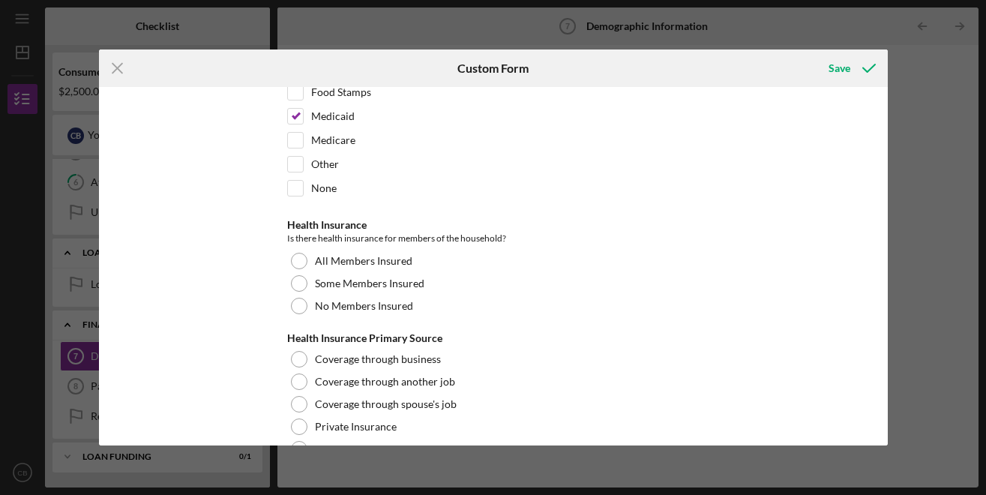
scroll to position [2324, 0]
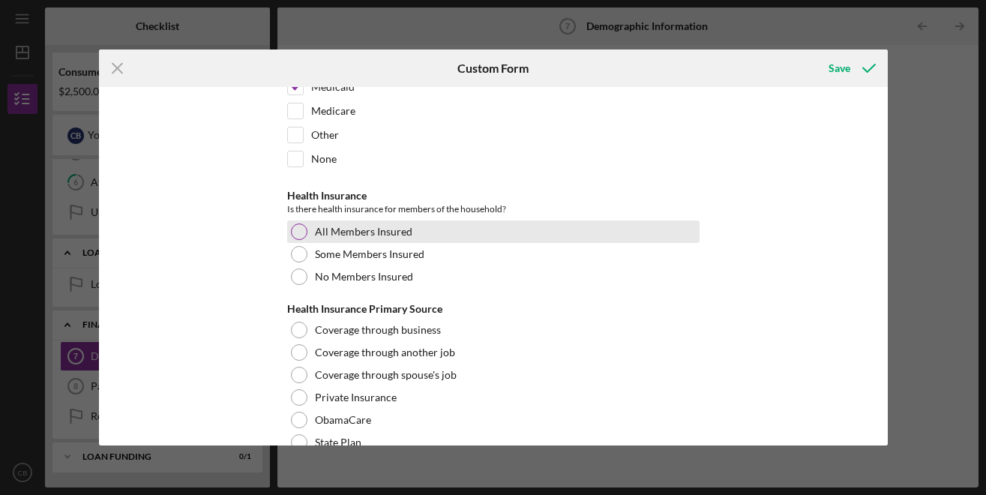
click at [293, 235] on div at bounding box center [299, 231] width 16 height 16
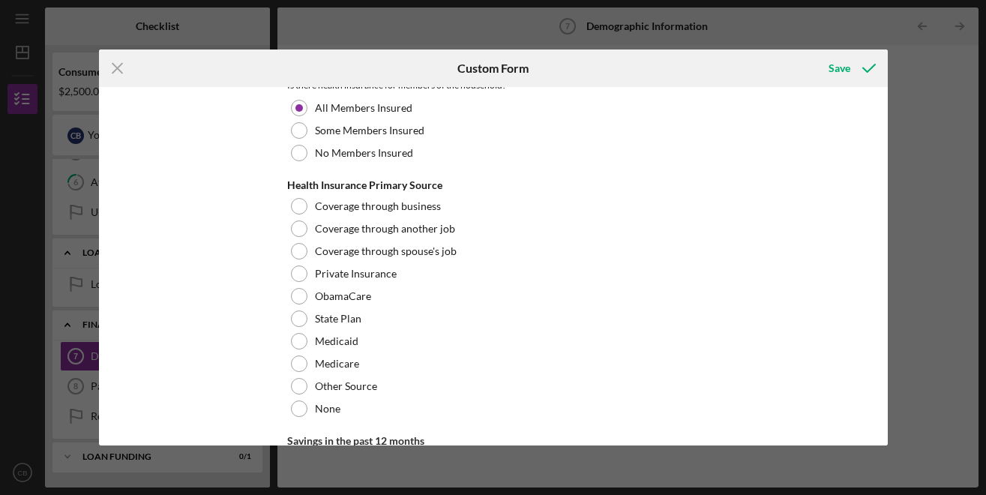
scroll to position [2463, 0]
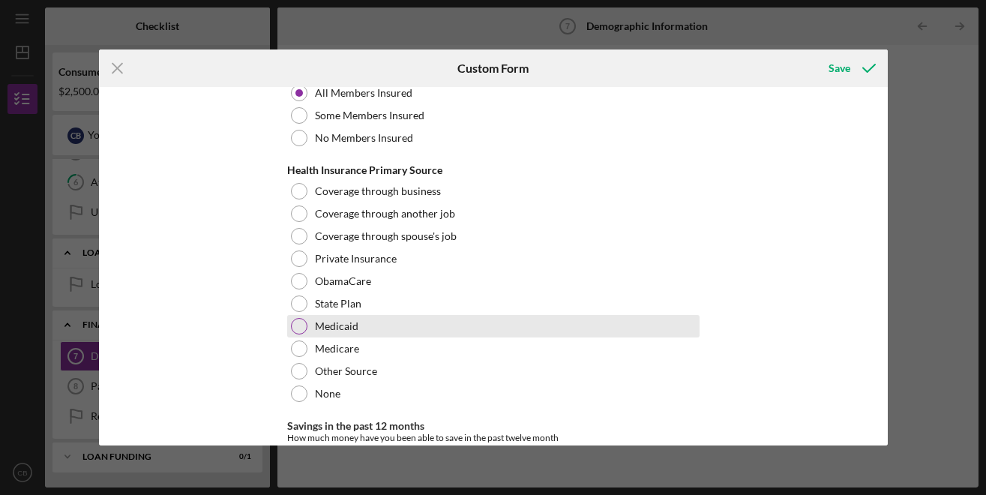
click at [296, 329] on div at bounding box center [299, 326] width 16 height 16
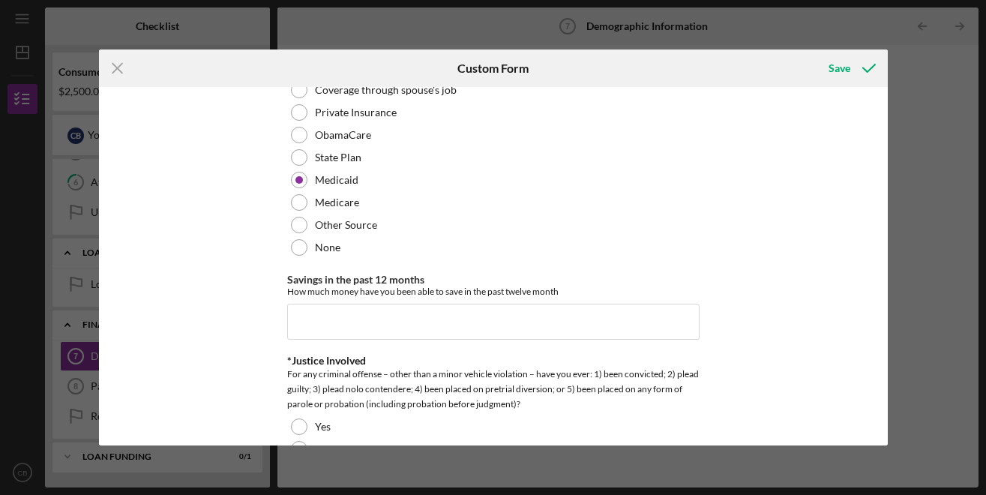
scroll to position [2653, 0]
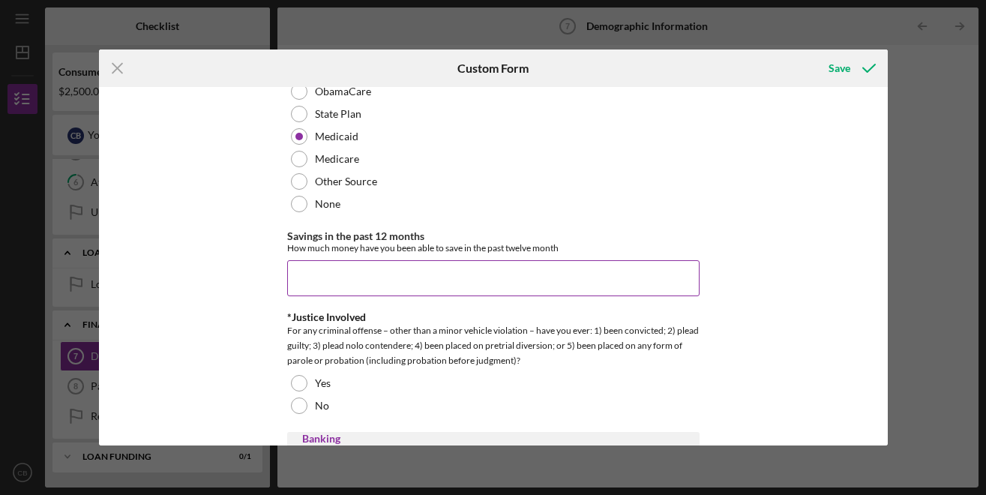
click at [401, 266] on input "Savings in the past 12 months" at bounding box center [493, 278] width 412 height 36
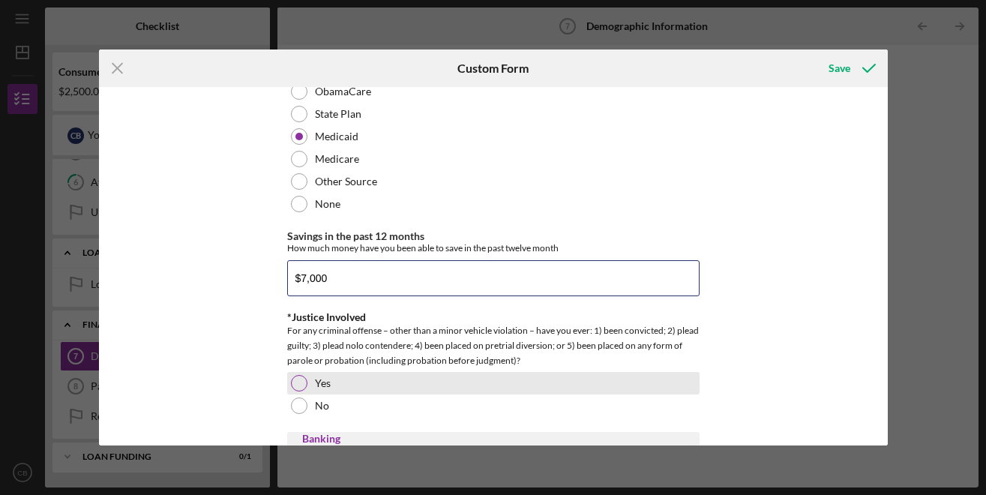
type input "$7,000"
click at [294, 380] on div at bounding box center [299, 383] width 16 height 16
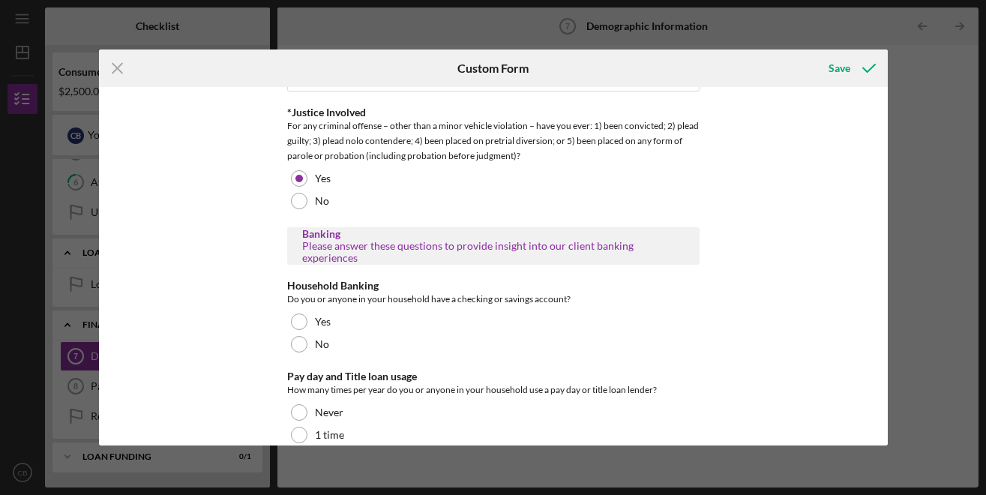
scroll to position [2923, 0]
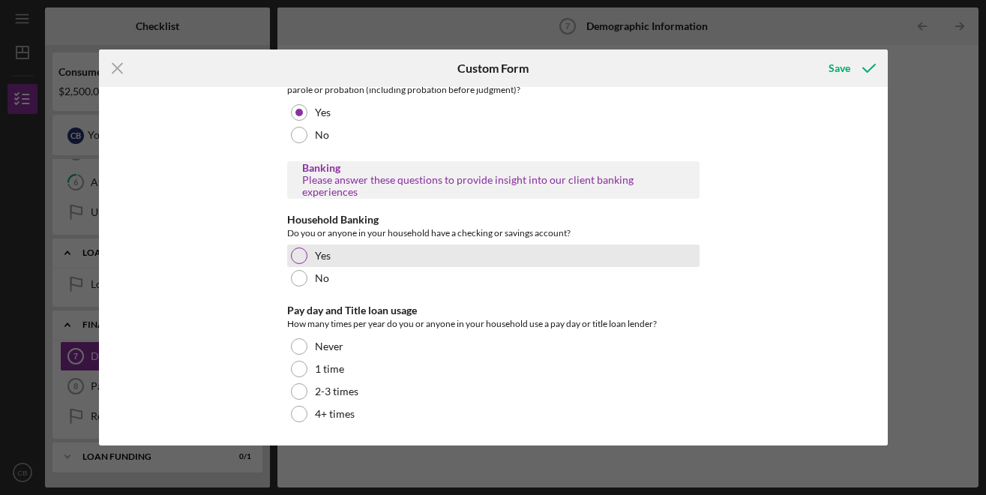
click at [292, 258] on div at bounding box center [299, 255] width 16 height 16
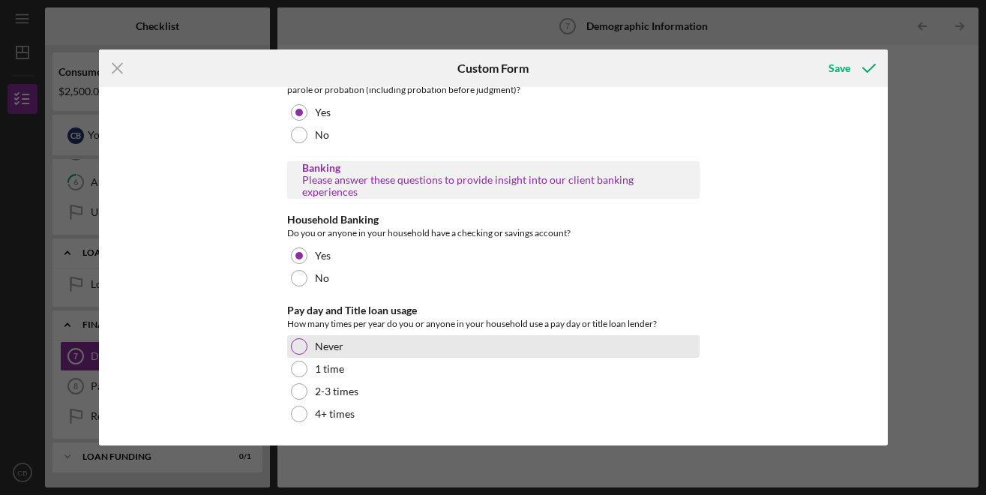
click at [293, 343] on div at bounding box center [299, 346] width 16 height 16
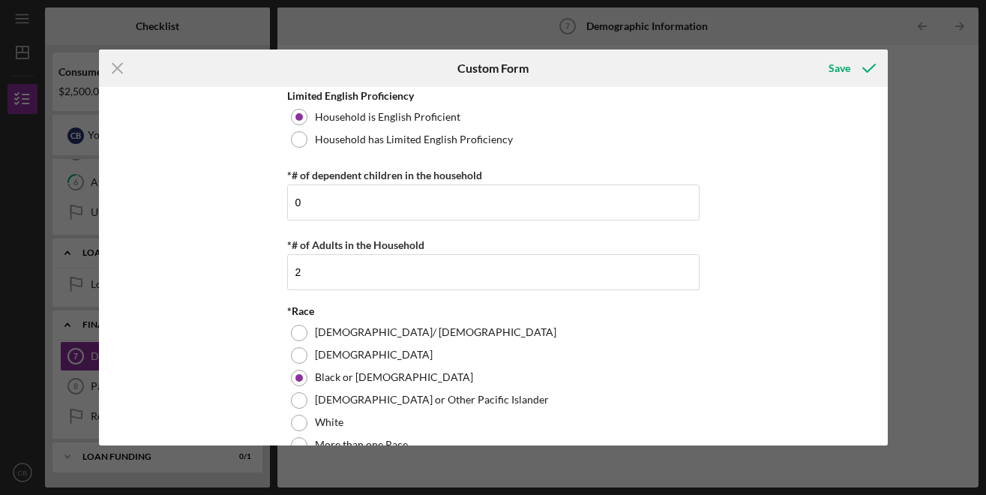
scroll to position [0, 0]
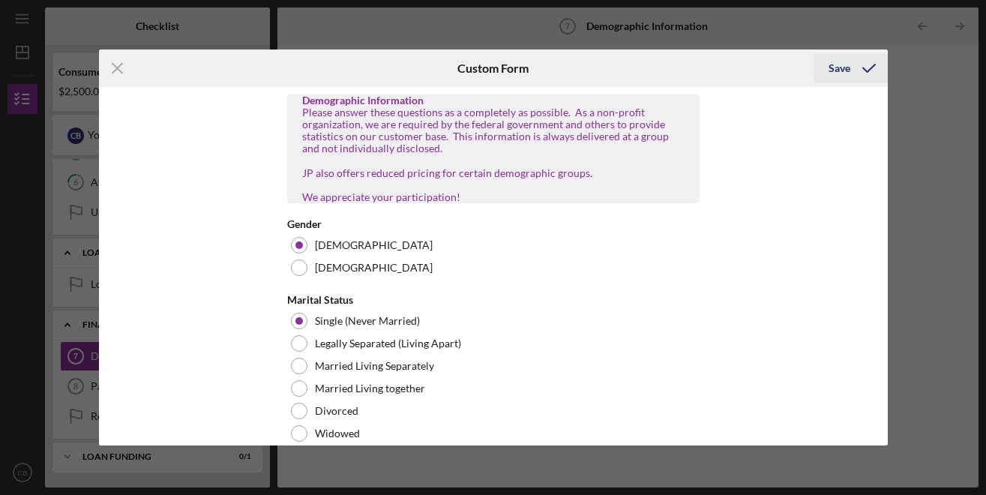
click at [854, 64] on icon "submit" at bounding box center [868, 67] width 37 height 37
click at [839, 76] on div "Save" at bounding box center [839, 68] width 22 height 30
click at [868, 63] on icon "submit" at bounding box center [868, 67] width 37 height 37
click at [115, 73] on icon "Icon/Menu Close" at bounding box center [117, 67] width 37 height 37
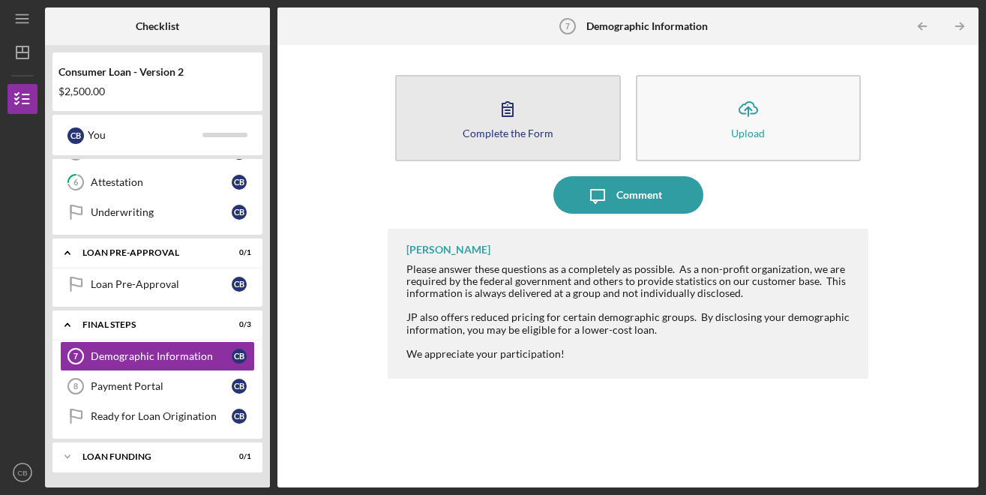
click at [571, 142] on button "Complete the Form Form" at bounding box center [507, 118] width 225 height 86
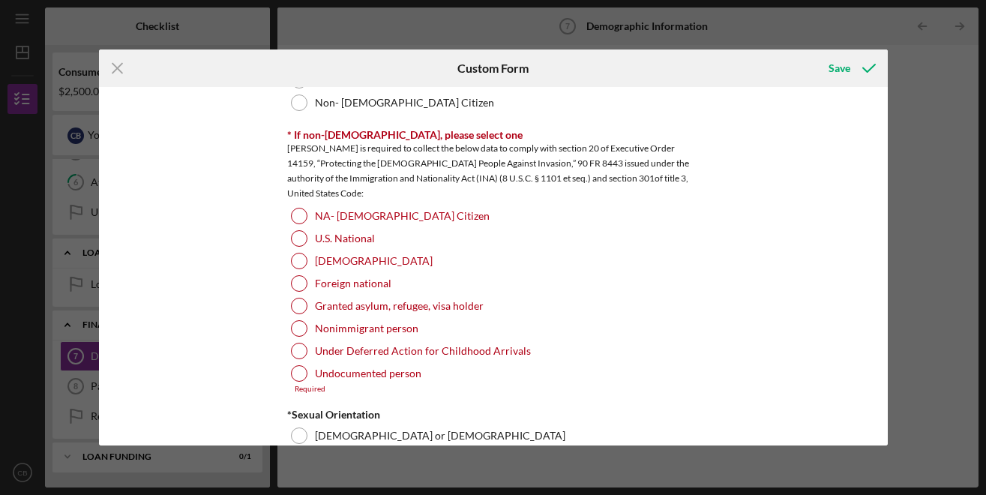
scroll to position [1532, 0]
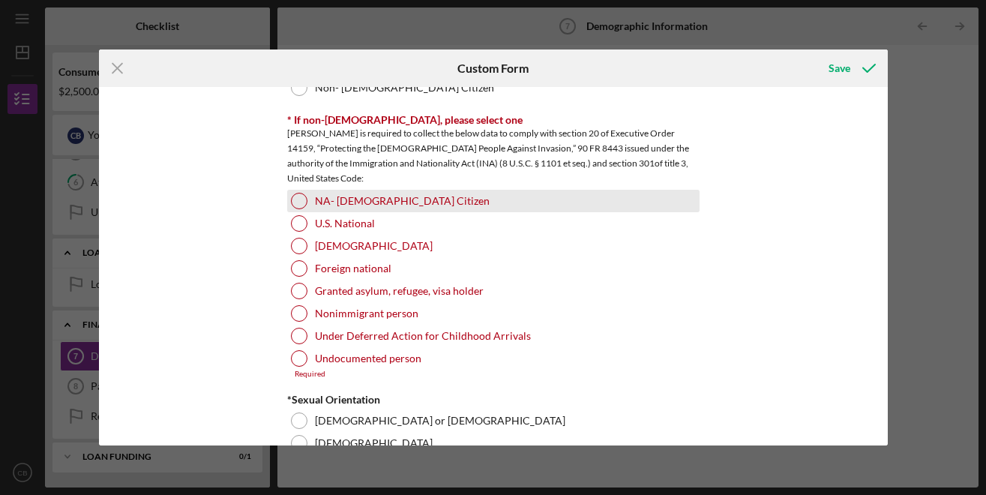
click at [293, 204] on div at bounding box center [299, 201] width 16 height 16
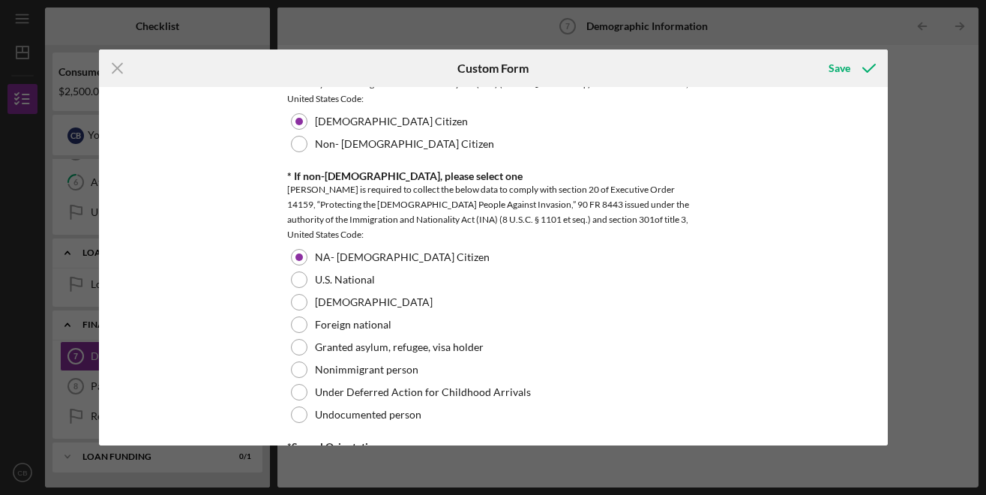
scroll to position [1535, 0]
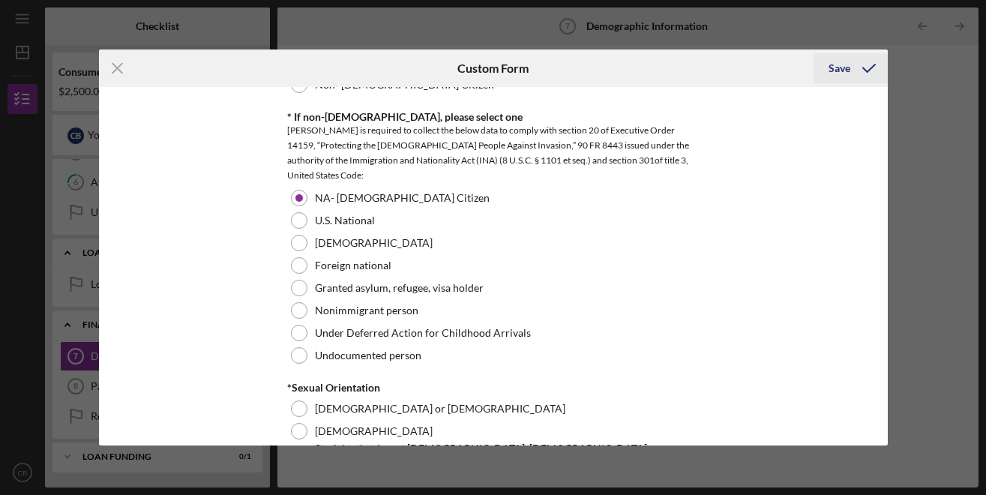
click at [842, 67] on div "Save" at bounding box center [839, 68] width 22 height 30
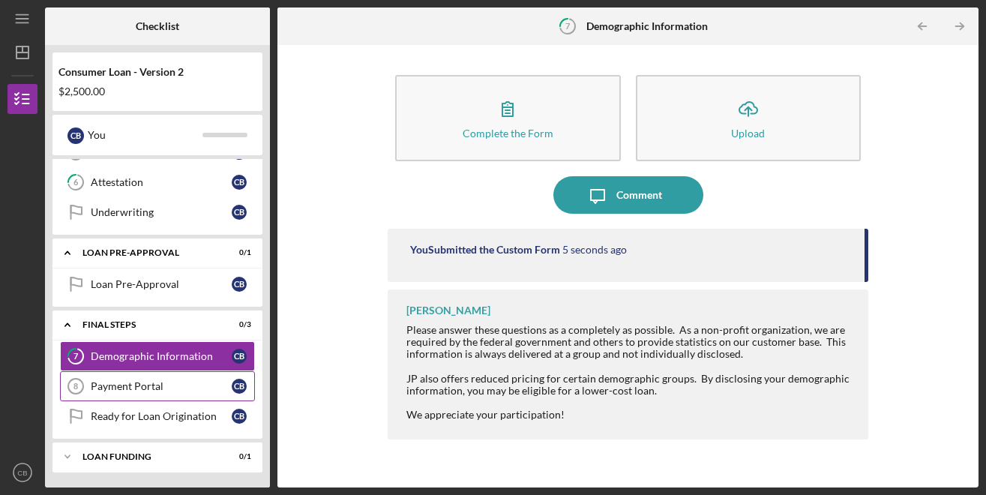
click at [130, 385] on div "Payment Portal" at bounding box center [161, 386] width 141 height 12
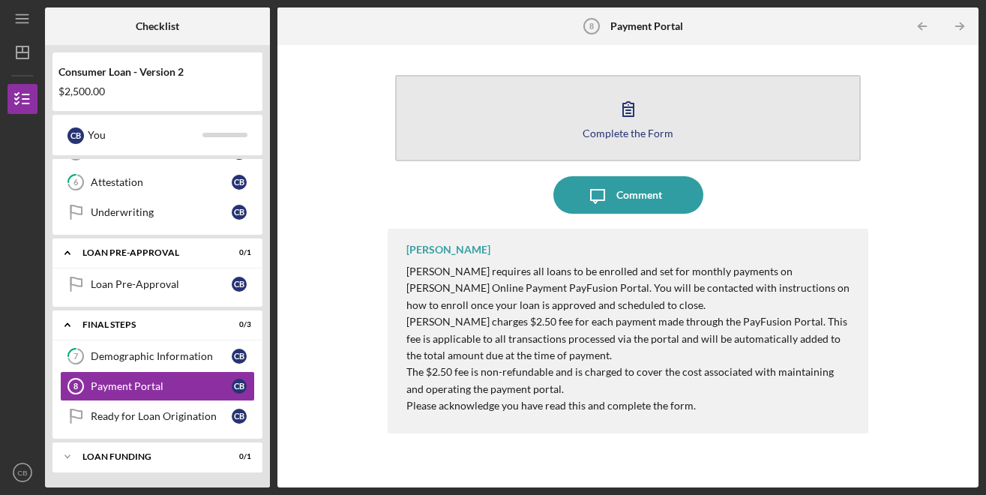
click at [668, 120] on button "Complete the Form Form" at bounding box center [627, 118] width 465 height 86
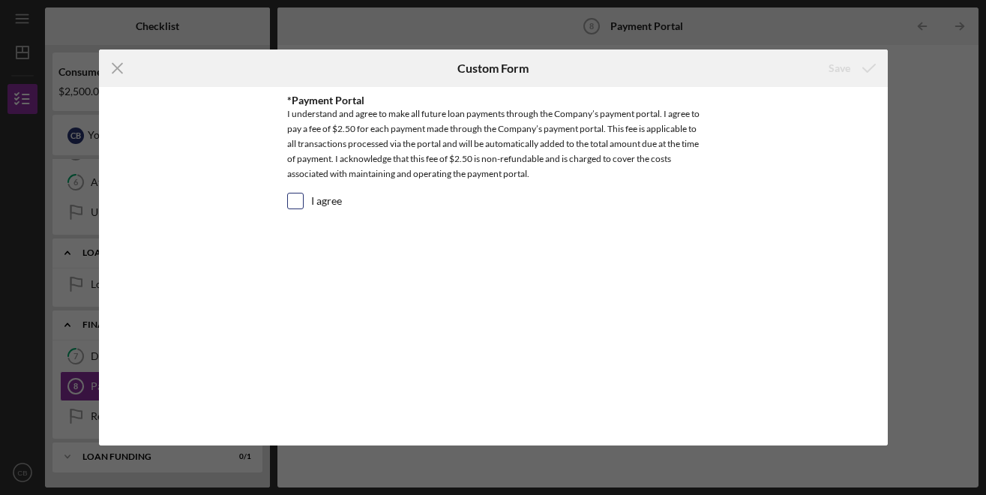
click at [296, 210] on div "I agree" at bounding box center [493, 205] width 412 height 24
click at [295, 205] on input "I agree" at bounding box center [295, 200] width 15 height 15
checkbox input "true"
click at [835, 68] on div "Save" at bounding box center [839, 68] width 22 height 30
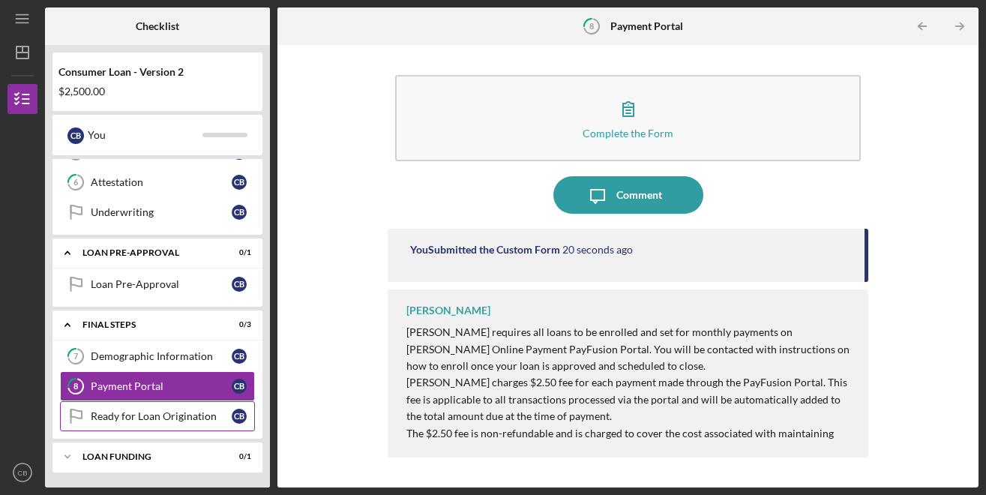
click at [178, 412] on div "Ready for Loan Origination" at bounding box center [161, 416] width 141 height 12
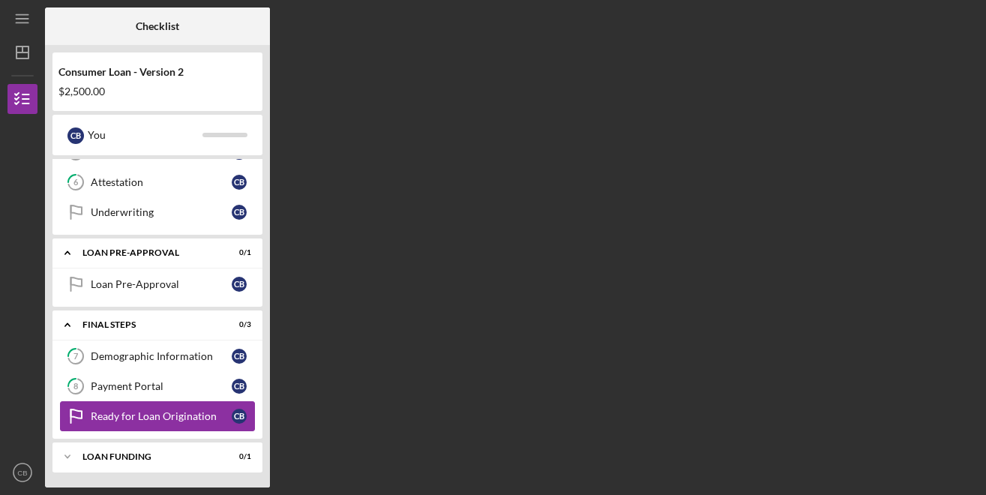
click at [178, 412] on div "Ready for Loan Origination" at bounding box center [161, 416] width 141 height 12
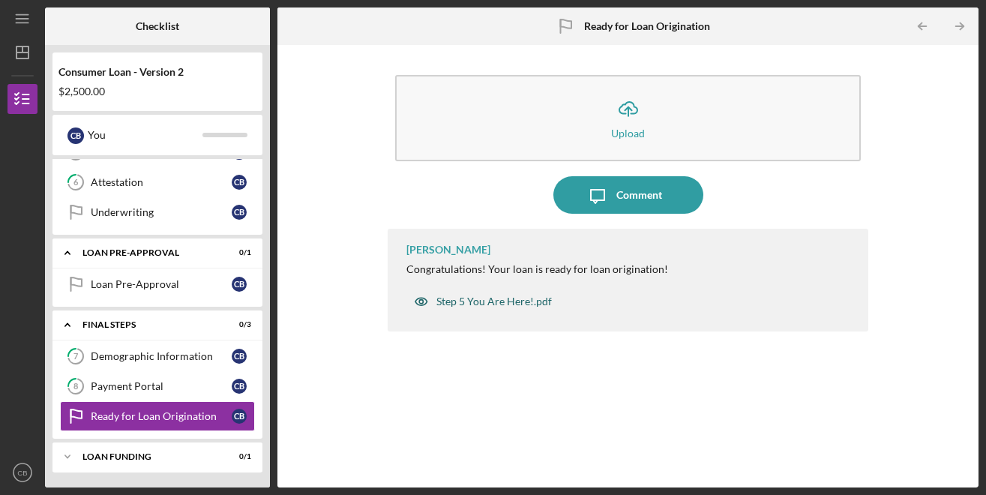
click at [532, 301] on div "Step 5 You Are Here!.pdf" at bounding box center [493, 301] width 115 height 12
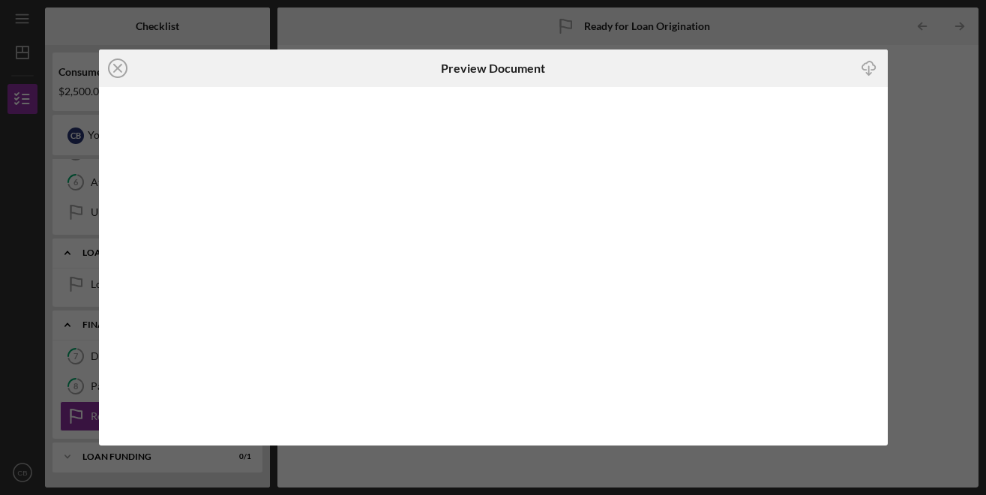
click at [870, 64] on icon "Icon/Download" at bounding box center [868, 69] width 34 height 34
click at [115, 67] on icon "Icon/Close" at bounding box center [117, 67] width 37 height 37
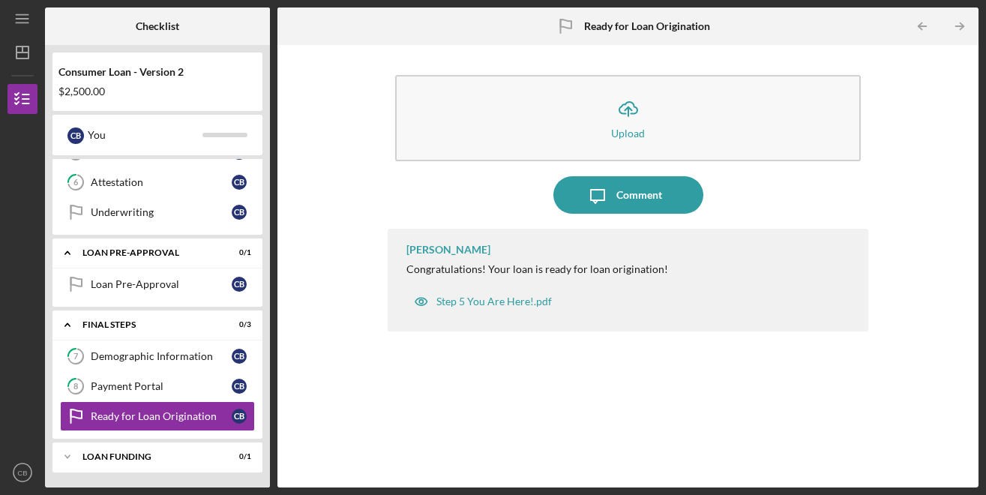
click at [46, 361] on div "Consumer Loan - Version 2 $2,500.00 C B You Icon/Expander Inquiry Information 2…" at bounding box center [157, 266] width 225 height 442
click at [71, 453] on icon "Icon/Expander" at bounding box center [67, 456] width 30 height 30
click at [48, 455] on div "Consumer Loan - Version 2 $2,500.00 C B You Icon/Expander Inquiry Information 2…" at bounding box center [157, 266] width 225 height 442
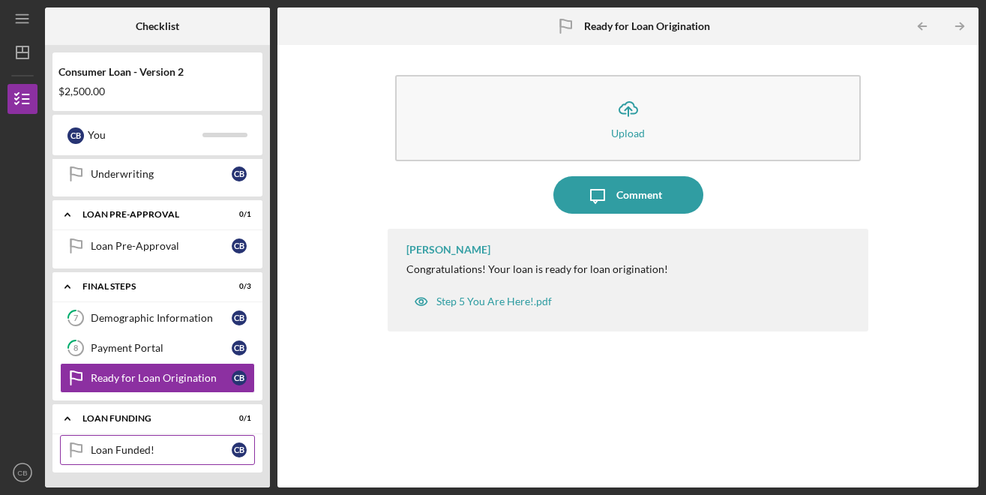
click at [116, 450] on div "Loan Funded!" at bounding box center [161, 450] width 141 height 12
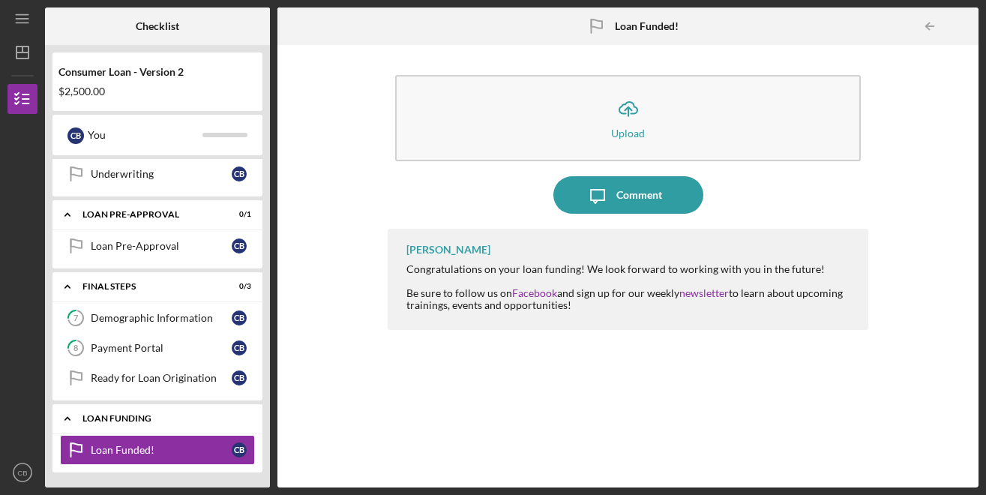
click at [79, 423] on icon "Icon/Expander" at bounding box center [67, 418] width 30 height 30
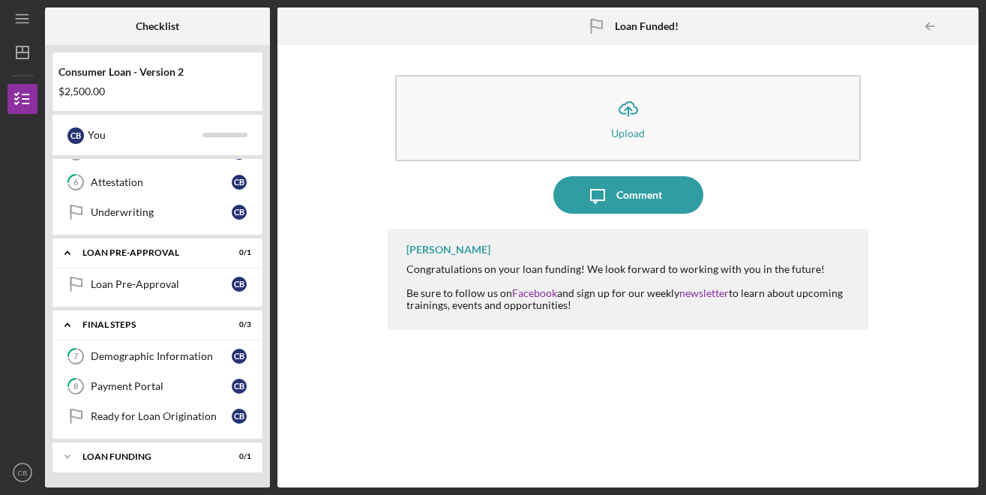
click at [270, 313] on div "Checklist Consumer Loan - Version 2 $2,500.00 C B You Icon/Expander Inquiry Inf…" at bounding box center [511, 247] width 933 height 480
click at [49, 367] on div "Consumer Loan - Version 2 $2,500.00 C B You Icon/Expander Inquiry Information 2…" at bounding box center [157, 266] width 225 height 442
click at [62, 459] on icon "Icon/Expander" at bounding box center [67, 456] width 30 height 30
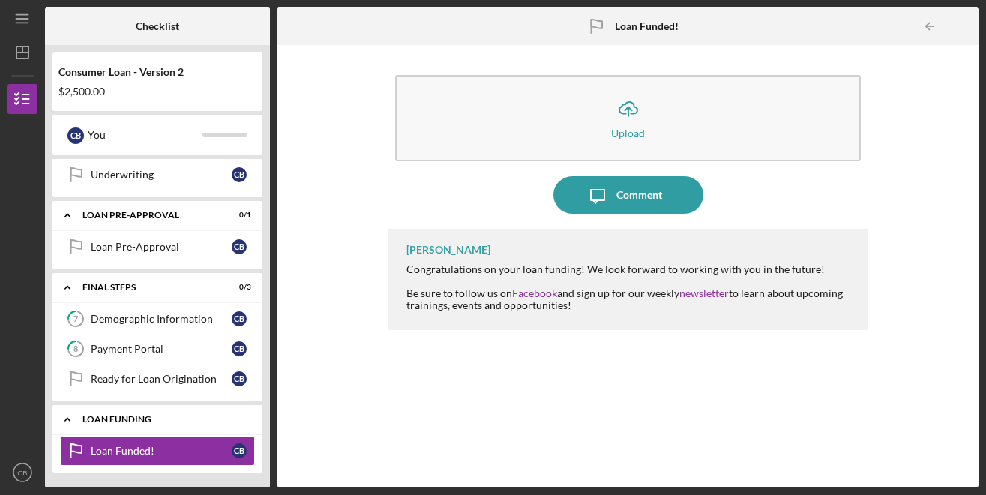
scroll to position [325, 0]
click at [49, 457] on div "Consumer Loan - Version 2 $2,500.00 C B You Icon/Expander Inquiry Information 2…" at bounding box center [157, 266] width 225 height 442
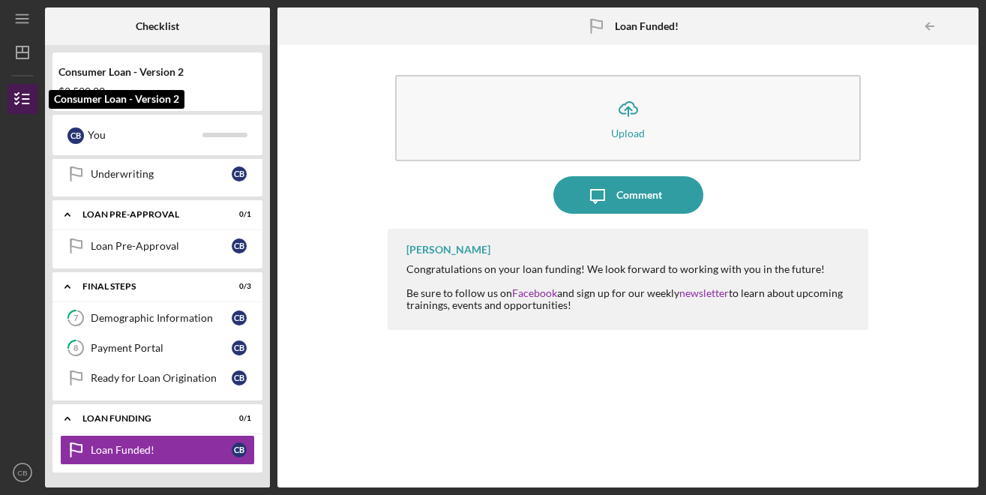
click at [26, 103] on line "button" at bounding box center [25, 103] width 7 height 0
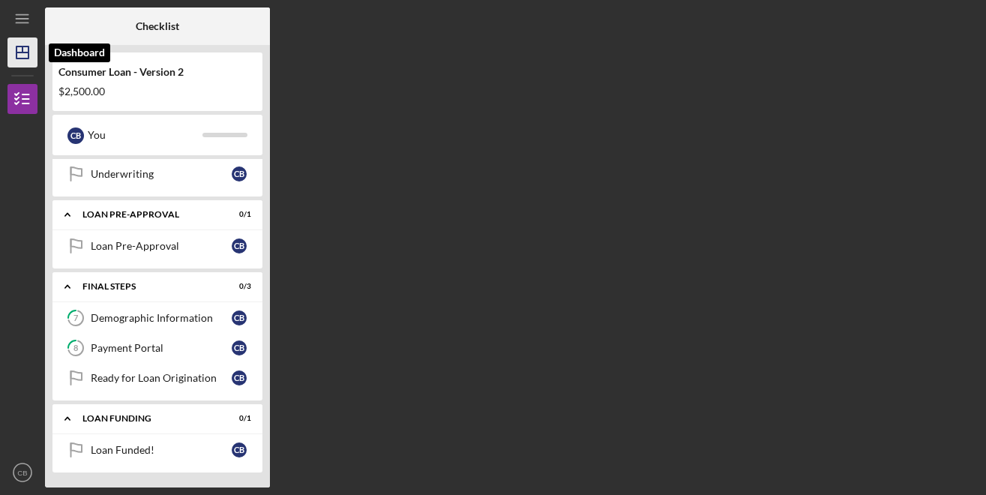
click at [25, 59] on icon "Icon/Dashboard" at bounding box center [22, 52] width 37 height 37
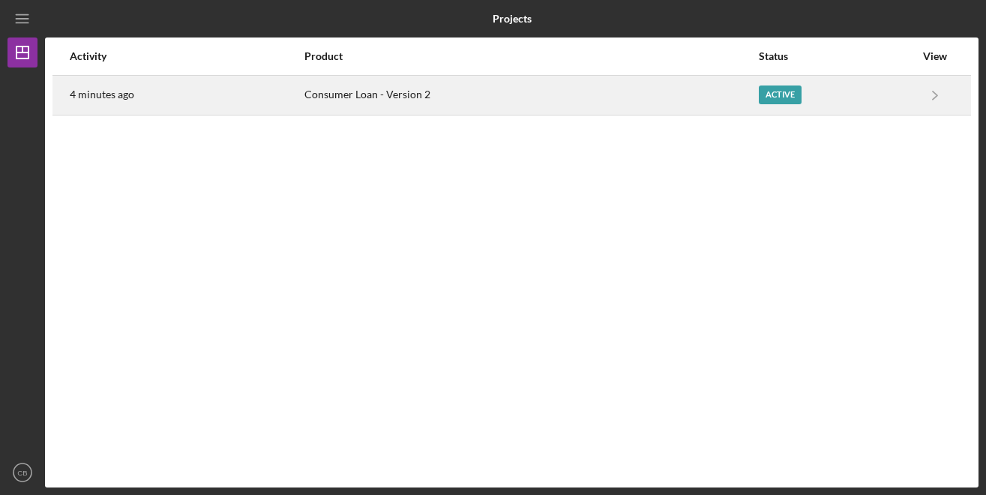
click at [782, 98] on div "Active" at bounding box center [780, 94] width 43 height 19
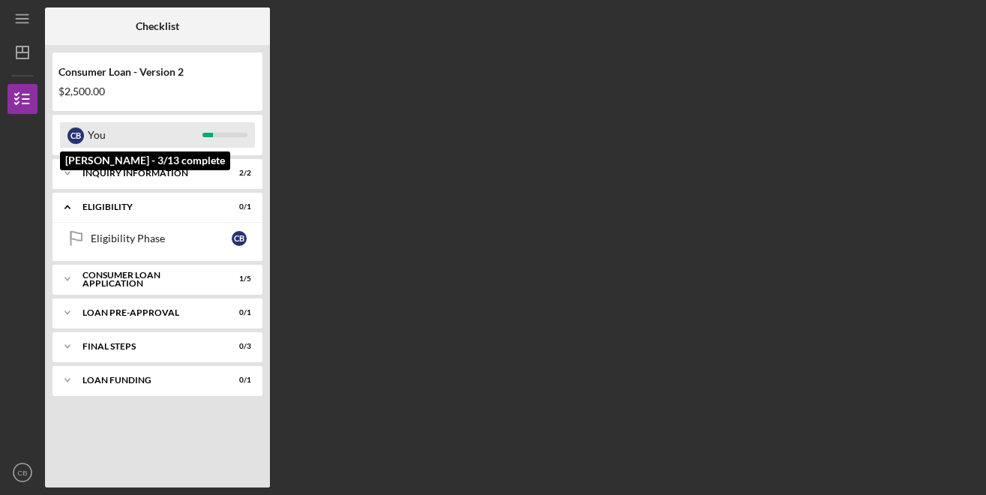
click at [93, 127] on div "You" at bounding box center [145, 134] width 115 height 25
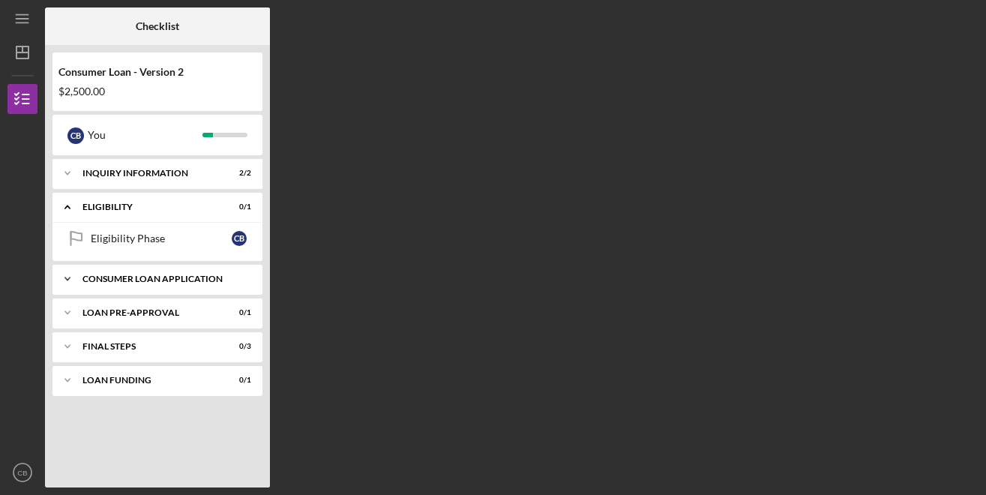
click at [212, 285] on div "Icon/Expander Consumer Loan Application 1 / 5" at bounding box center [157, 279] width 210 height 30
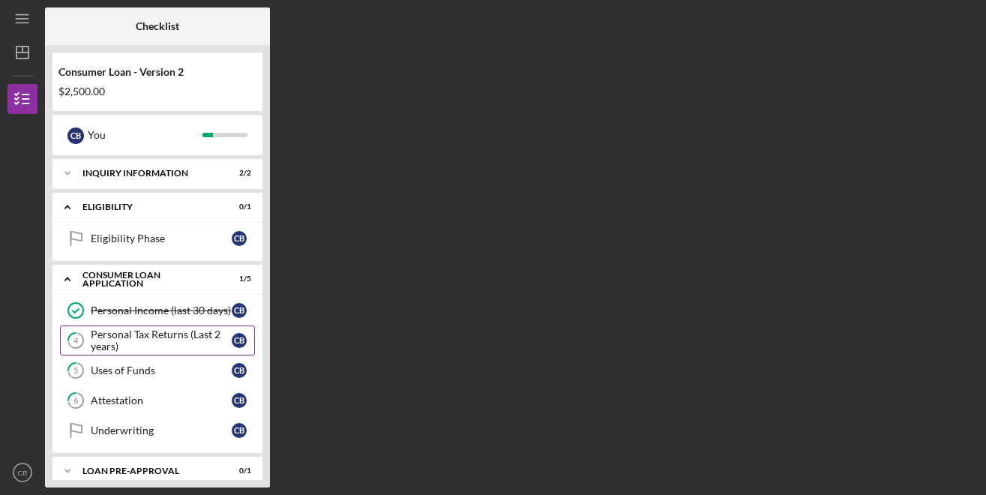
click at [169, 337] on div "Personal Tax Returns (Last 2 years)" at bounding box center [161, 340] width 141 height 24
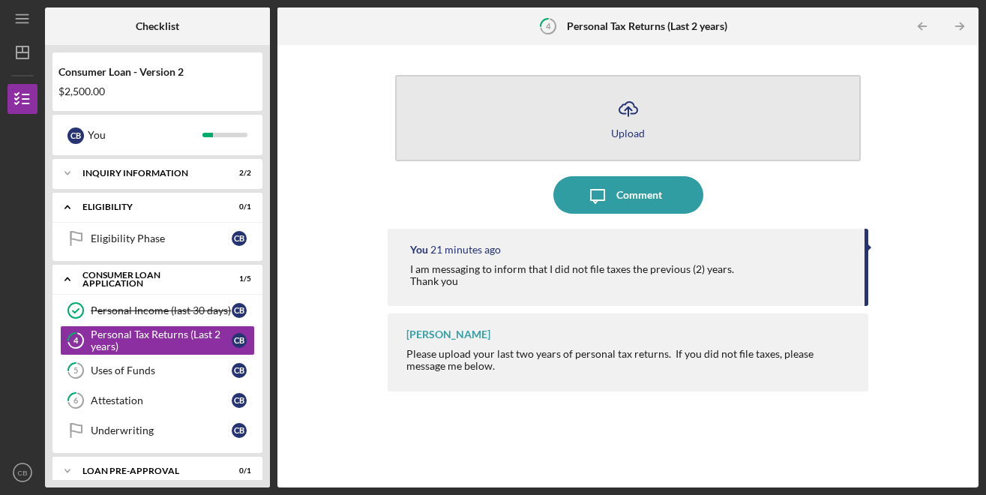
click at [623, 124] on icon "Icon/Upload" at bounding box center [627, 108] width 37 height 37
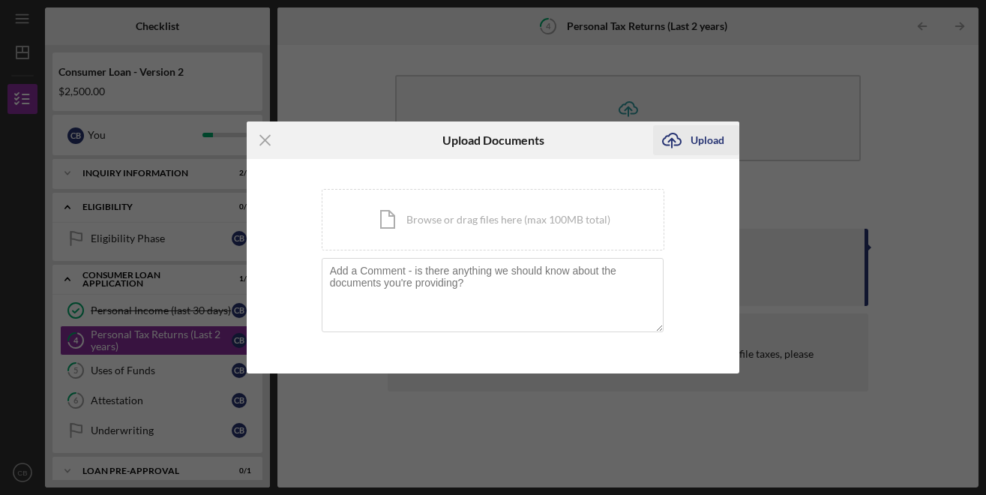
click at [691, 136] on button "Icon/Upload Upload" at bounding box center [696, 140] width 86 height 30
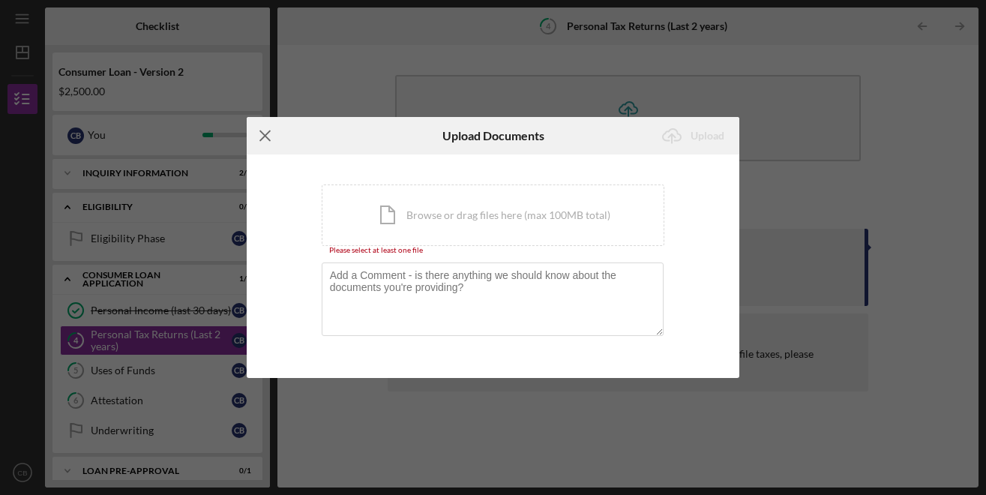
click at [265, 141] on icon "Icon/Menu Close" at bounding box center [265, 135] width 37 height 37
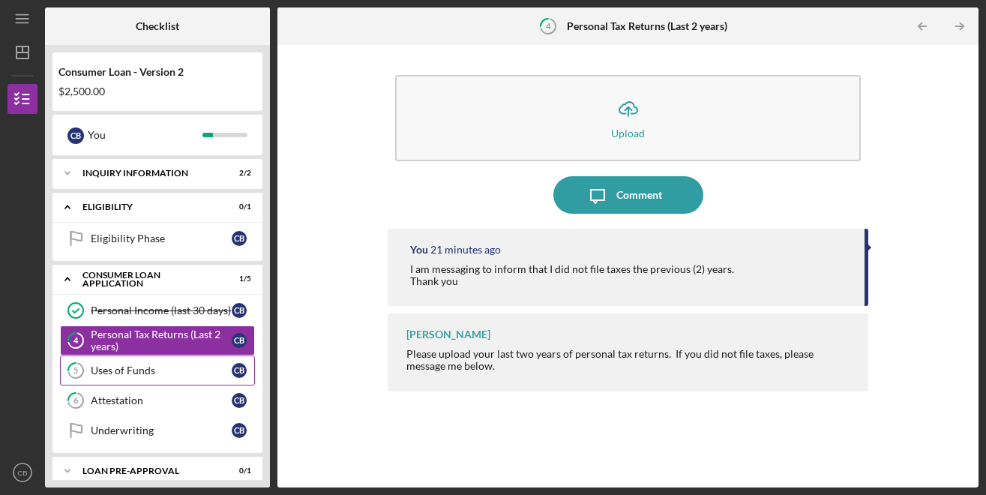
click at [187, 385] on link "5 Uses of Funds C B" at bounding box center [157, 370] width 195 height 30
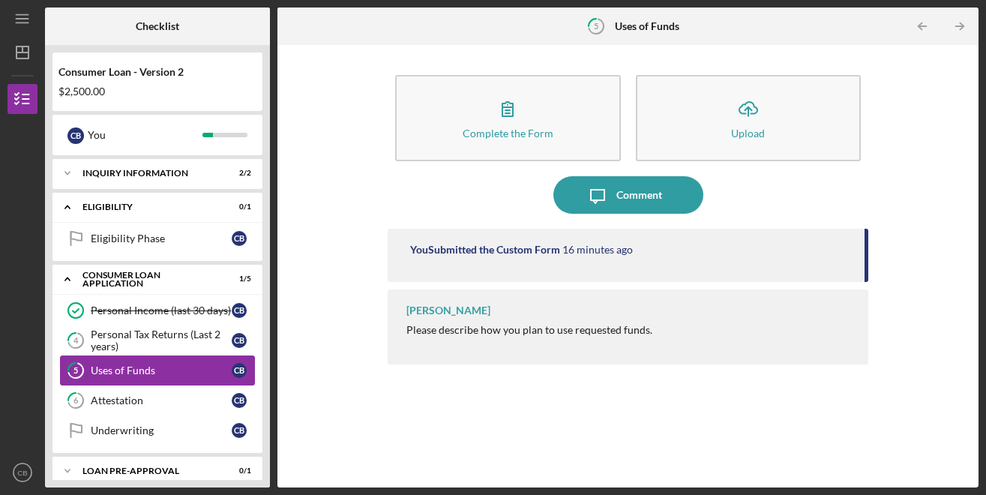
click at [136, 369] on div "Uses of Funds" at bounding box center [161, 370] width 141 height 12
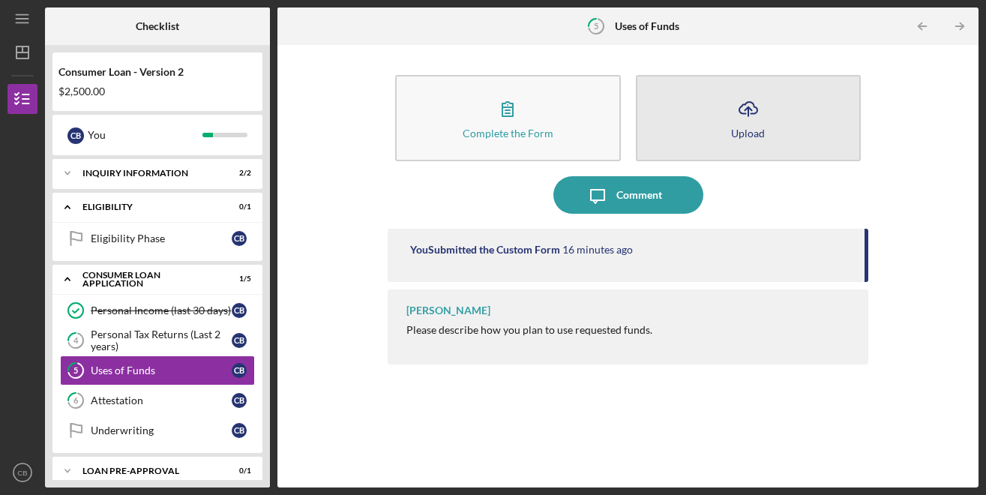
click at [765, 136] on button "Icon/Upload Upload" at bounding box center [748, 118] width 225 height 86
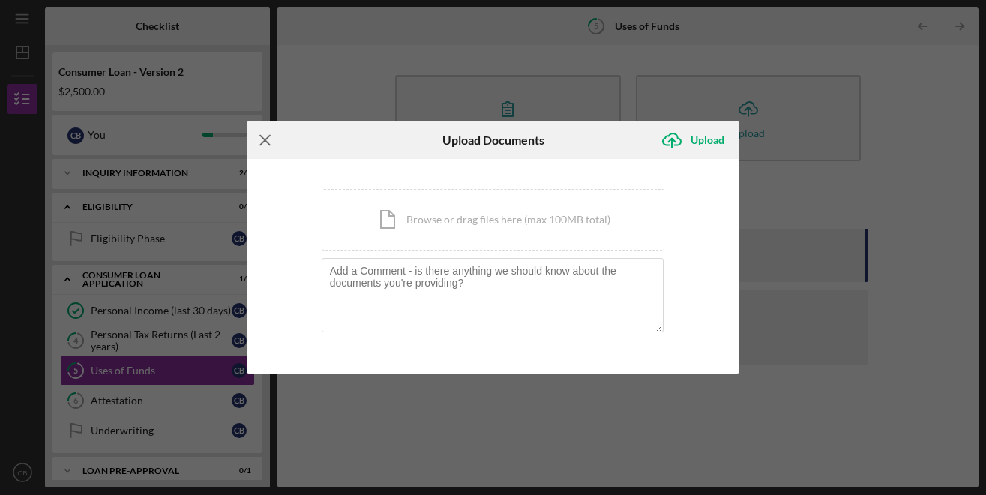
click at [268, 139] on line at bounding box center [265, 141] width 10 height 10
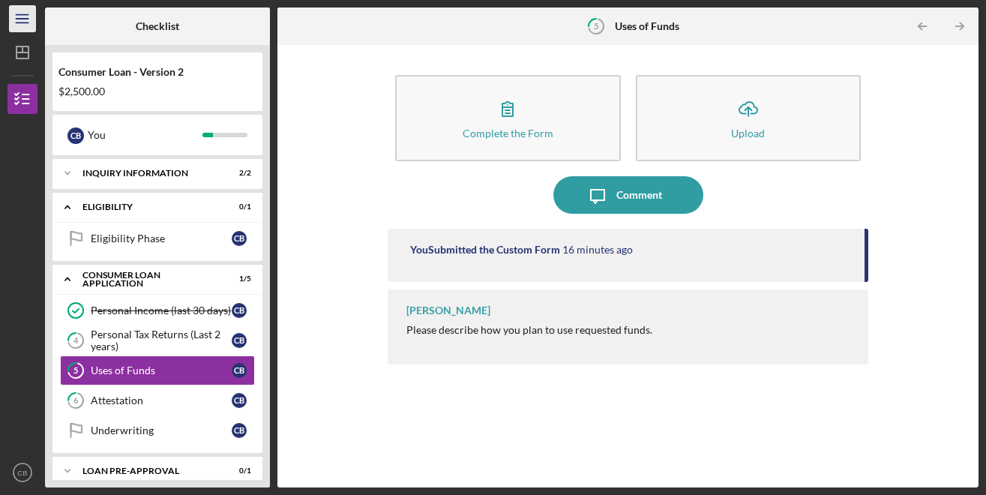
click at [25, 22] on icon "Icon/Menu" at bounding box center [23, 19] width 34 height 34
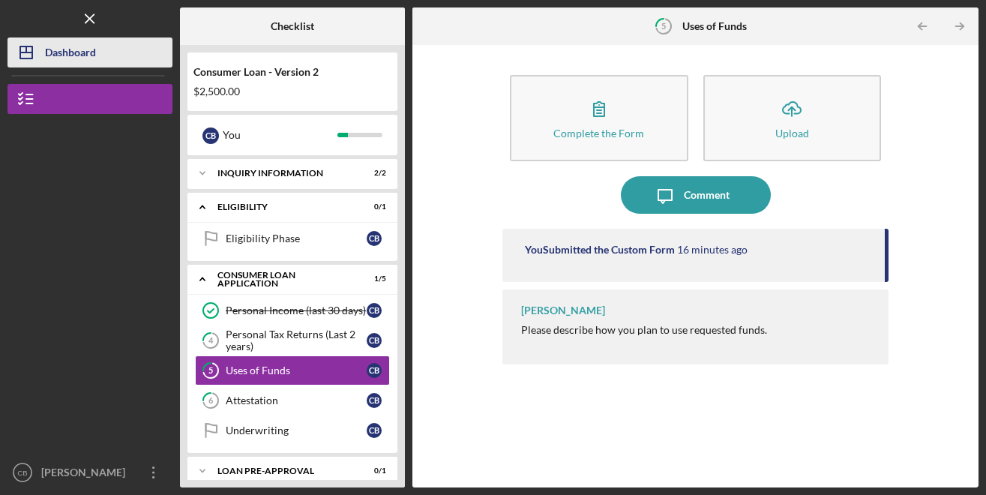
click at [28, 52] on icon "Icon/Dashboard" at bounding box center [25, 52] width 37 height 37
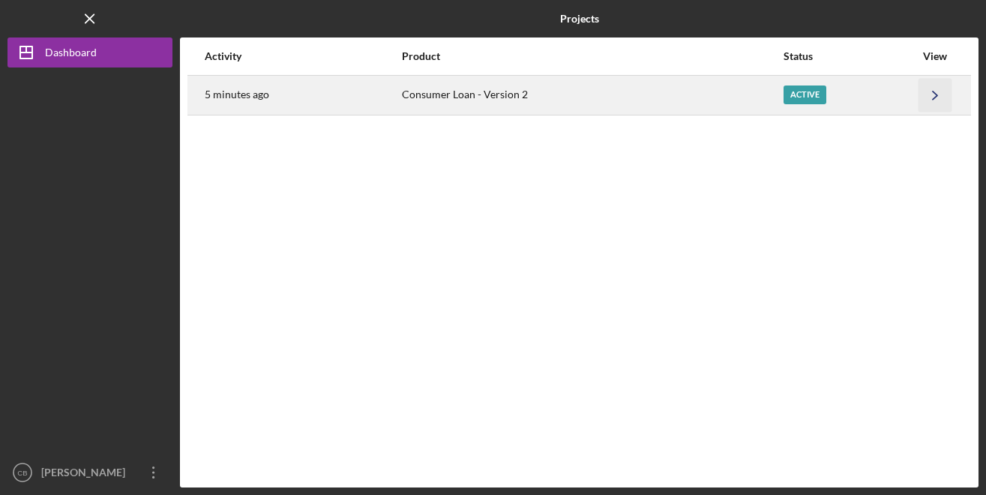
click at [938, 93] on icon "Icon/Navigate" at bounding box center [935, 95] width 34 height 34
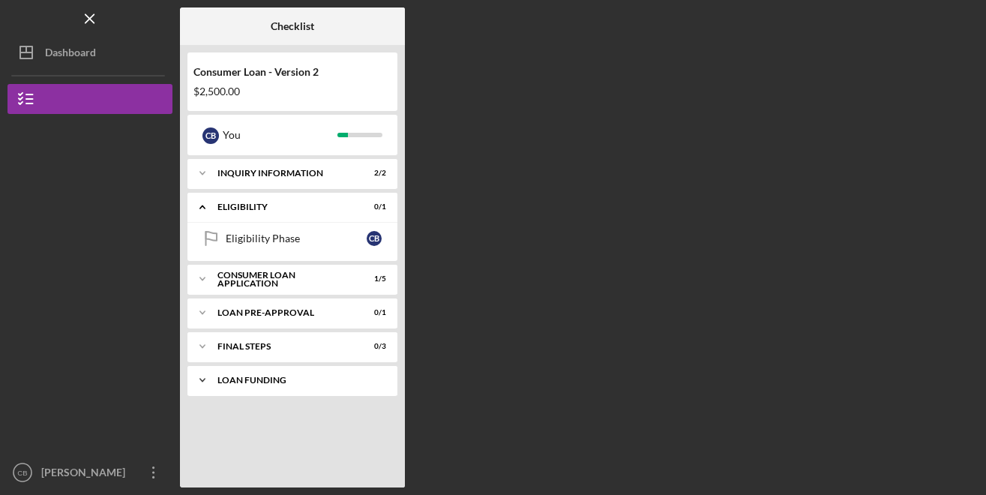
click at [229, 388] on div "Icon/Expander Loan Funding 0 / 1" at bounding box center [292, 380] width 210 height 30
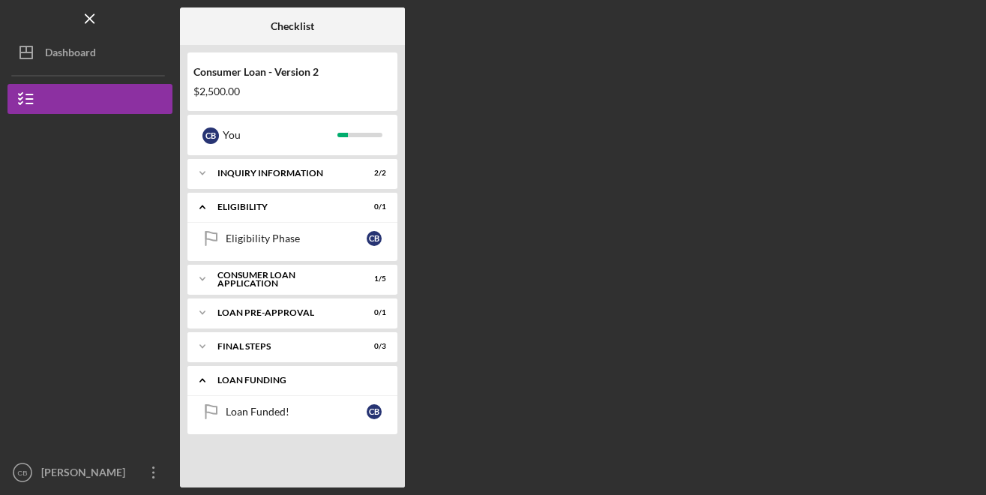
click at [201, 379] on icon "Icon/Expander" at bounding box center [202, 380] width 30 height 30
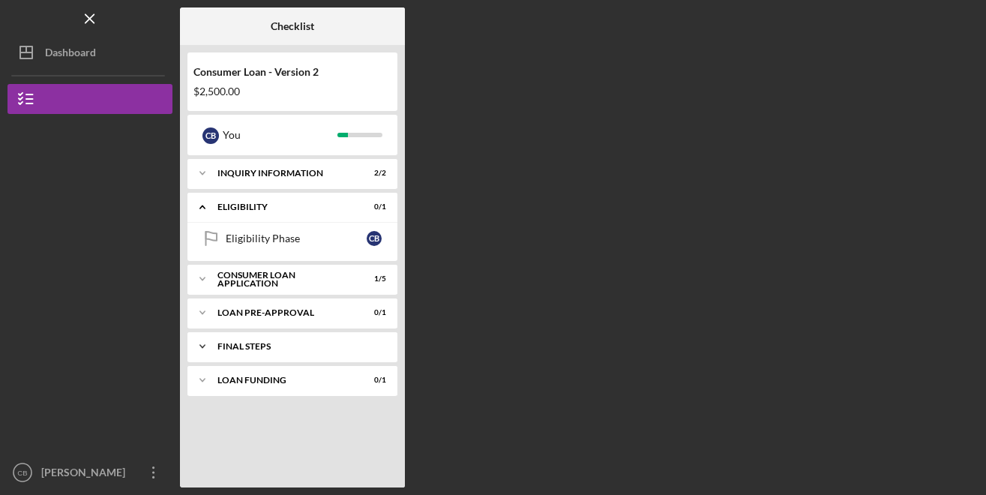
click at [201, 345] on icon "Icon/Expander" at bounding box center [202, 346] width 30 height 30
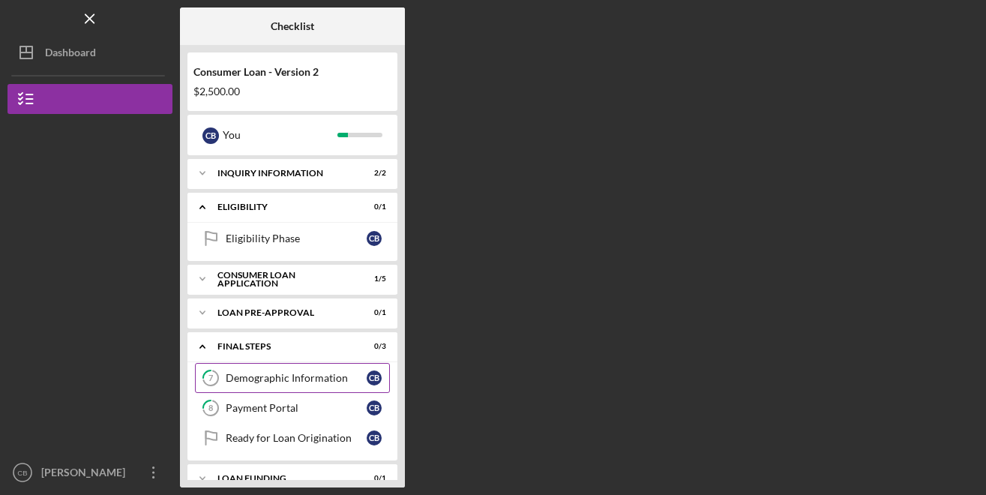
click at [274, 380] on div "Demographic Information" at bounding box center [296, 378] width 141 height 12
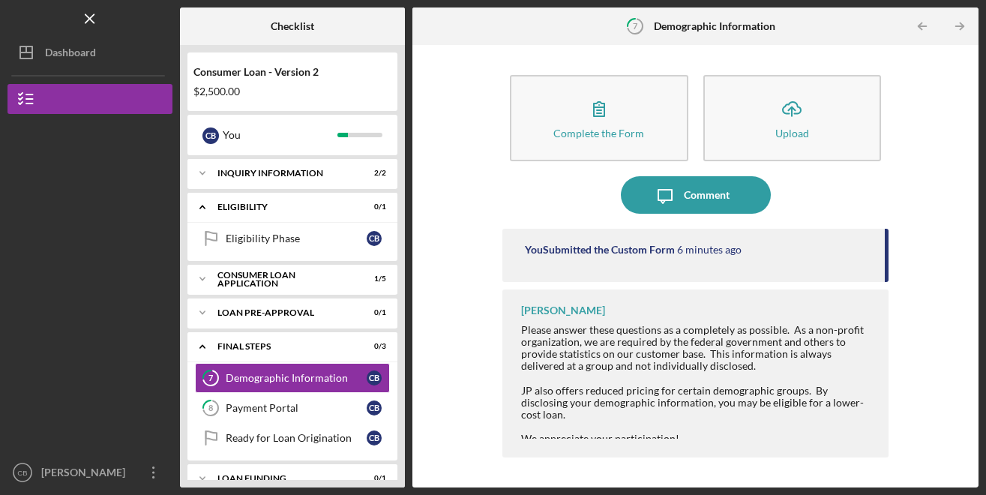
click at [567, 310] on div "[PERSON_NAME]" at bounding box center [563, 310] width 84 height 12
click at [207, 343] on icon "Icon/Expander" at bounding box center [202, 346] width 30 height 30
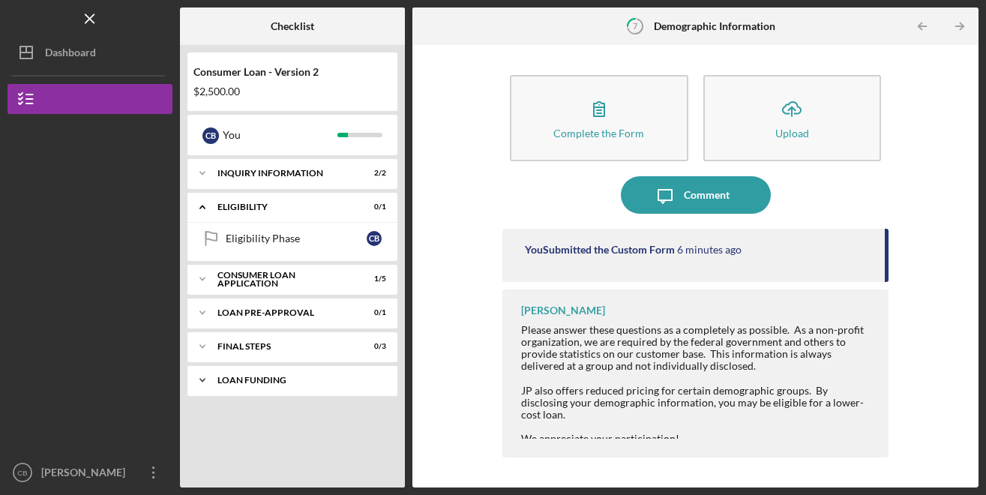
click at [201, 376] on icon "Icon/Expander" at bounding box center [202, 380] width 30 height 30
